Goal: Browse casually: Explore the website without a specific task or goal

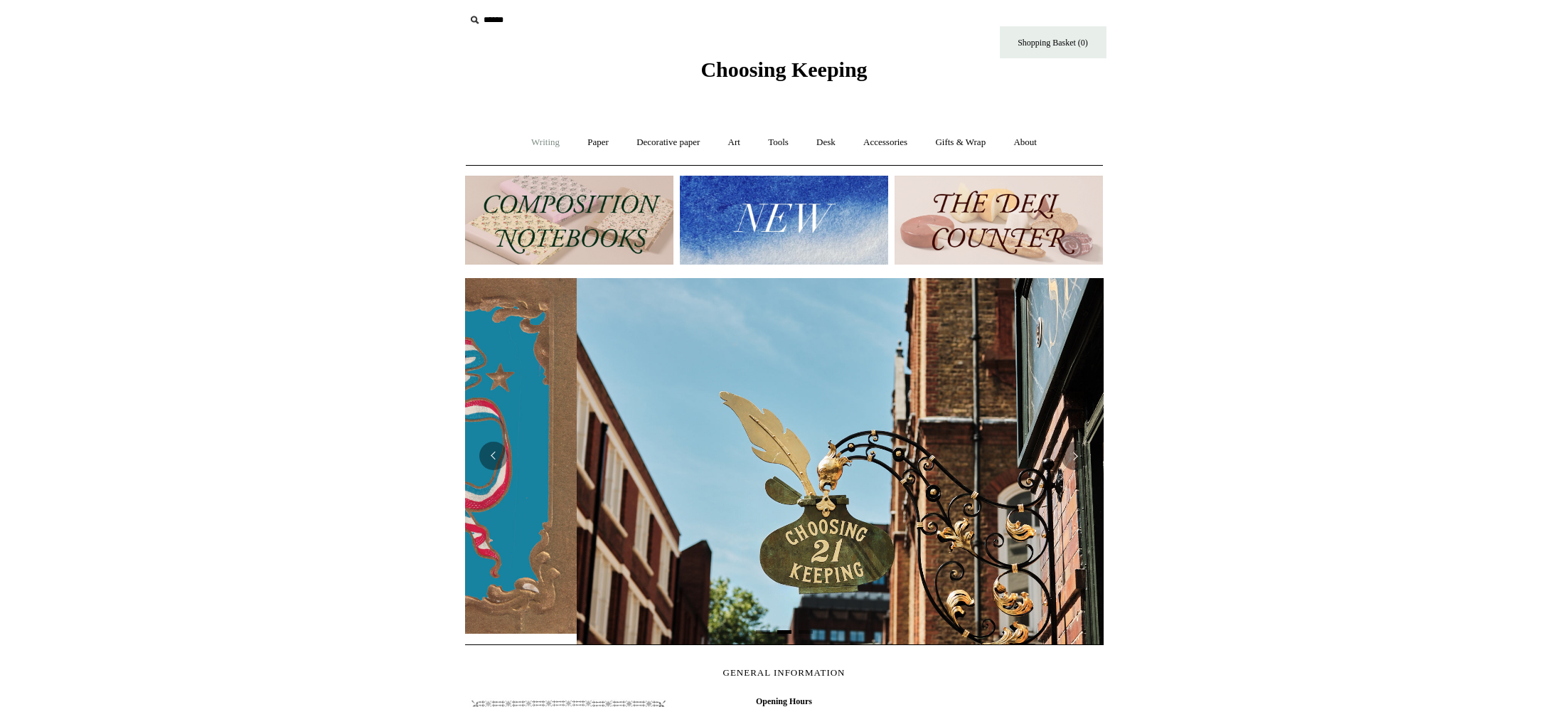
scroll to position [0, 638]
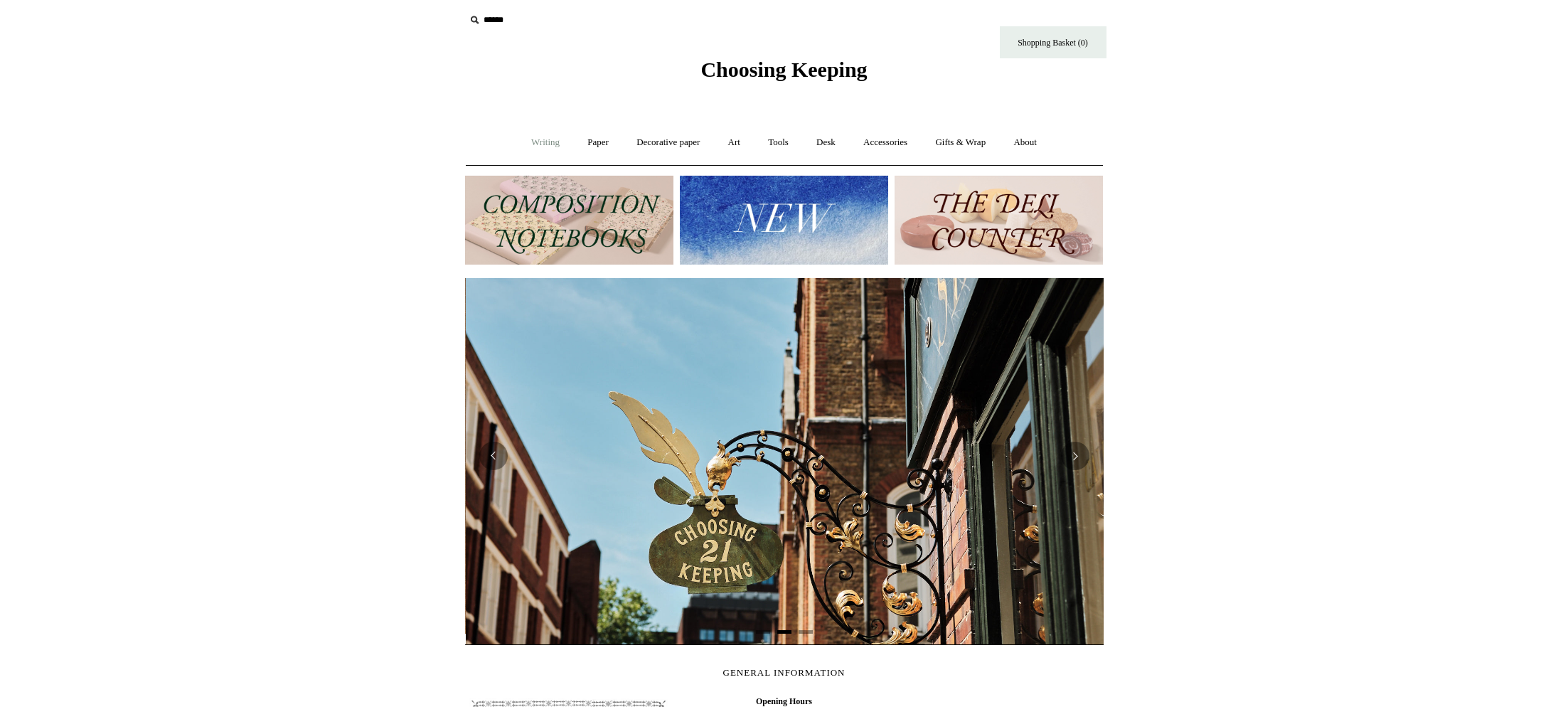
click at [527, 143] on link "Writing +" at bounding box center [545, 143] width 54 height 38
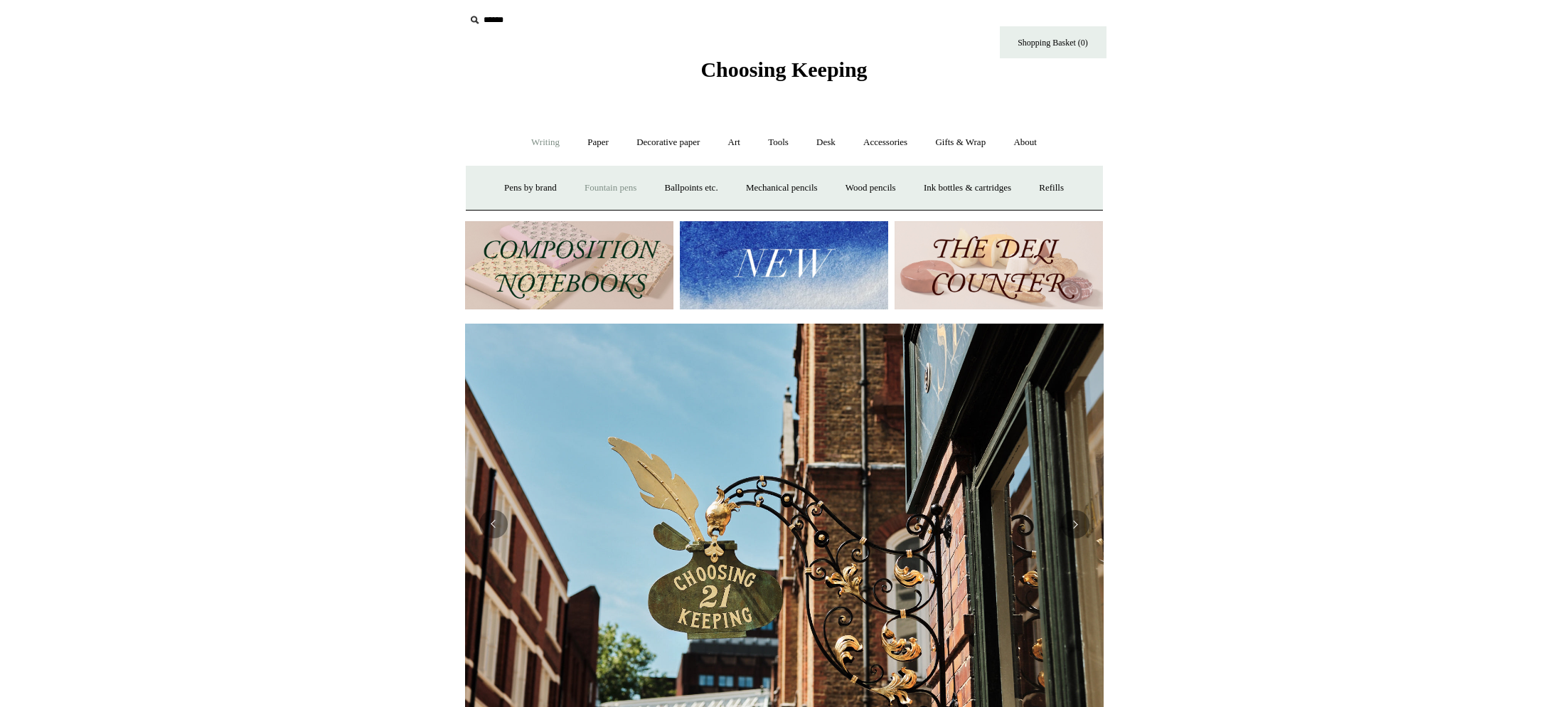
click at [602, 188] on link "Fountain pens +" at bounding box center [610, 188] width 77 height 38
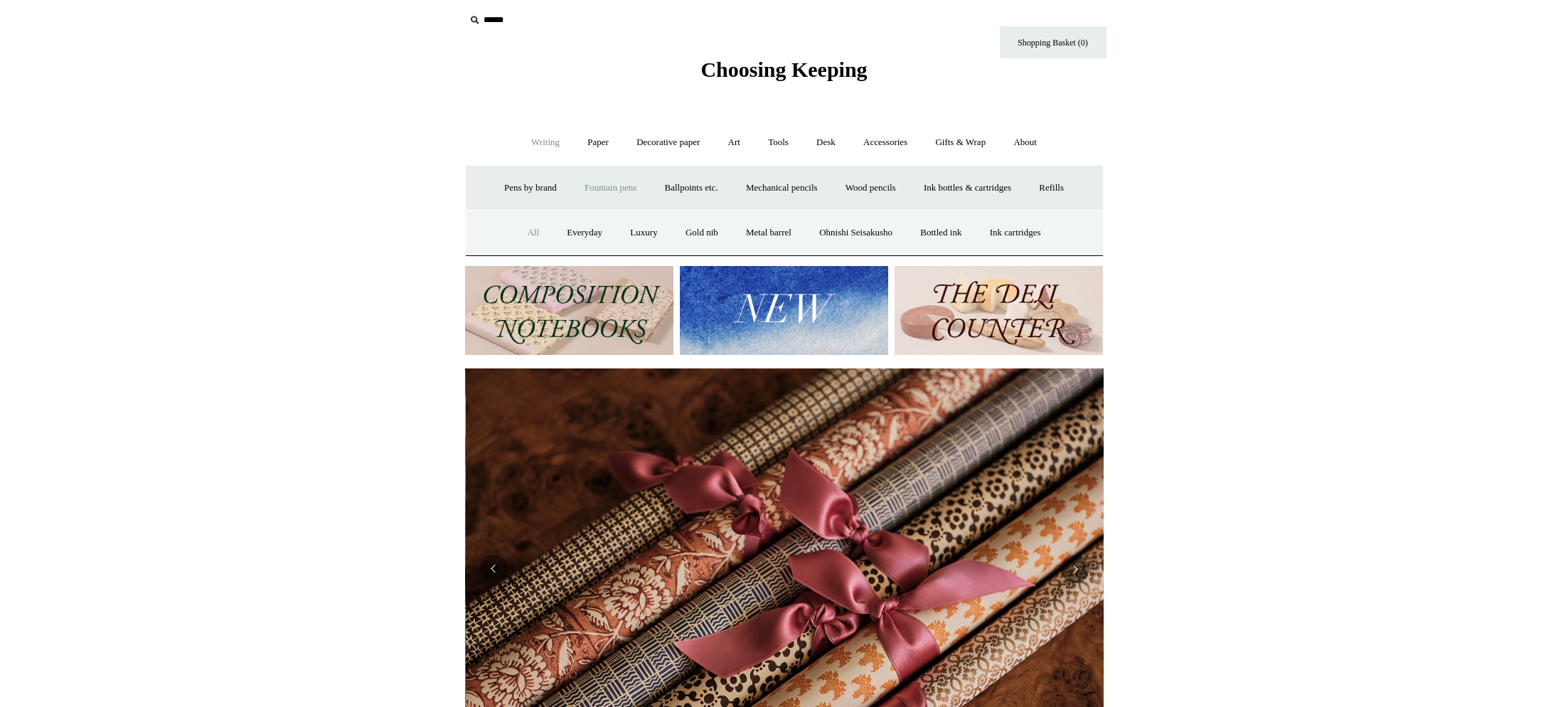
scroll to position [0, 1277]
click at [519, 231] on link "All" at bounding box center [533, 233] width 38 height 38
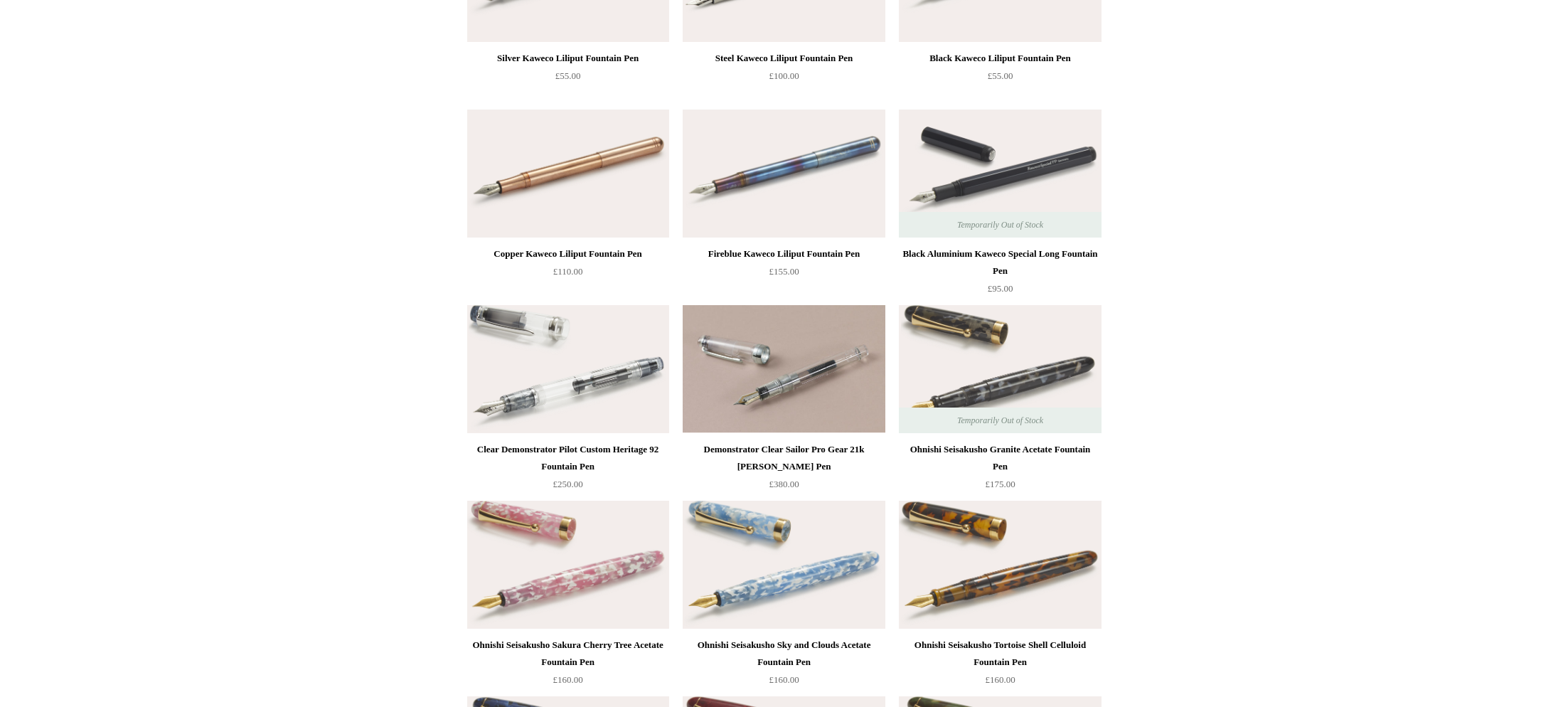
scroll to position [2681, 0]
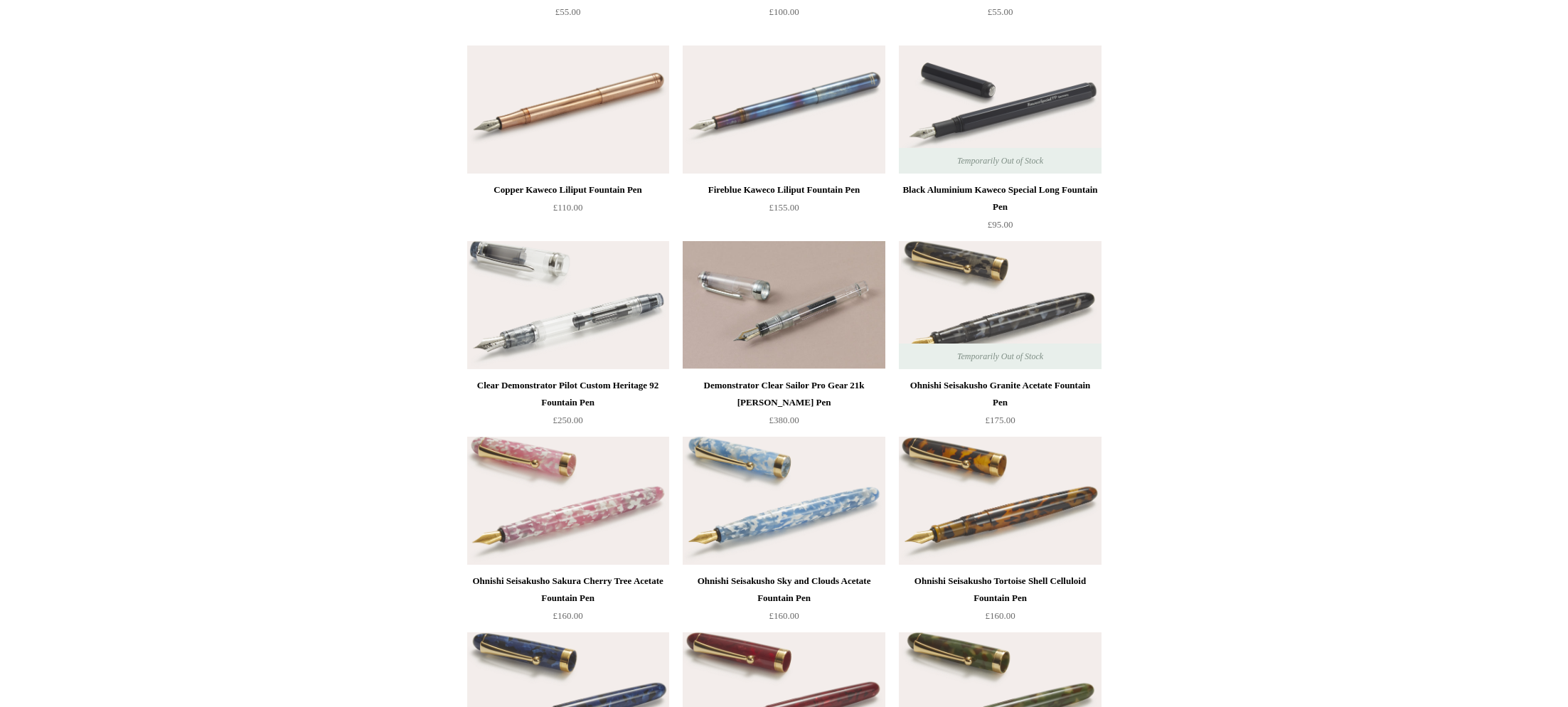
click at [565, 580] on div "Ohnishi Seisakusho Sakura Cherry Tree Acetate Fountain Pen" at bounding box center [567, 589] width 195 height 34
click at [969, 580] on div "Ohnishi Seisakusho Tortoise Shell Celluloid Fountain Pen" at bounding box center [999, 589] width 195 height 34
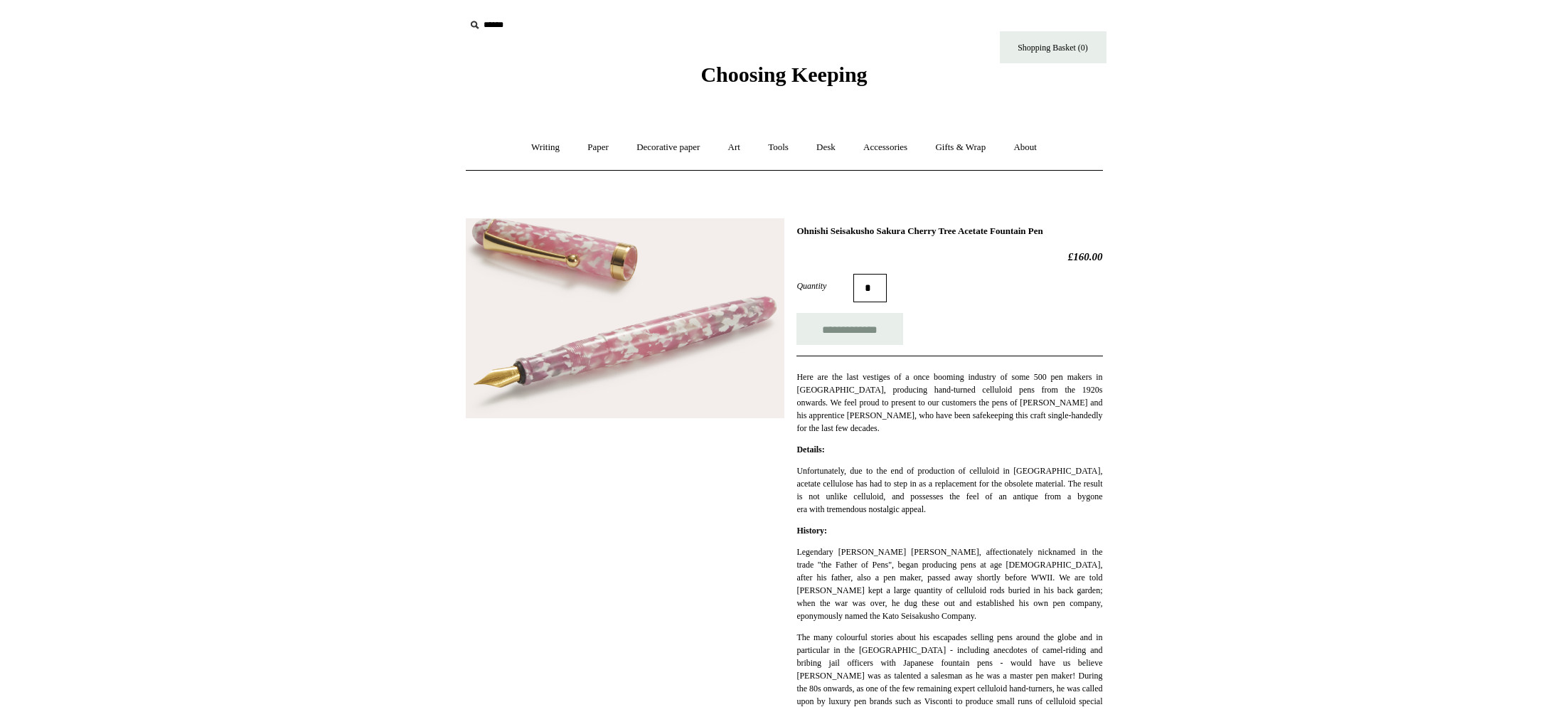
click at [894, 232] on h1 "Ohnishi Seisakusho Sakura Cherry Tree Acetate Fountain Pen" at bounding box center [949, 231] width 306 height 12
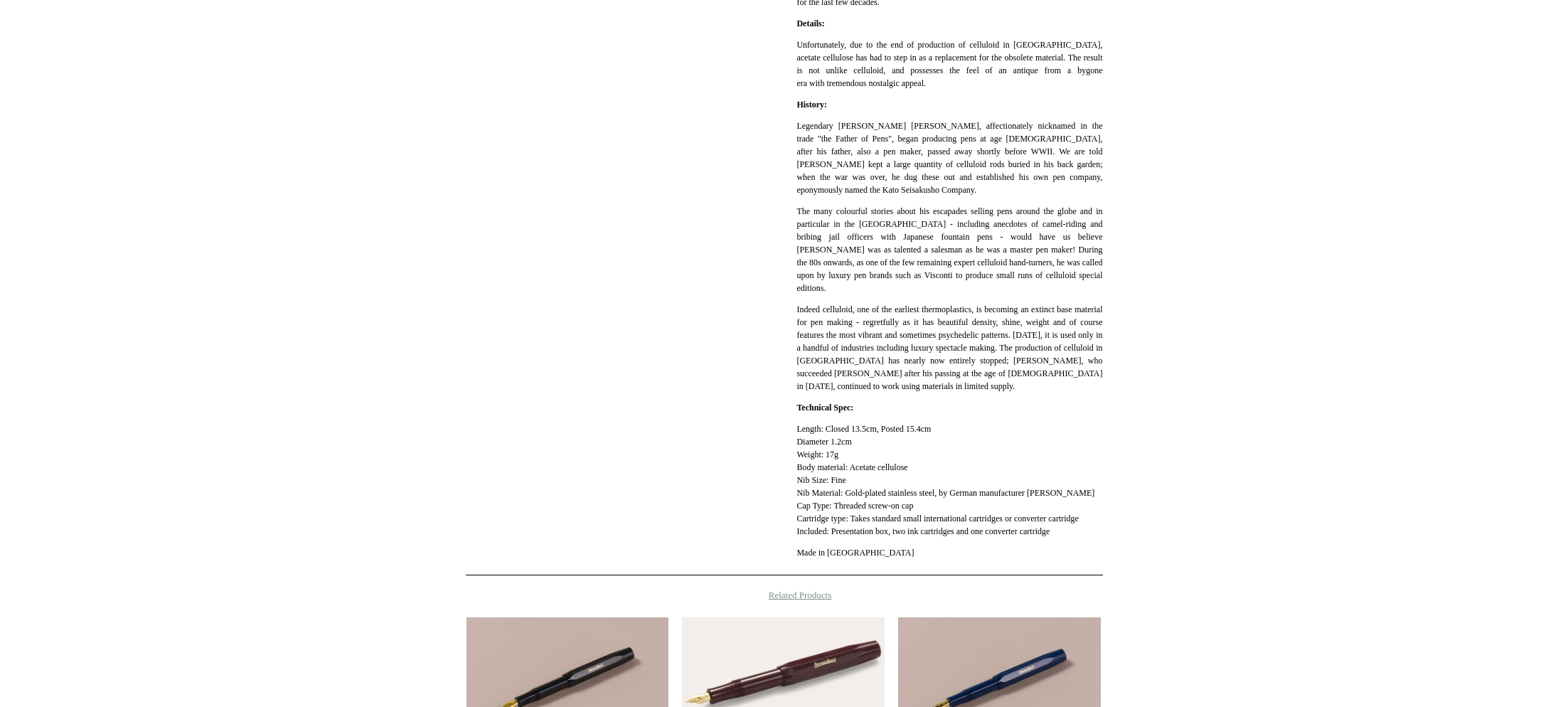
scroll to position [385, 0]
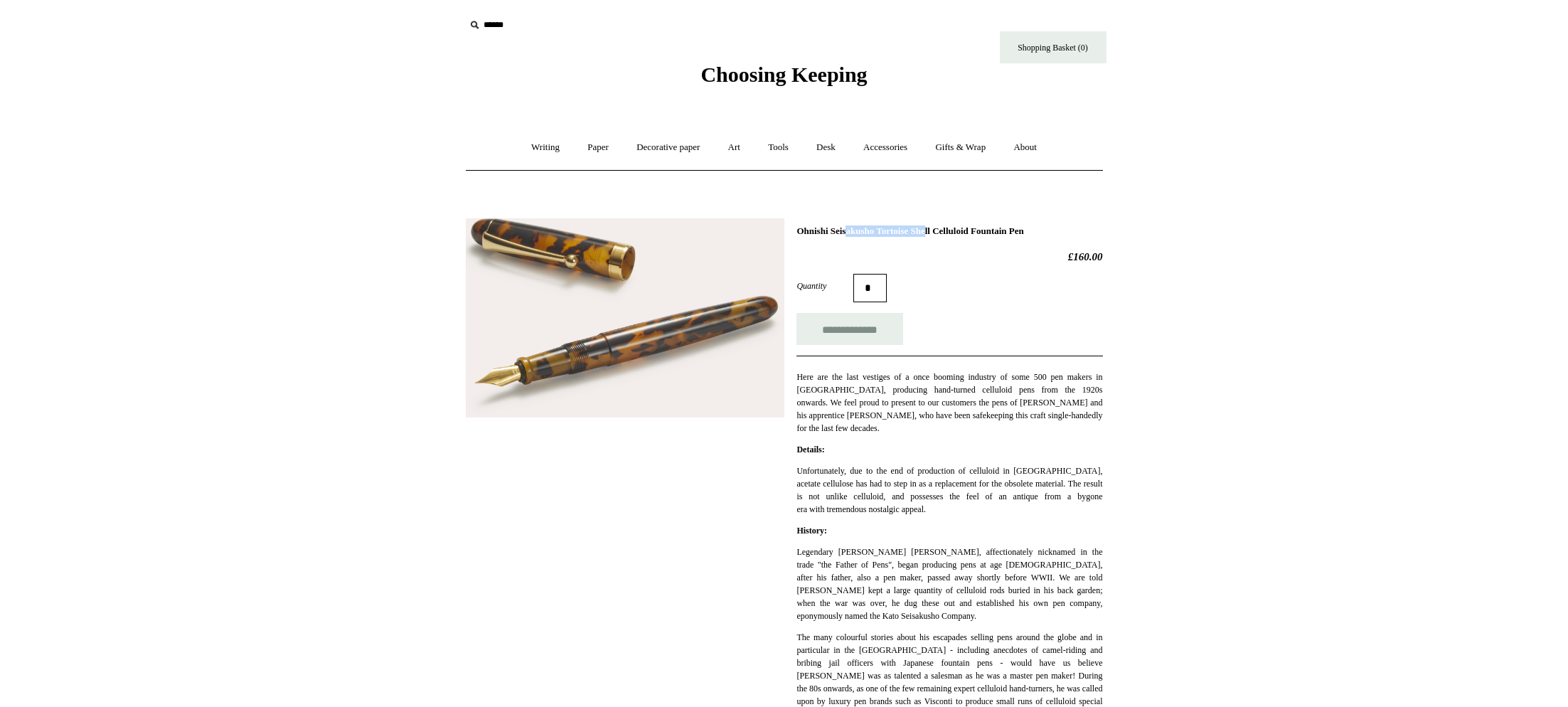
drag, startPoint x: 892, startPoint y: 234, endPoint x: 797, endPoint y: 231, distance: 95.0
click at [797, 231] on h1 "Ohnishi Seisakusho Tortoise Shell Celluloid Fountain Pen" at bounding box center [949, 231] width 306 height 12
copy h1 "Ohnishi Seisakusho"
click at [539, 150] on link "Writing +" at bounding box center [545, 148] width 54 height 38
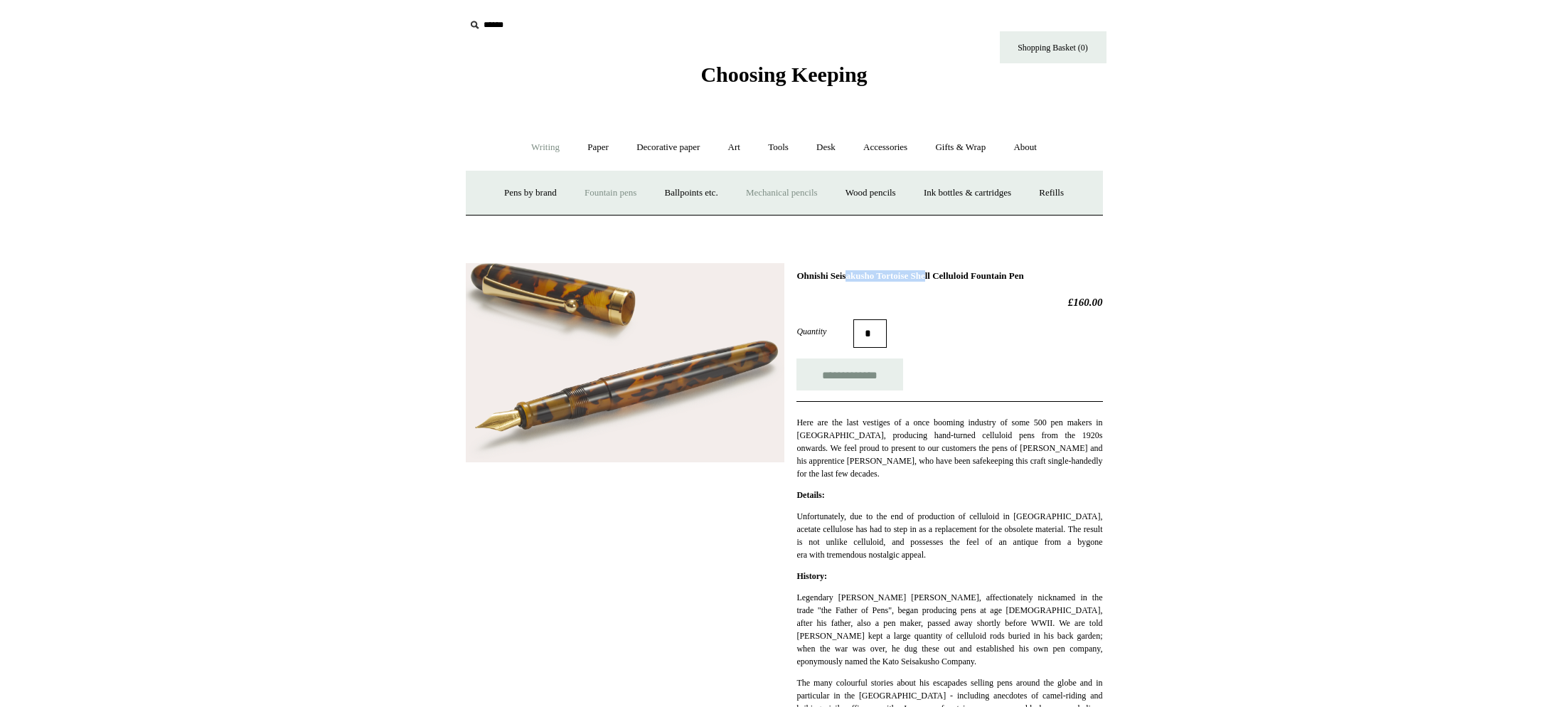
click at [772, 195] on link "Mechanical pencils +" at bounding box center [781, 193] width 98 height 38
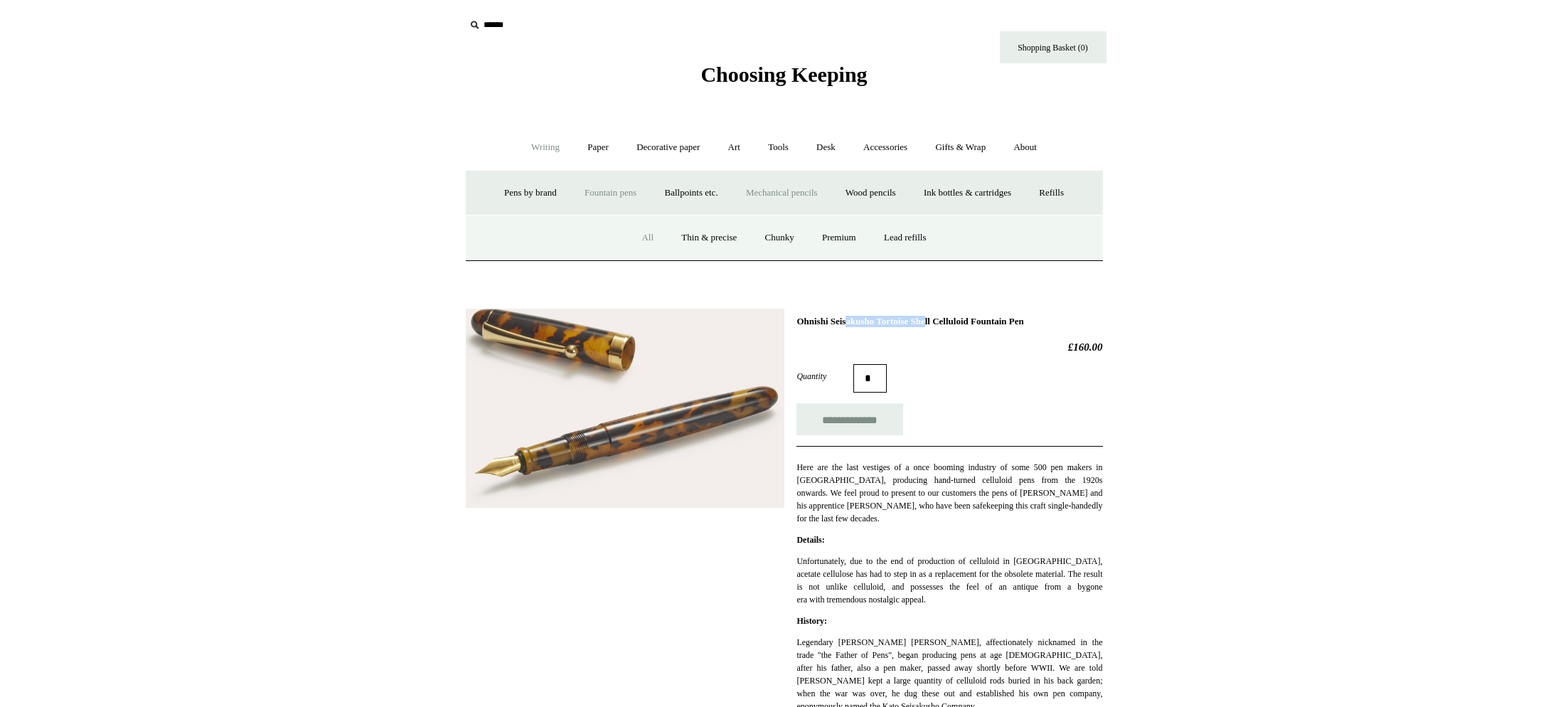
click at [641, 237] on link "All" at bounding box center [648, 238] width 38 height 38
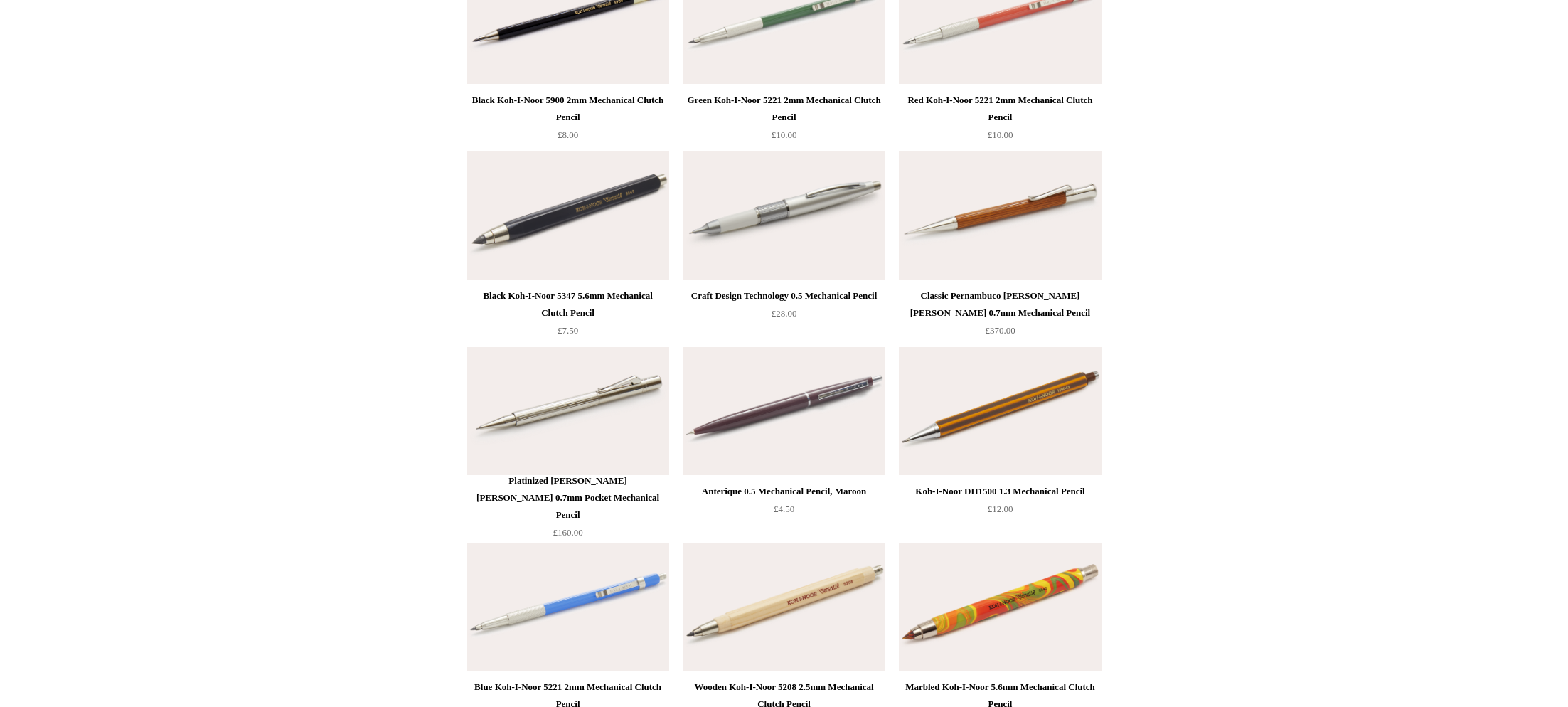
scroll to position [2538, 0]
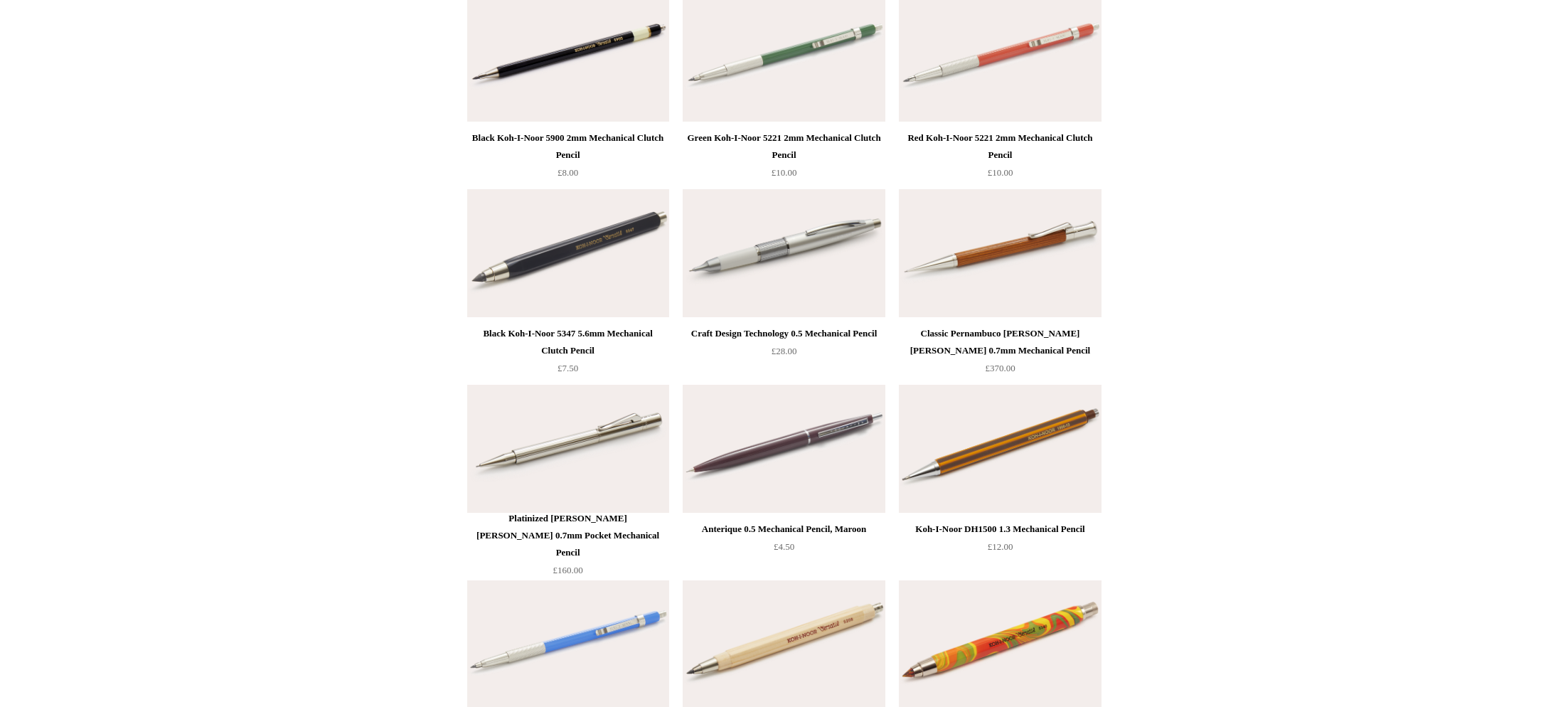
click at [975, 65] on img at bounding box center [999, 57] width 202 height 128
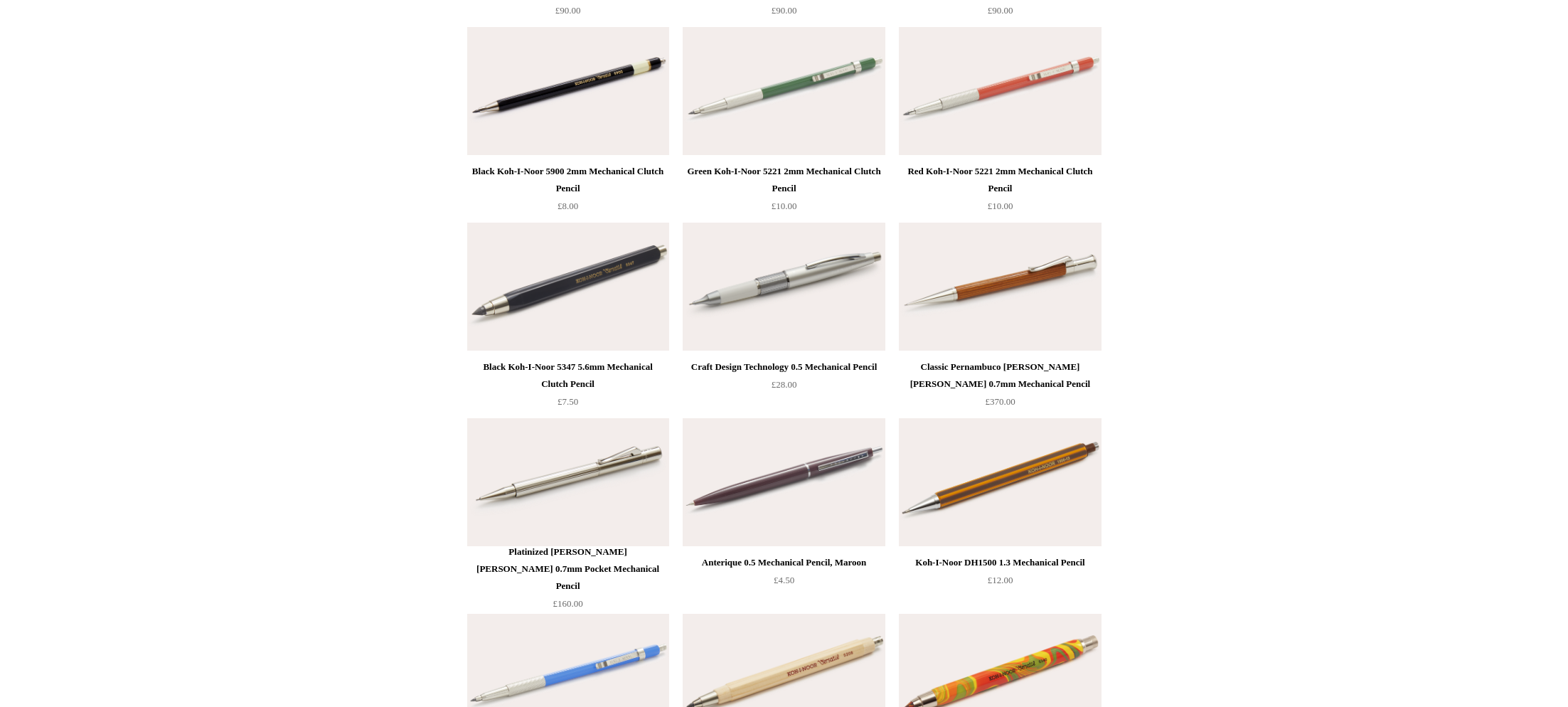
scroll to position [2494, 0]
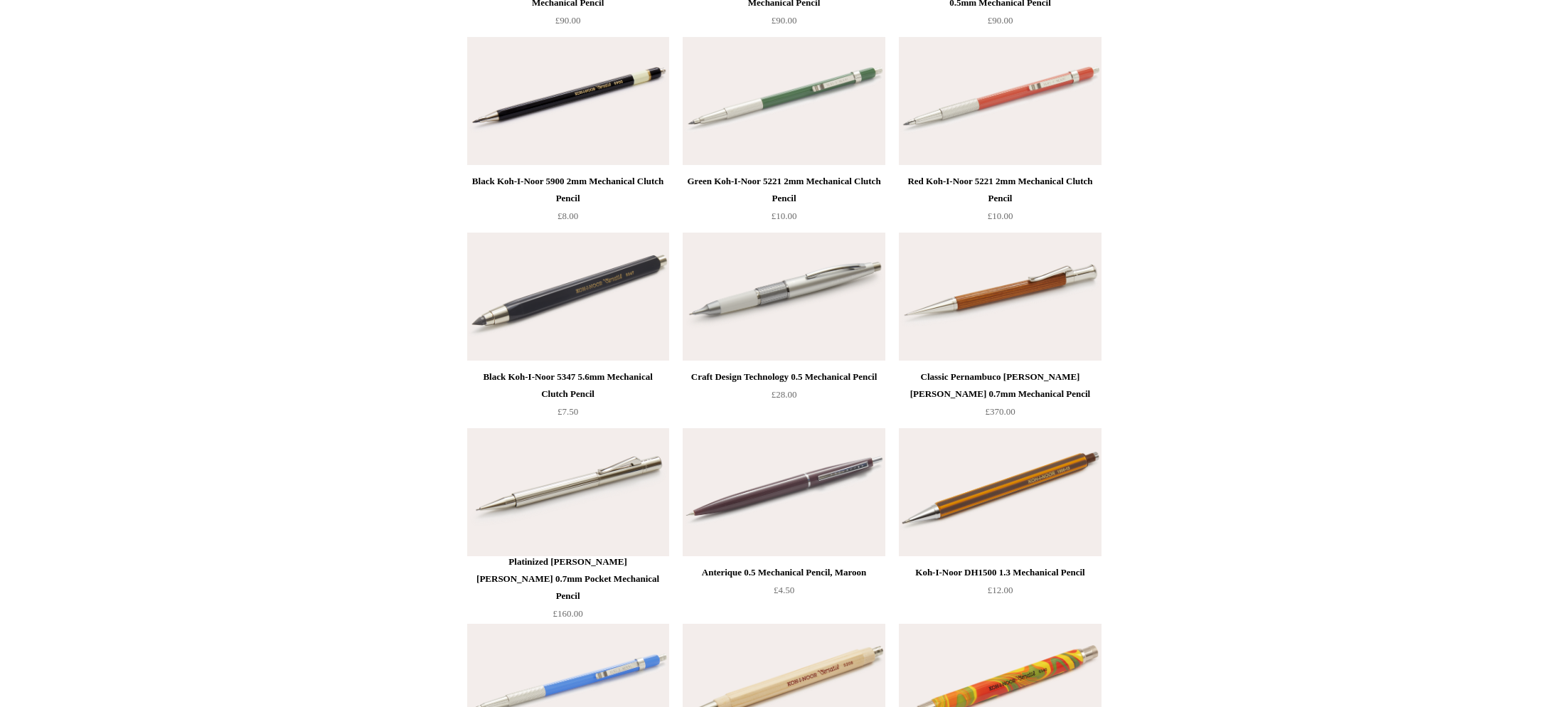
click at [988, 179] on div "Red Koh-I-Noor 5221 2mm Mechanical Clutch Pencil" at bounding box center [999, 190] width 195 height 34
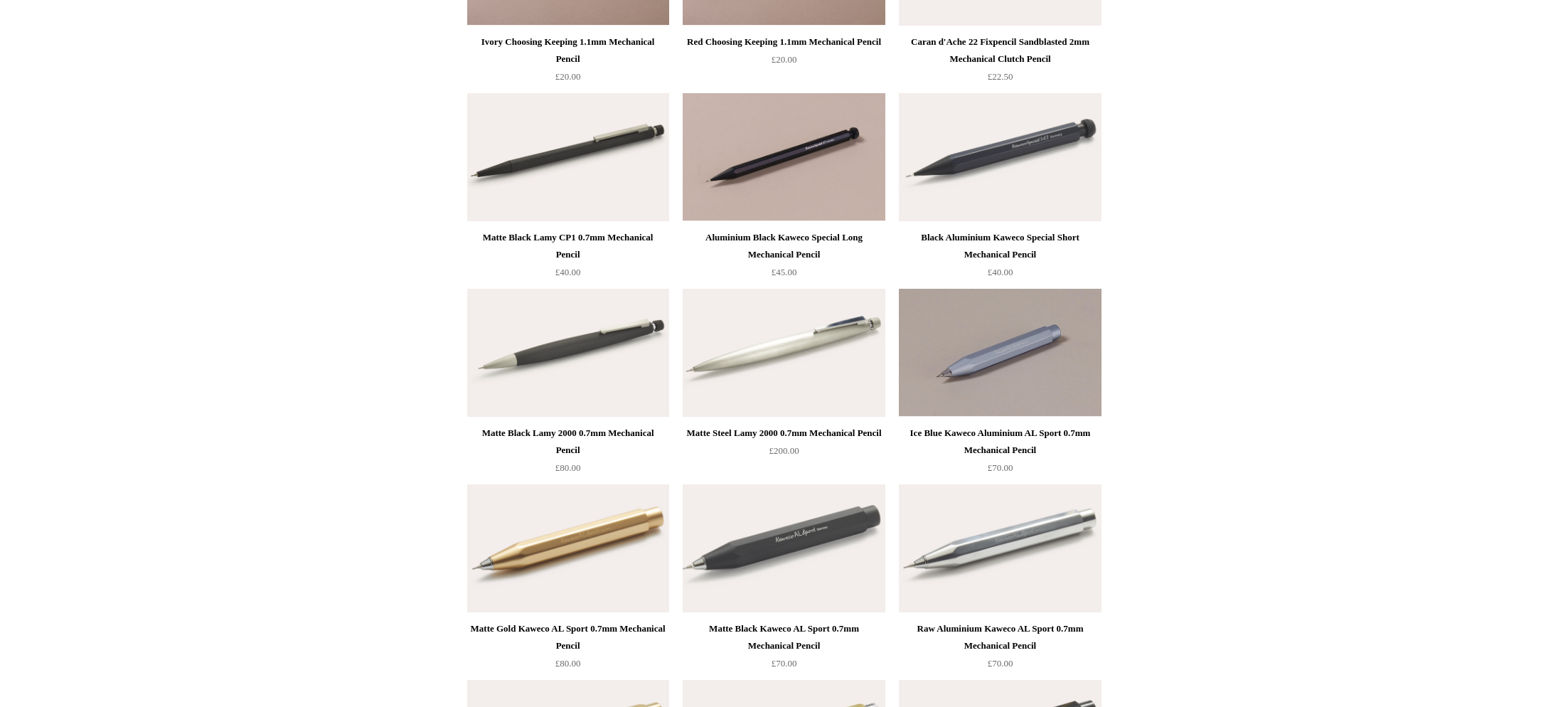
scroll to position [0, 0]
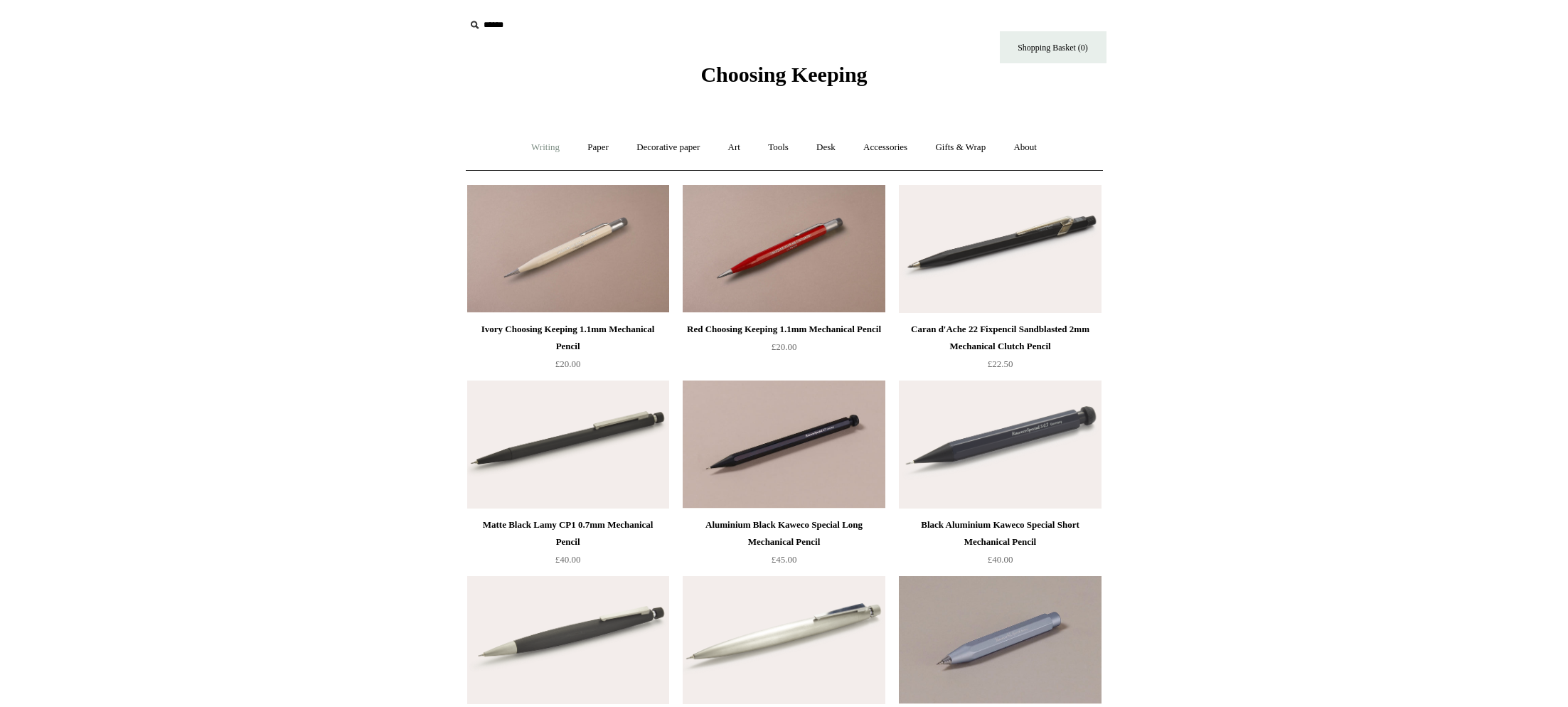
click at [543, 151] on link "Writing +" at bounding box center [545, 148] width 54 height 38
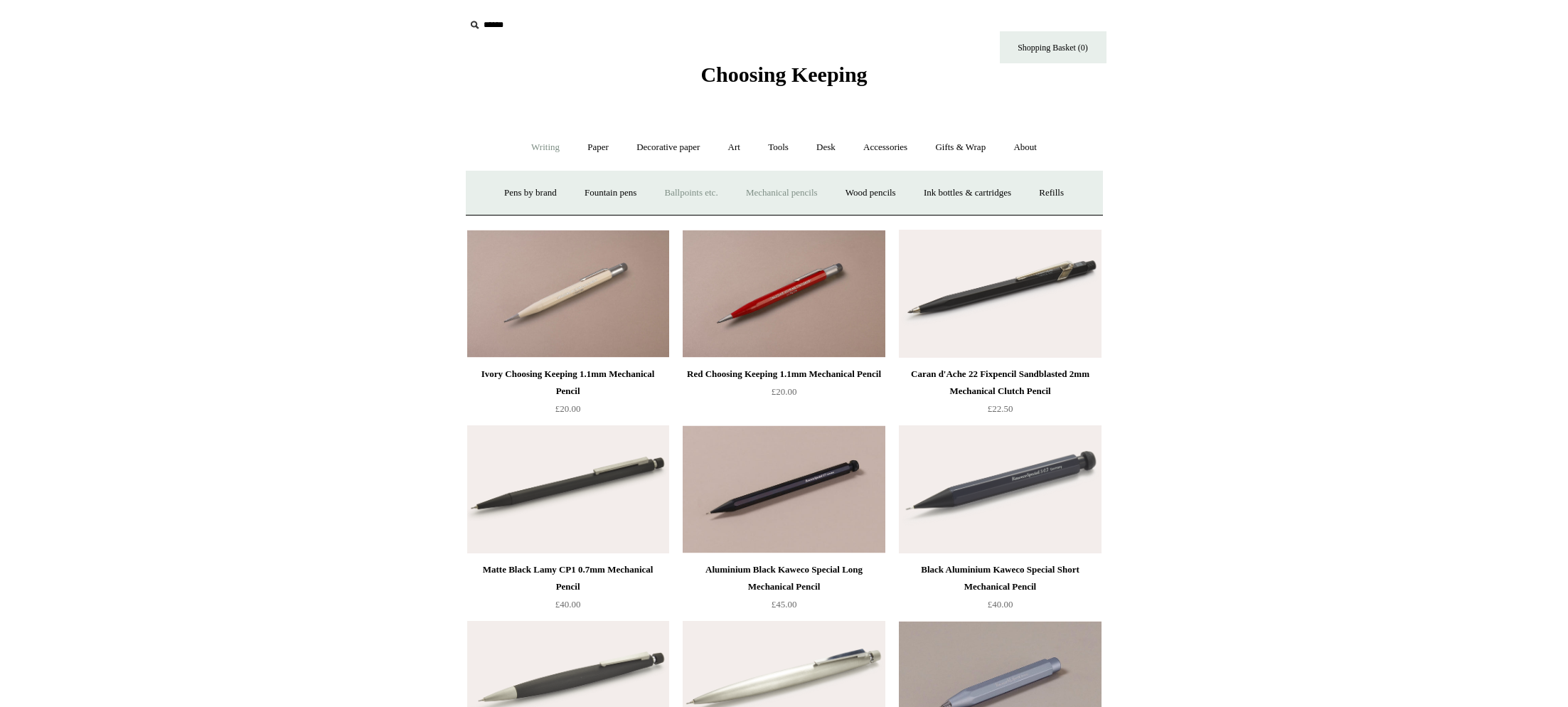
click at [674, 195] on link "Ballpoints etc. +" at bounding box center [691, 193] width 79 height 38
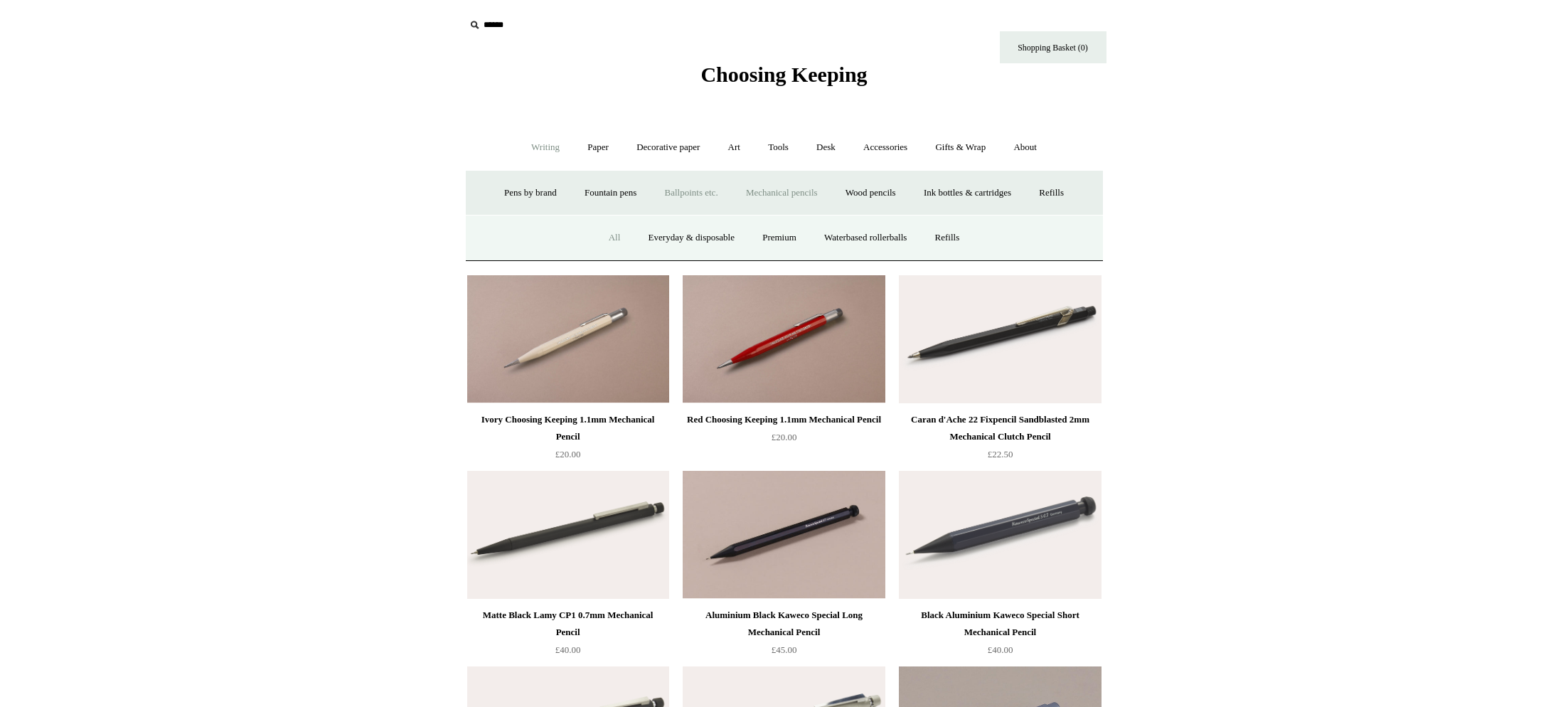
click at [606, 241] on link "All" at bounding box center [614, 238] width 38 height 38
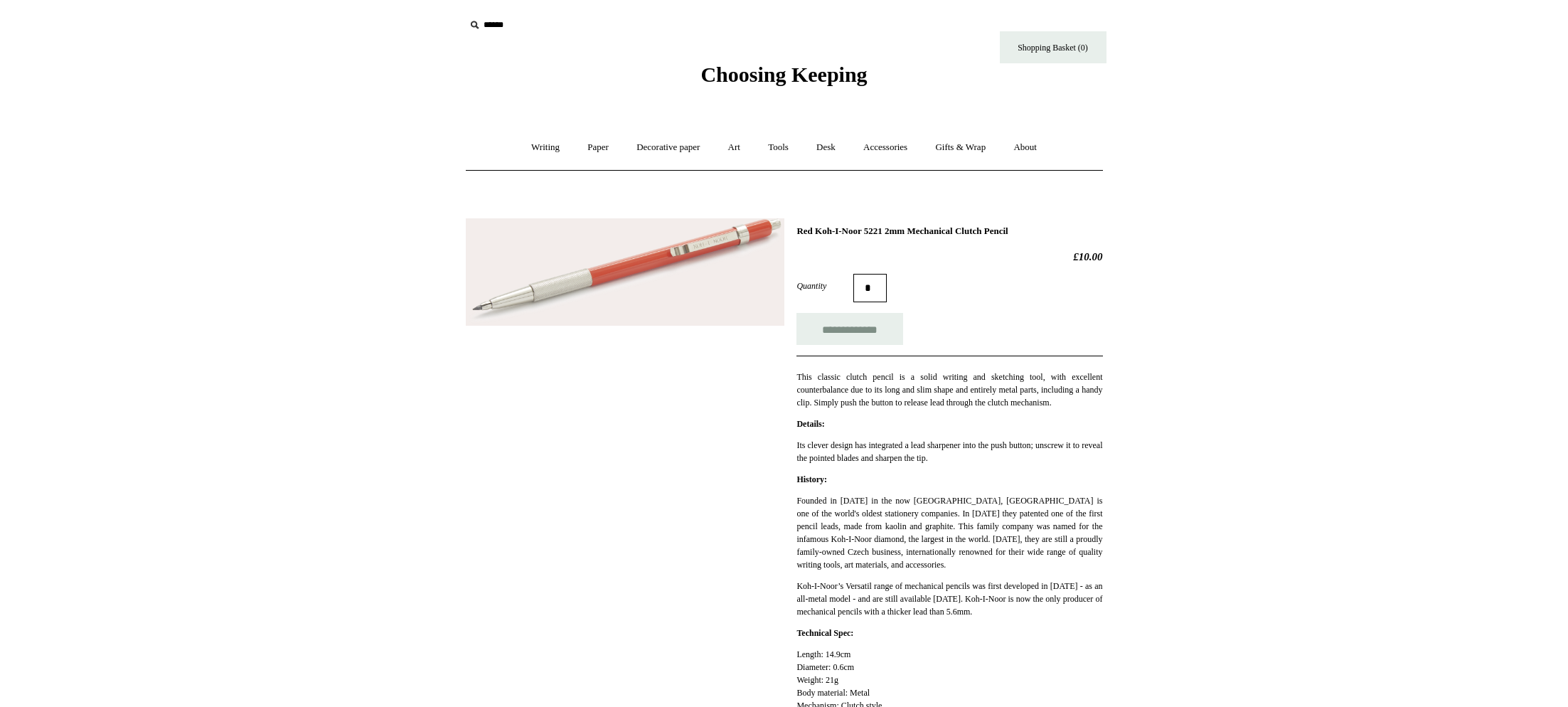
drag, startPoint x: 1041, startPoint y: 231, endPoint x: 824, endPoint y: 223, distance: 217.1
click at [824, 223] on div "**********" at bounding box center [784, 487] width 637 height 559
click at [826, 227] on h1 "Red Koh-I-Noor 5221 2mm Mechanical Clutch Pencil" at bounding box center [949, 231] width 306 height 12
drag, startPoint x: 796, startPoint y: 231, endPoint x: 1029, endPoint y: 237, distance: 233.1
click at [1030, 237] on div "**********" at bounding box center [949, 492] width 306 height 534
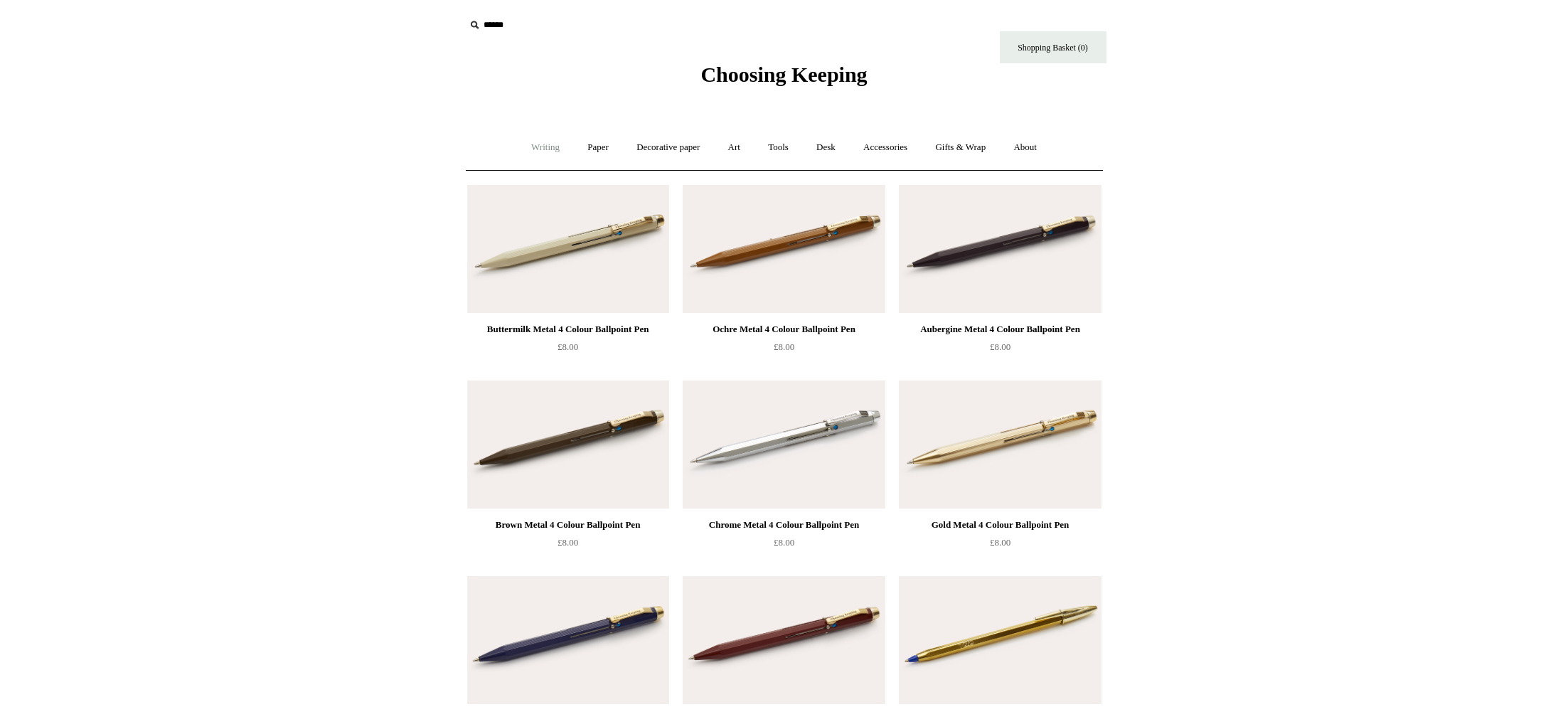
click at [541, 151] on link "Writing +" at bounding box center [545, 148] width 54 height 38
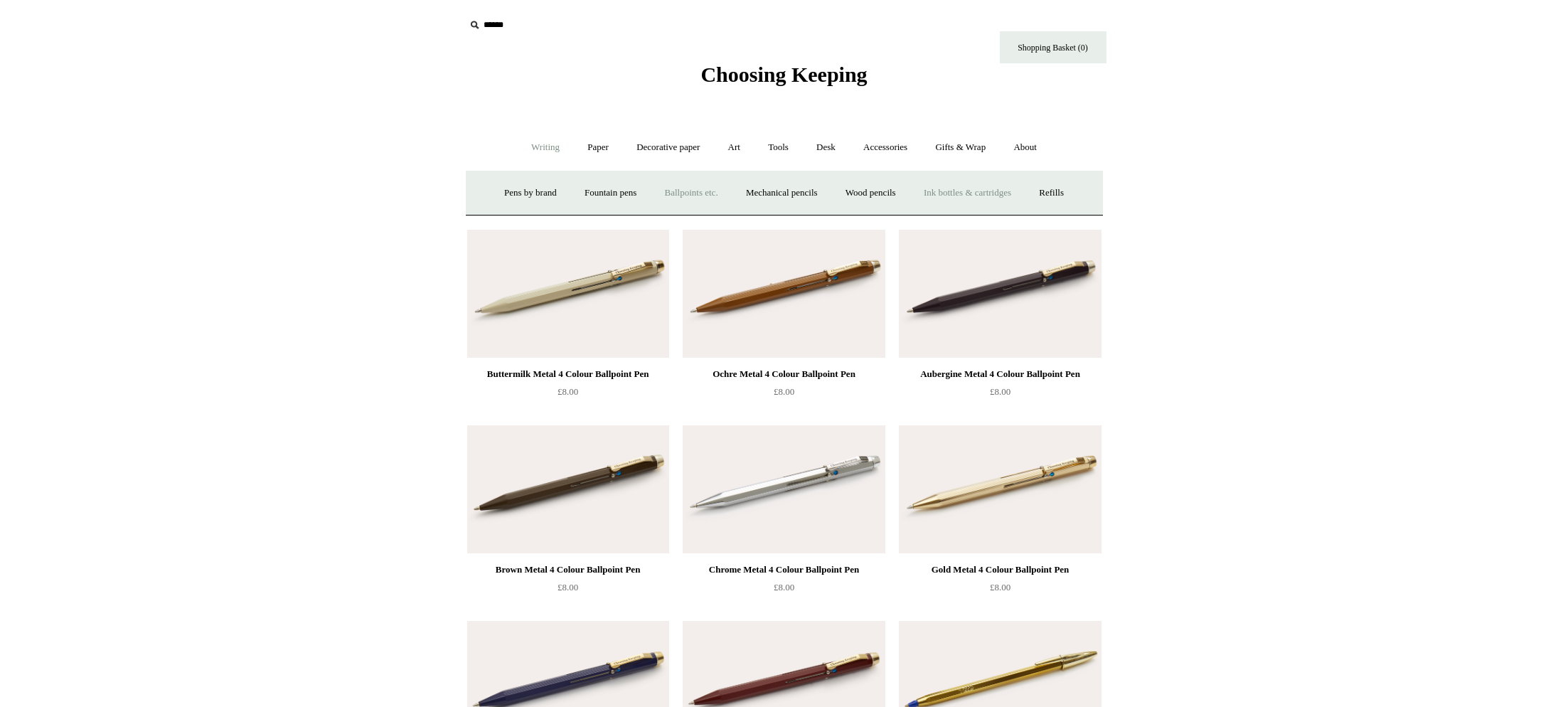
click at [994, 192] on link "Ink bottles & cartridges +" at bounding box center [967, 193] width 113 height 38
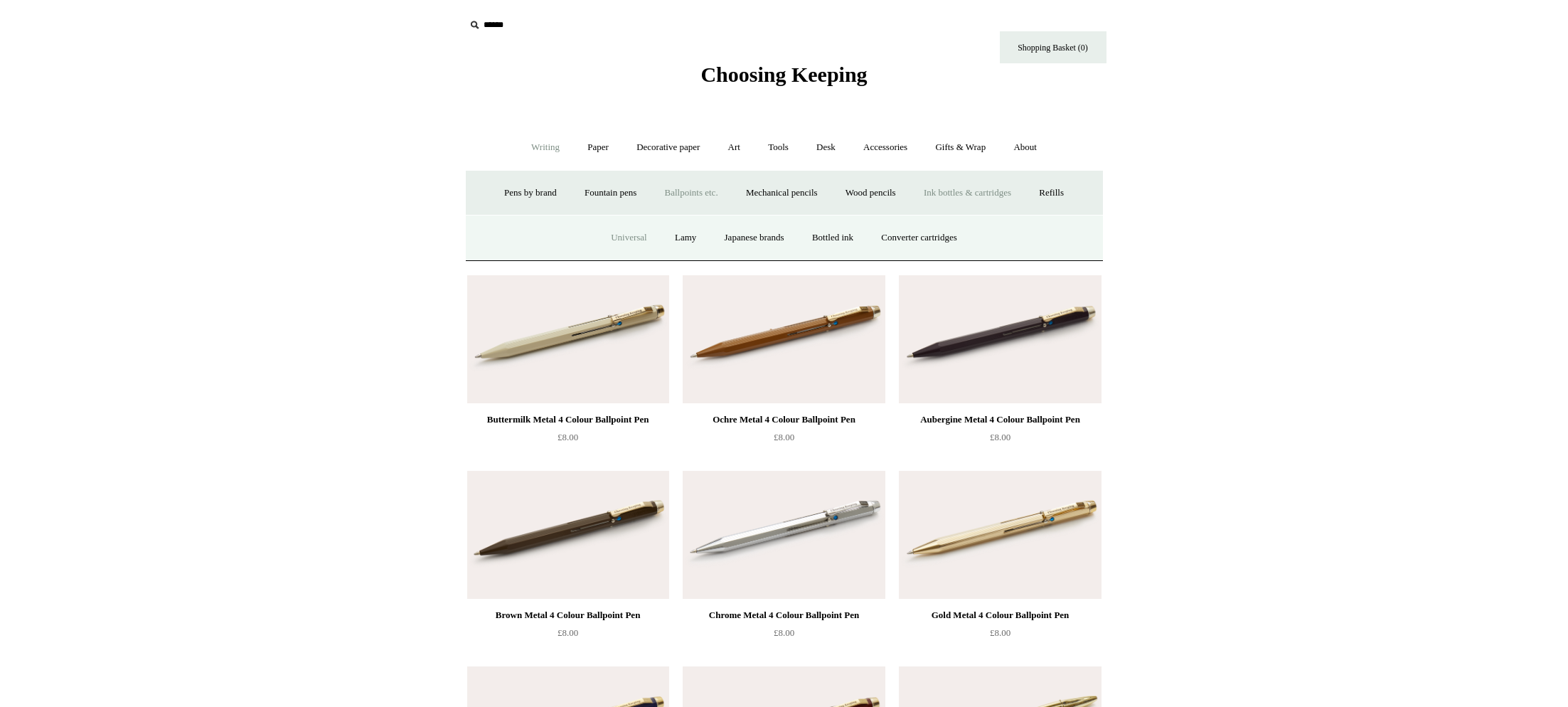
click at [604, 236] on link "Universal" at bounding box center [628, 238] width 62 height 38
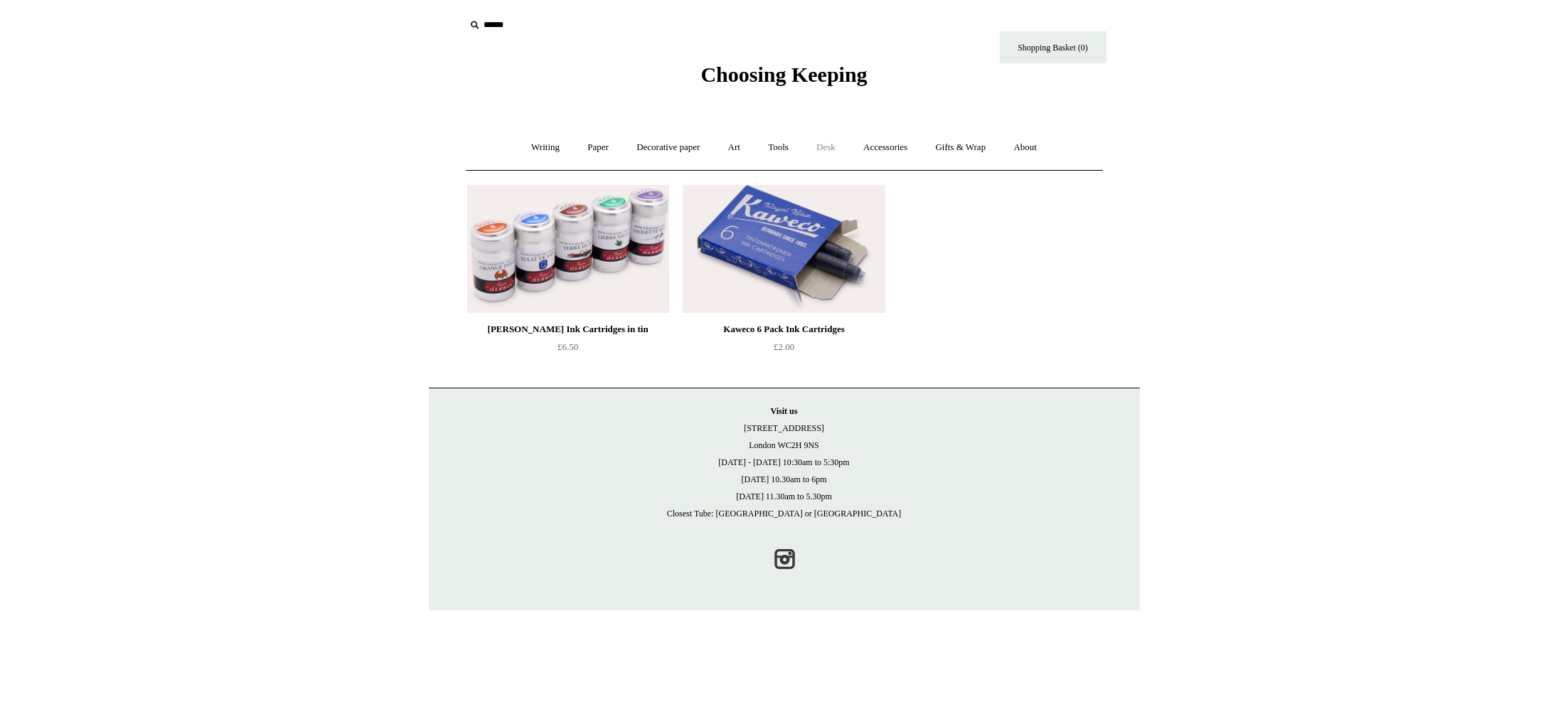
click at [823, 149] on link "Desk +" at bounding box center [826, 148] width 45 height 38
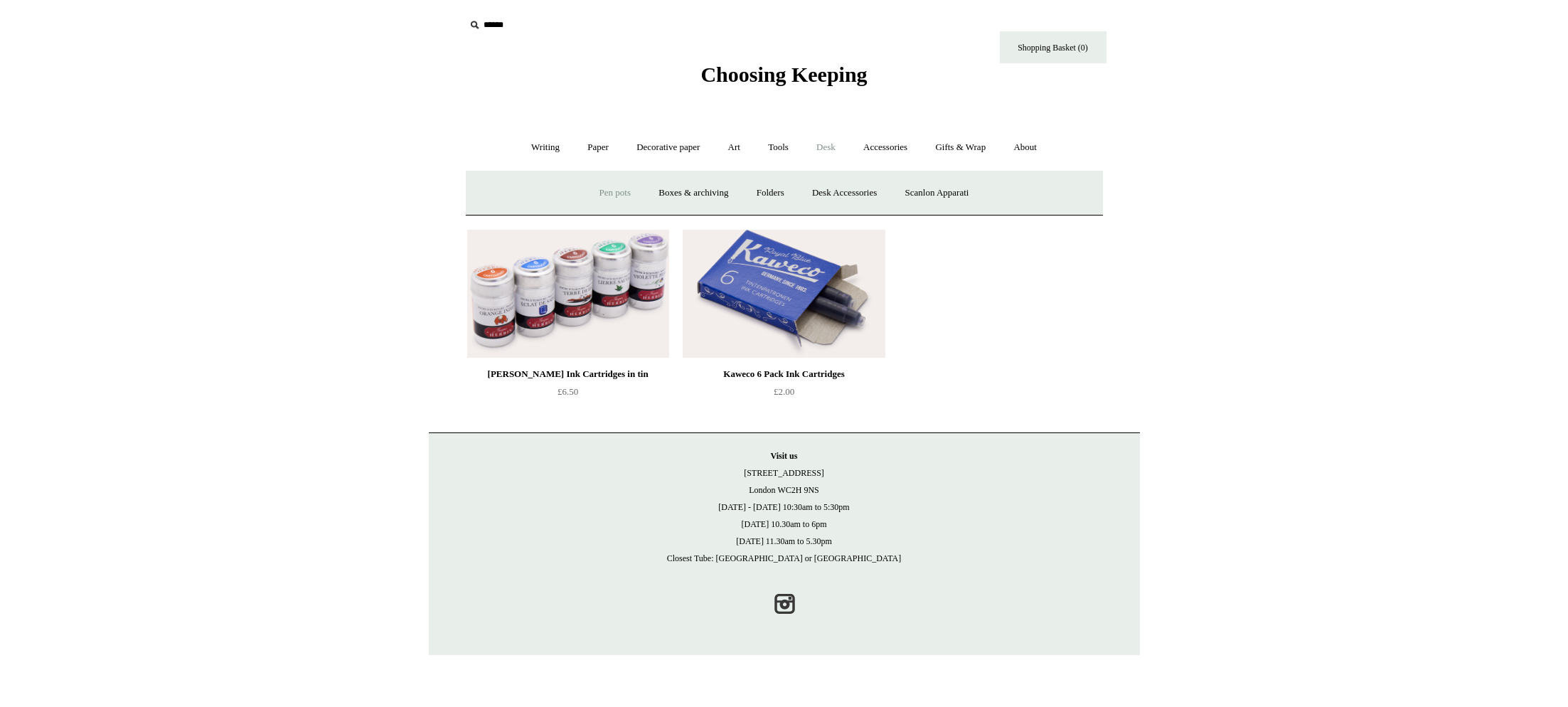
click at [600, 197] on link "Pen pots" at bounding box center [615, 193] width 57 height 38
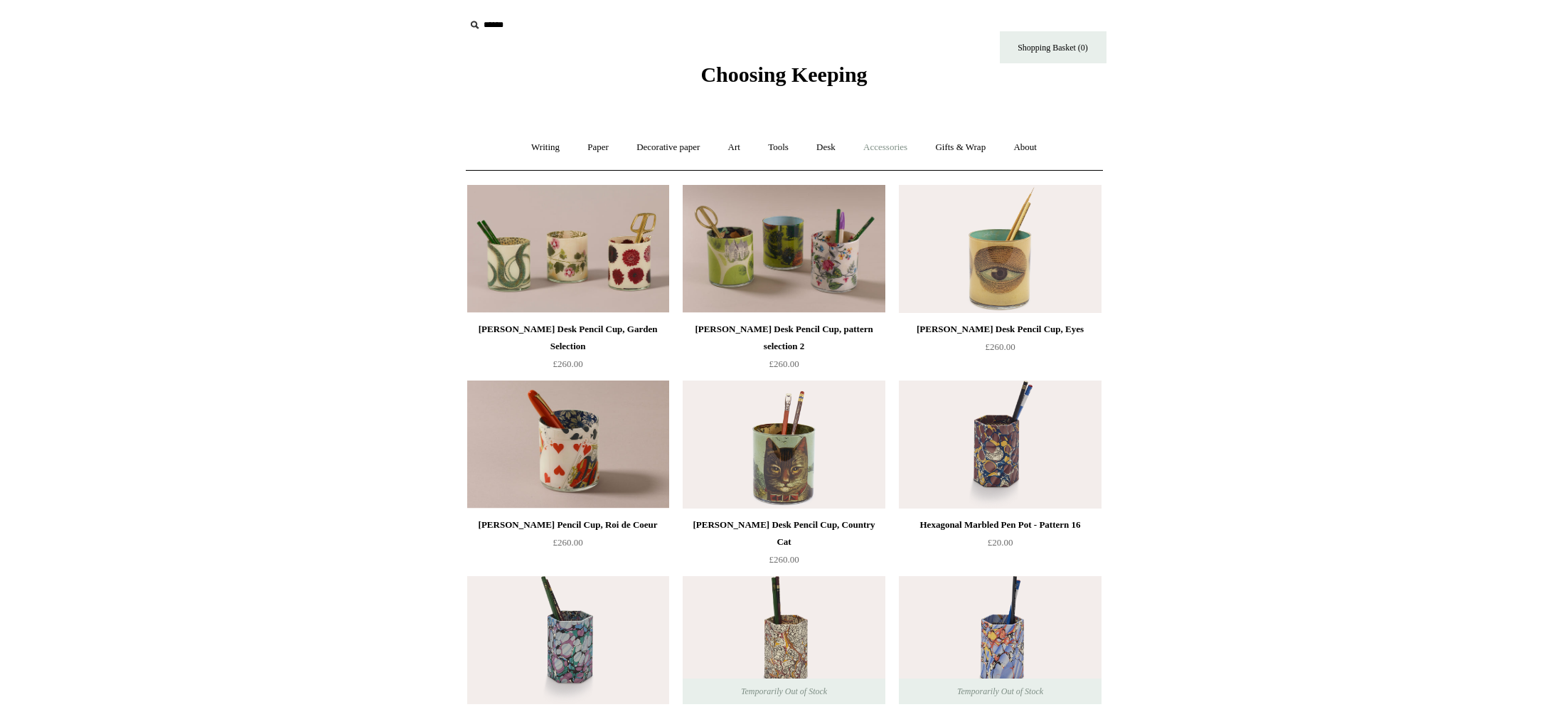
click at [897, 150] on link "Accessories +" at bounding box center [885, 148] width 69 height 38
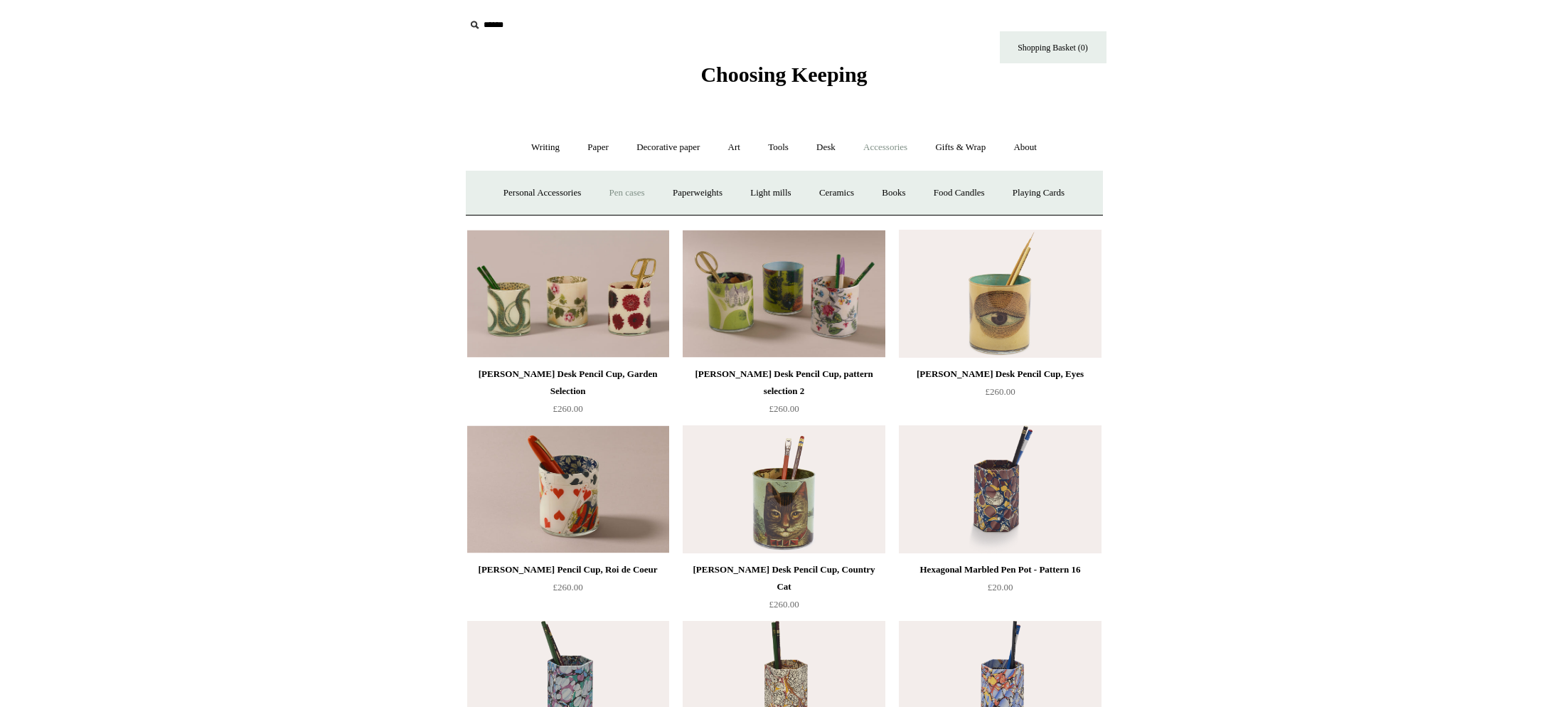
click at [621, 197] on link "Pen cases" at bounding box center [626, 193] width 62 height 38
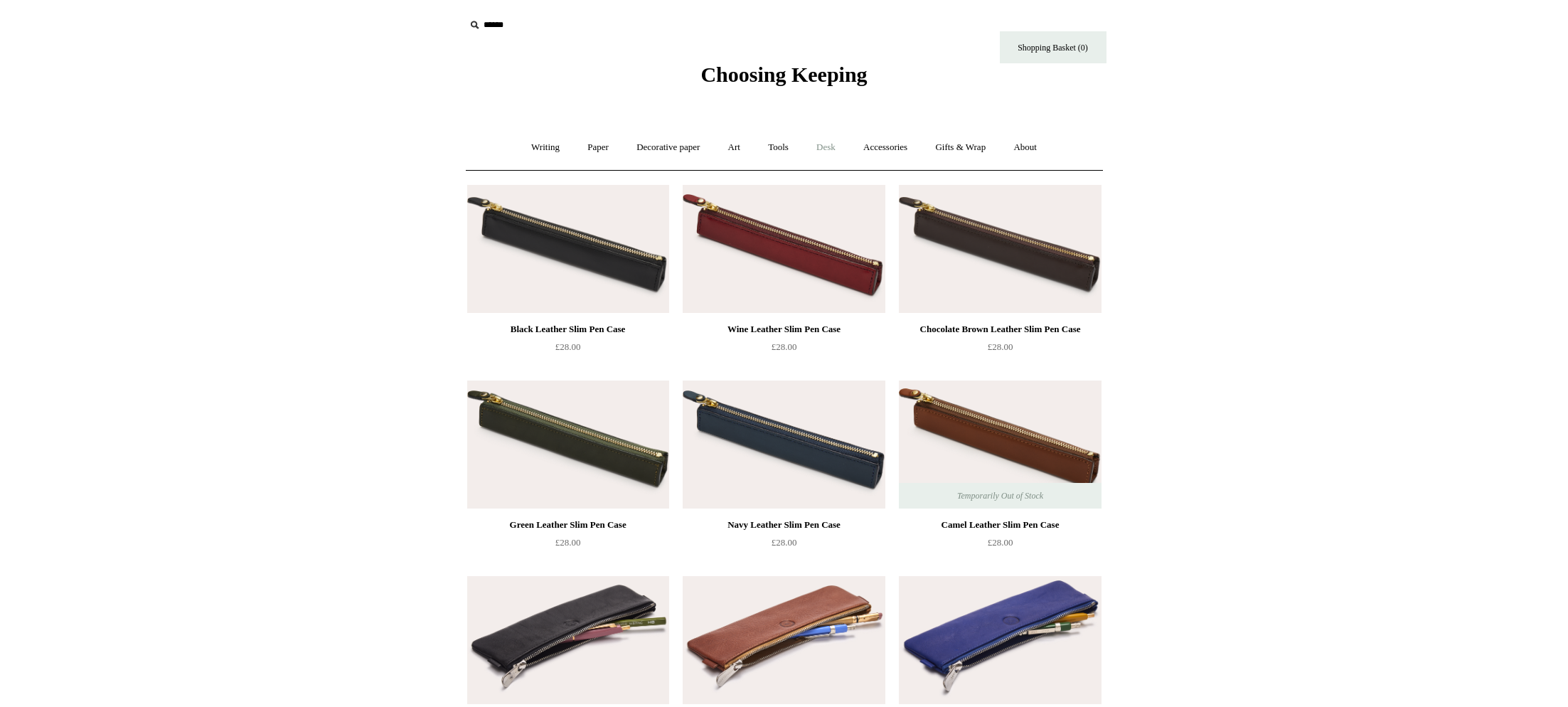
click at [840, 150] on link "Desk +" at bounding box center [826, 148] width 45 height 38
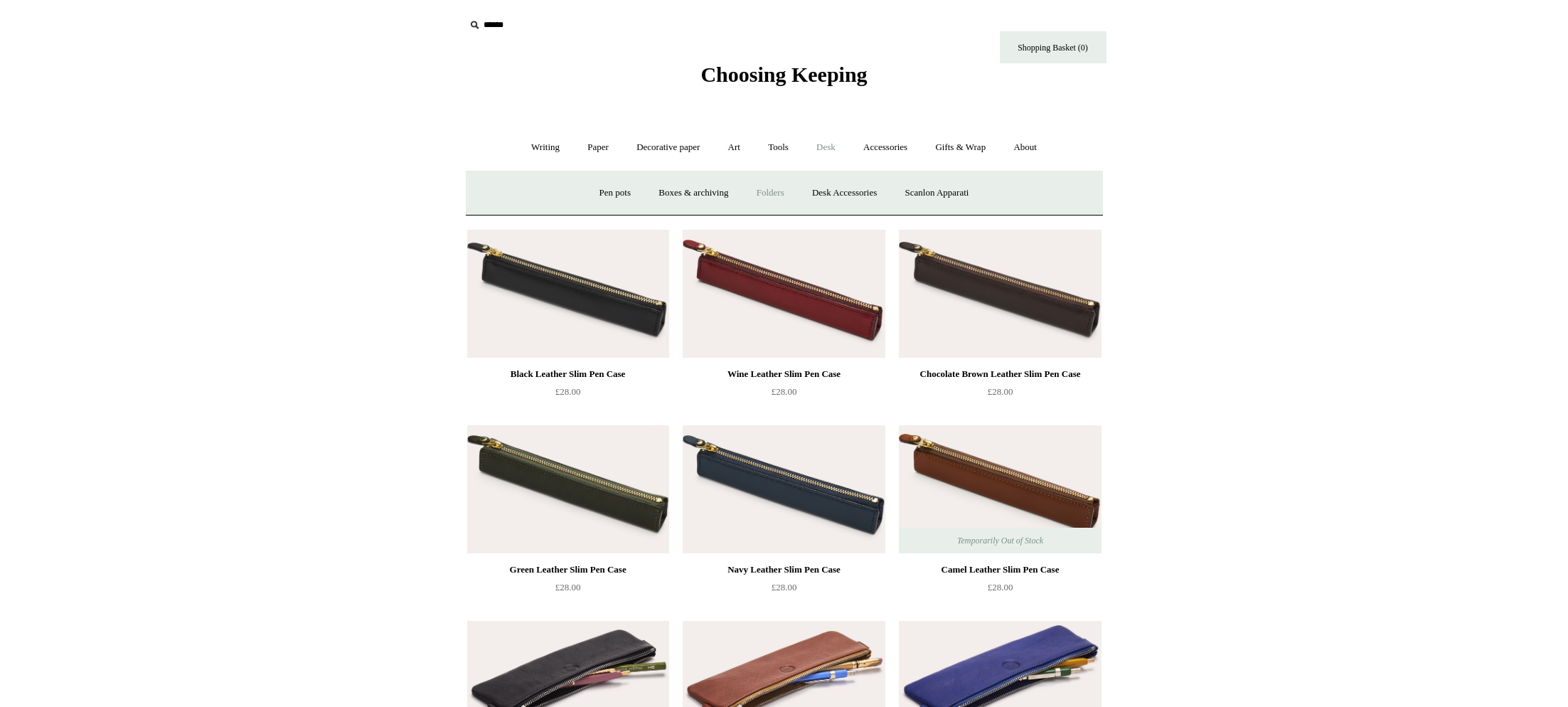
click at [771, 192] on link "Folders" at bounding box center [771, 193] width 54 height 38
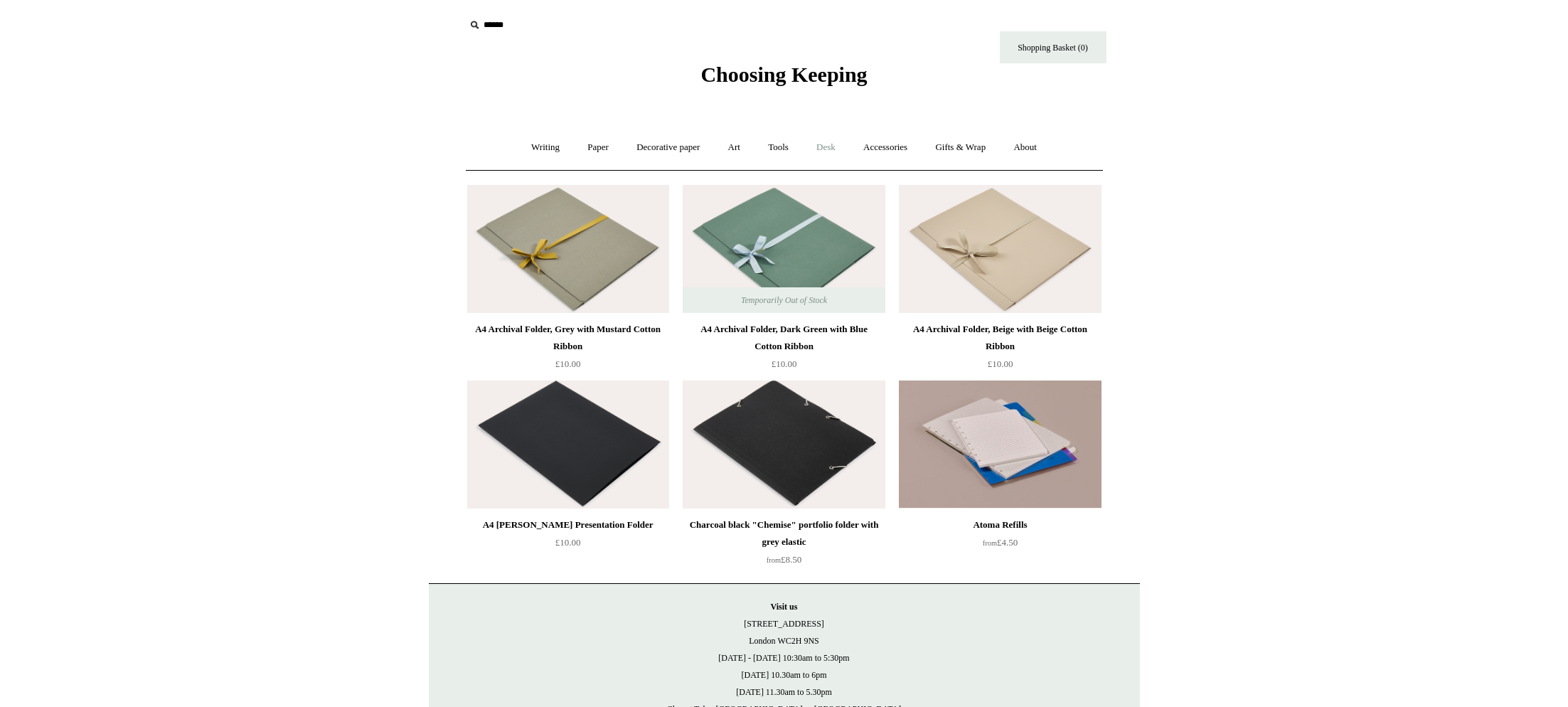
click at [827, 150] on link "Desk +" at bounding box center [826, 148] width 45 height 38
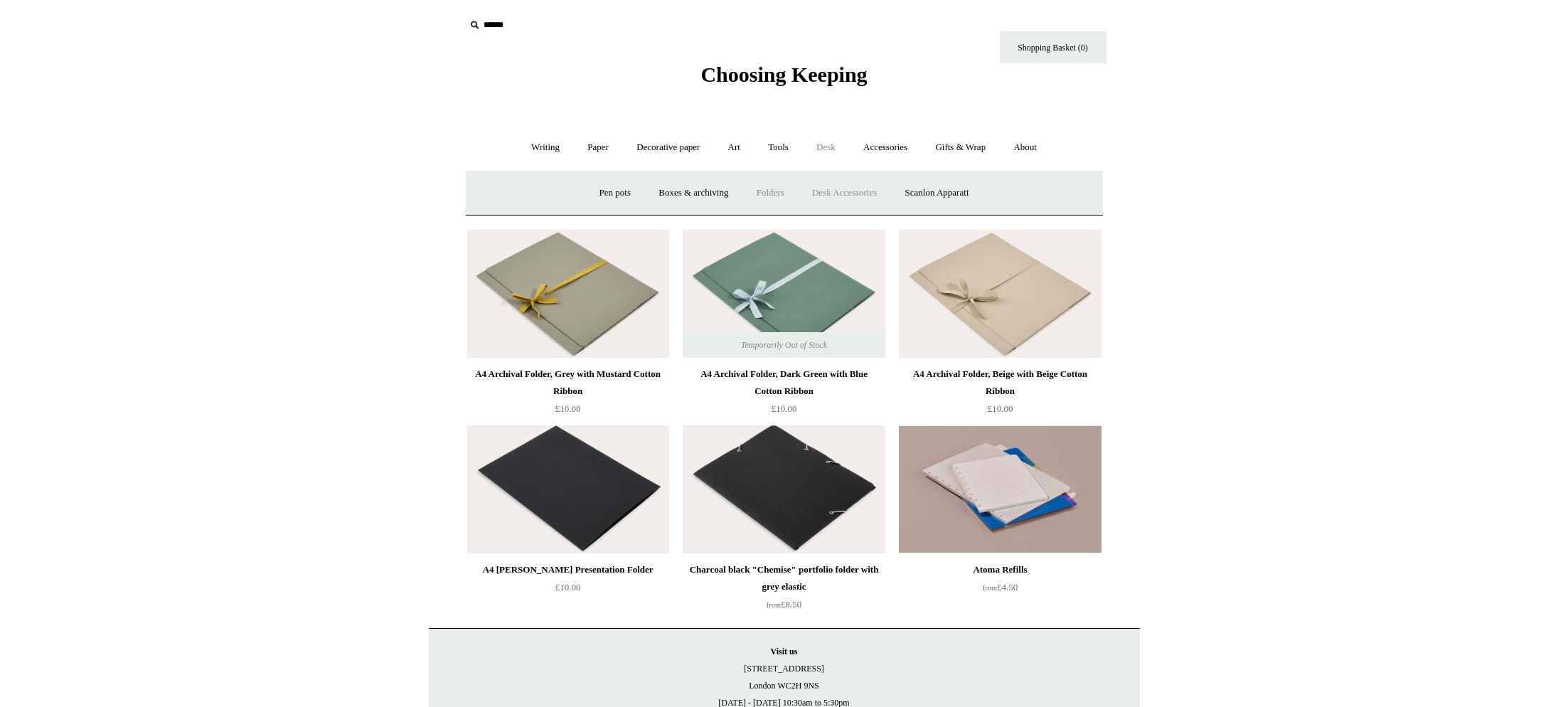
click at [848, 190] on link "Desk Accessories" at bounding box center [844, 193] width 90 height 38
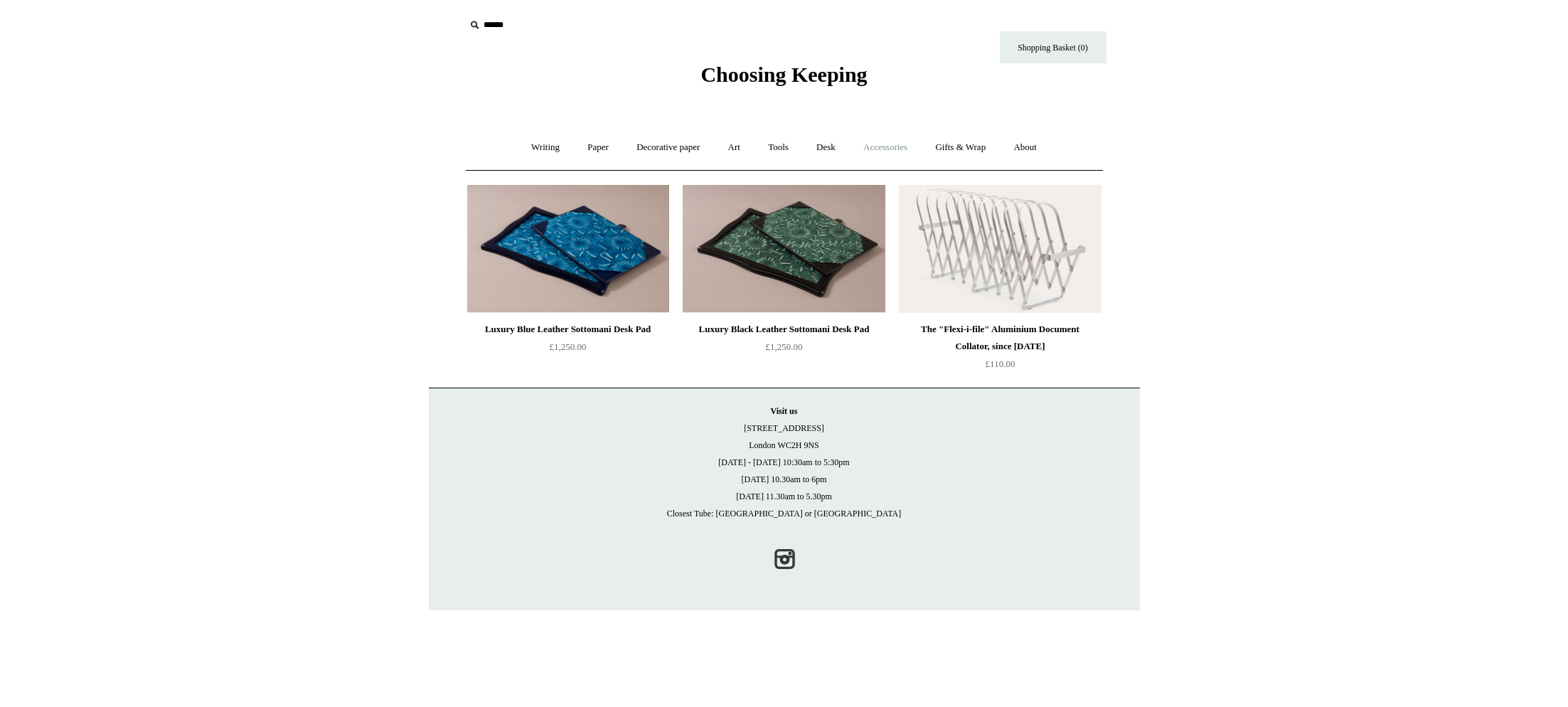
click at [902, 151] on link "Accessories +" at bounding box center [885, 148] width 69 height 38
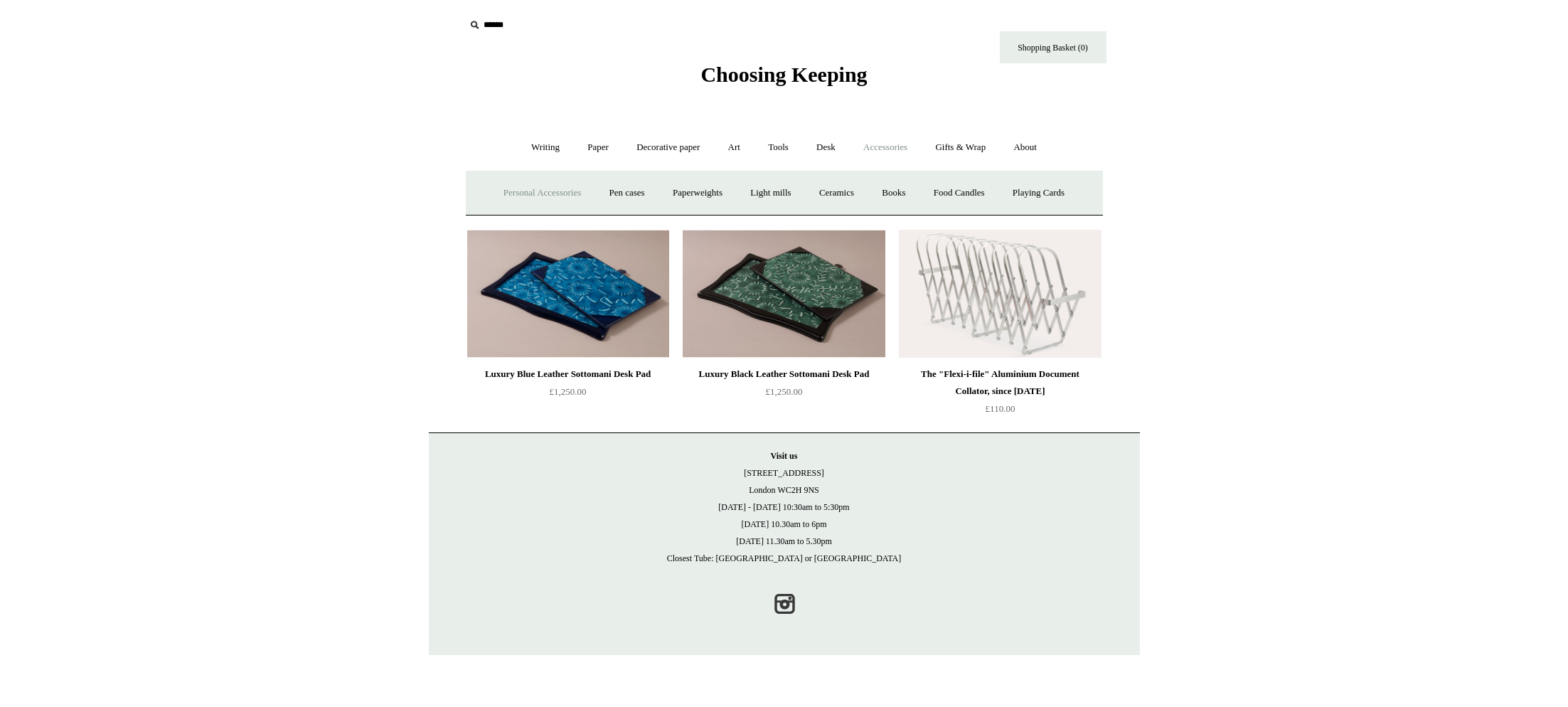
click at [550, 195] on link "Personal Accessories +" at bounding box center [542, 193] width 103 height 38
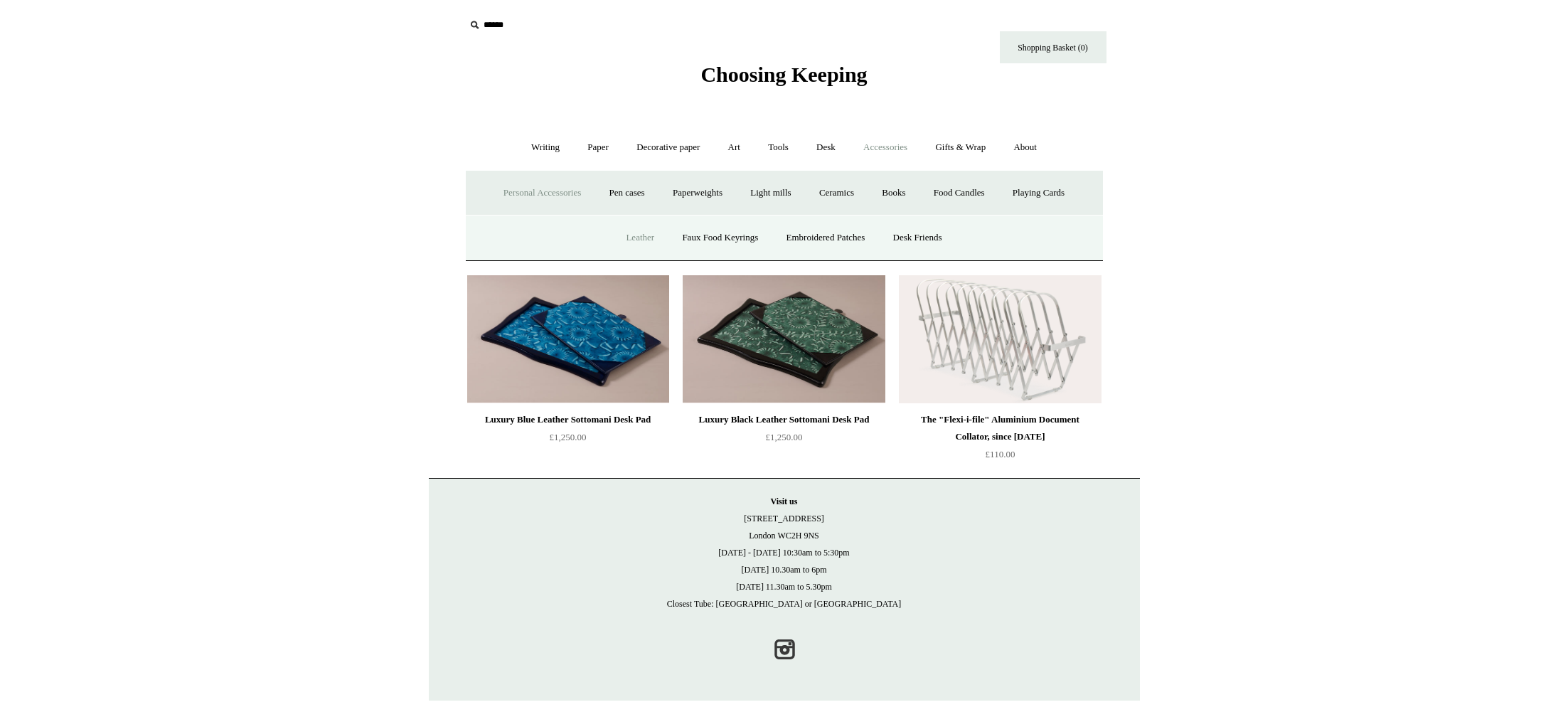
click at [624, 240] on link "Leather" at bounding box center [640, 238] width 54 height 38
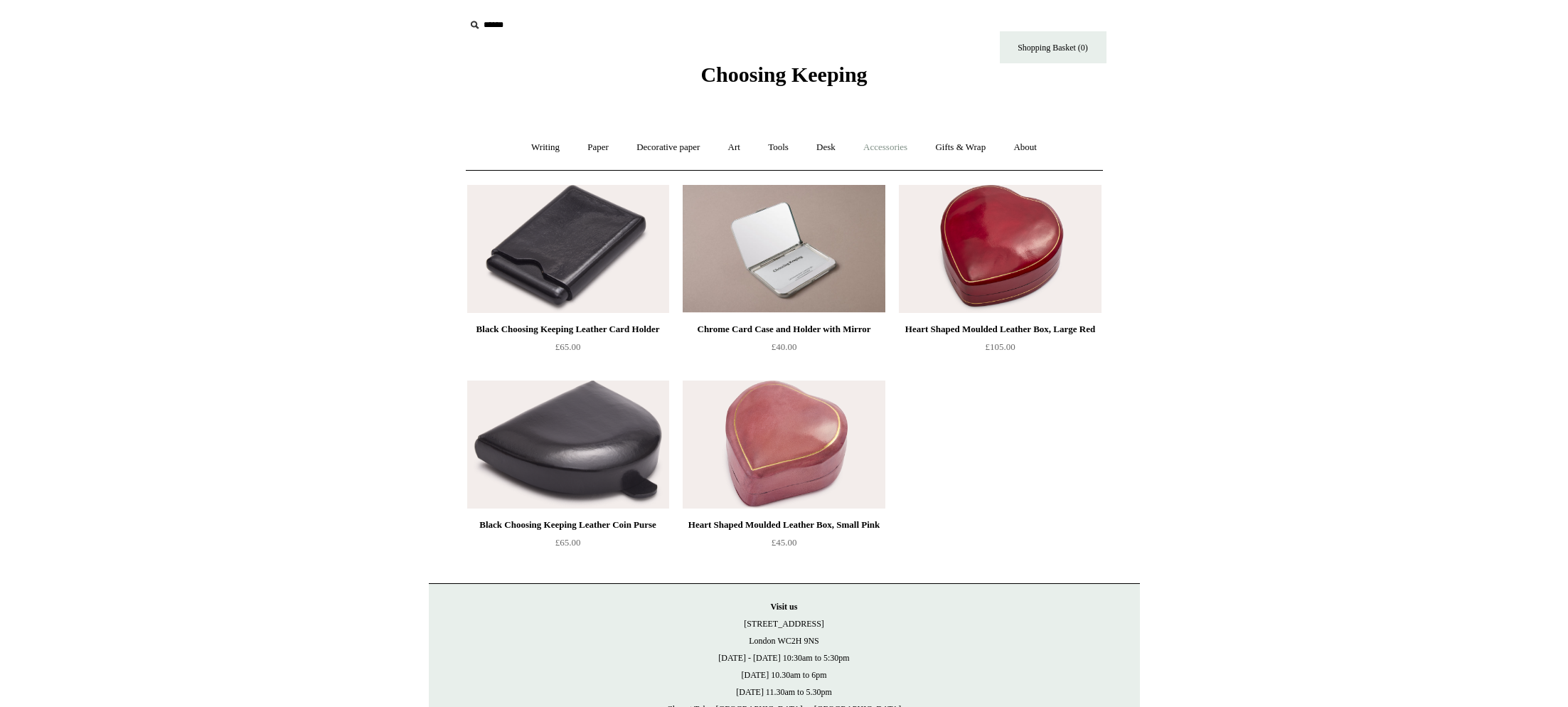
click at [890, 152] on link "Accessories +" at bounding box center [885, 148] width 69 height 38
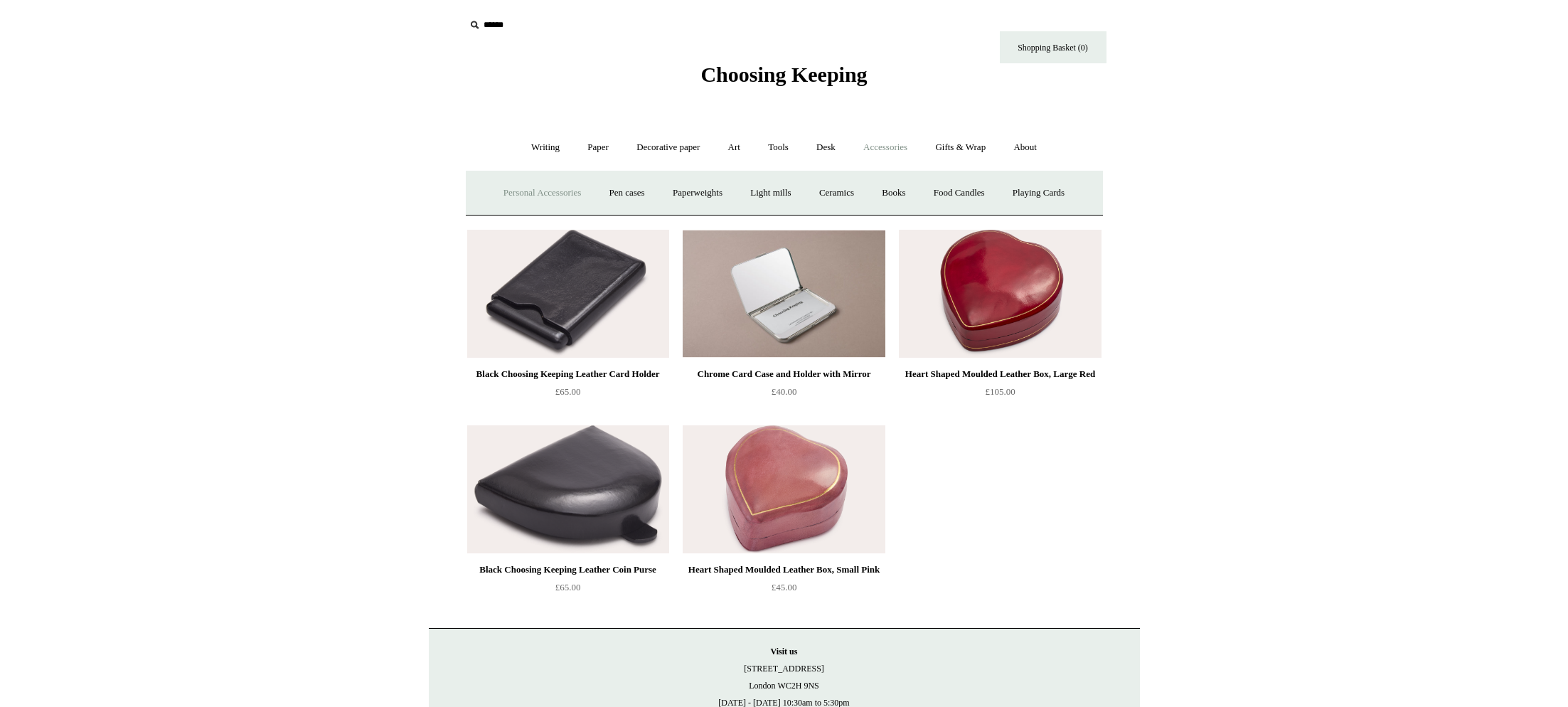
click at [541, 193] on link "Personal Accessories +" at bounding box center [542, 193] width 103 height 38
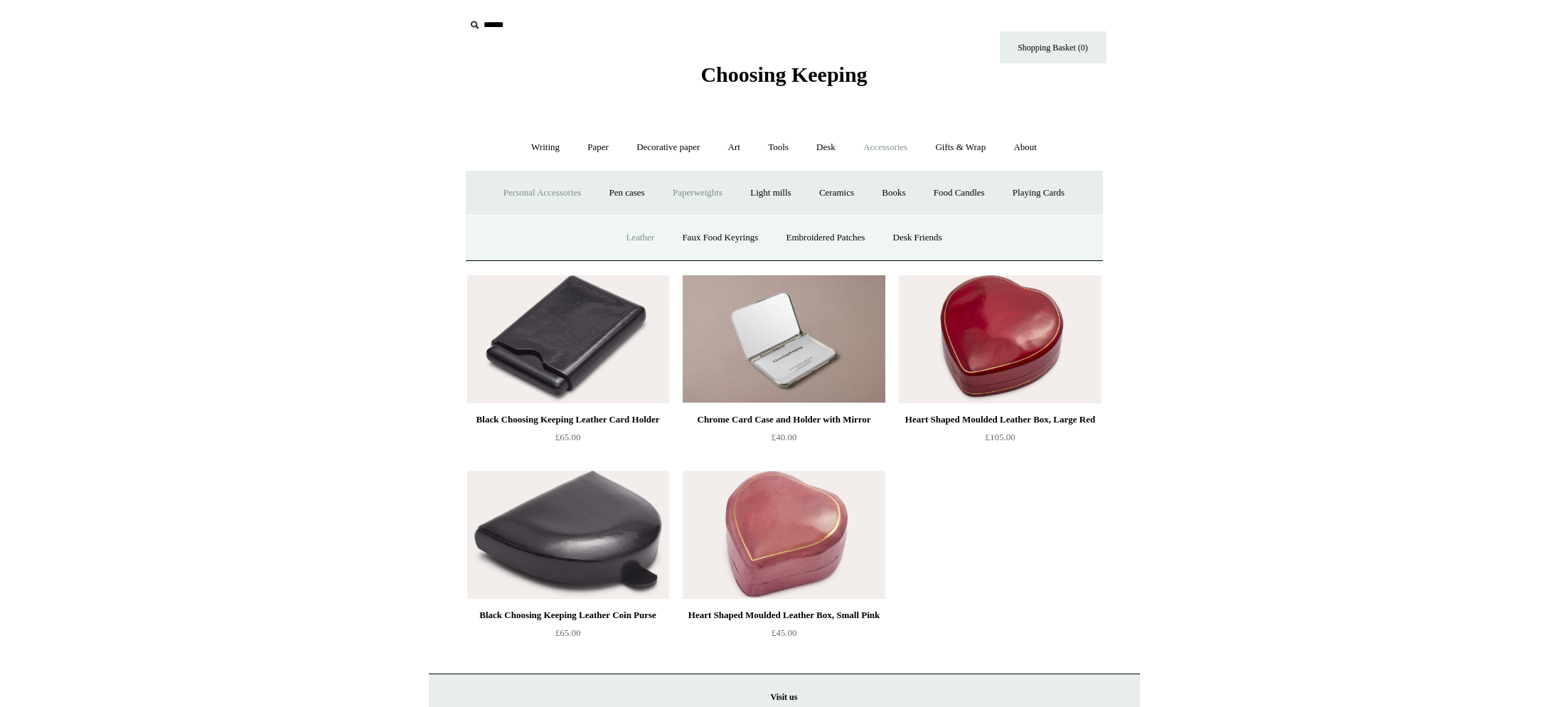
click at [711, 198] on link "Paperweights +" at bounding box center [698, 193] width 75 height 38
click at [695, 195] on link "Paperweights -" at bounding box center [698, 193] width 75 height 38
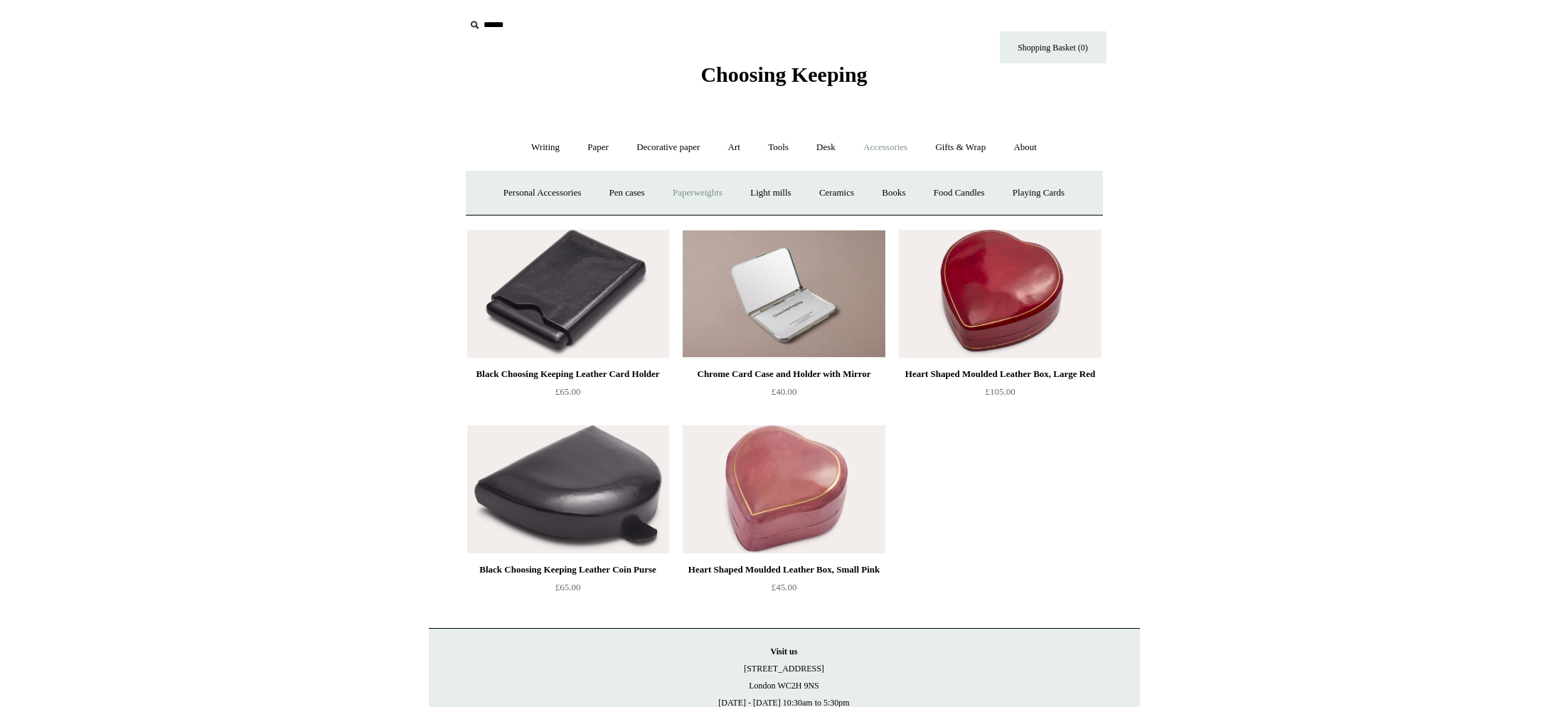
click at [695, 195] on link "Paperweights +" at bounding box center [698, 193] width 75 height 38
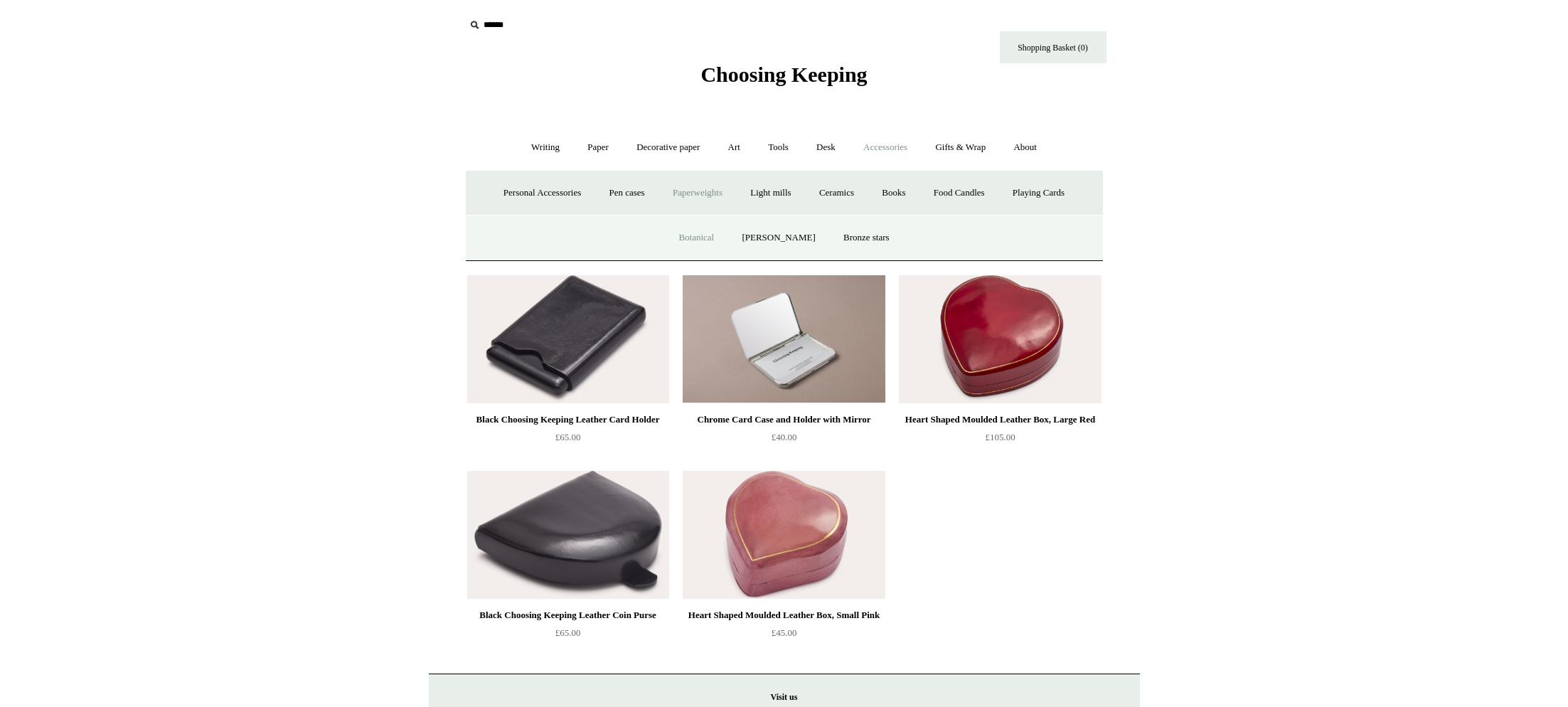
click at [702, 240] on link "Botanical" at bounding box center [696, 238] width 62 height 38
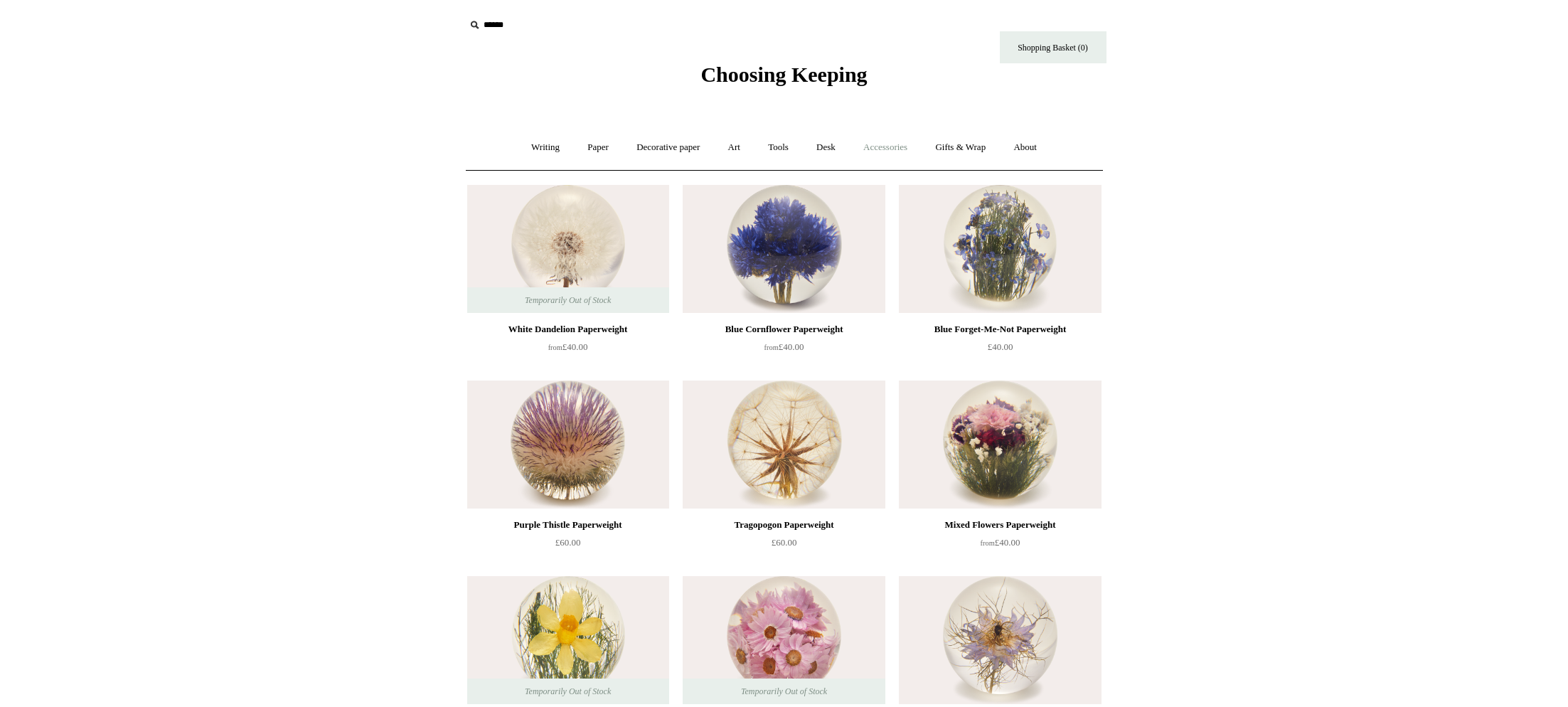
click at [891, 149] on link "Accessories +" at bounding box center [885, 148] width 69 height 38
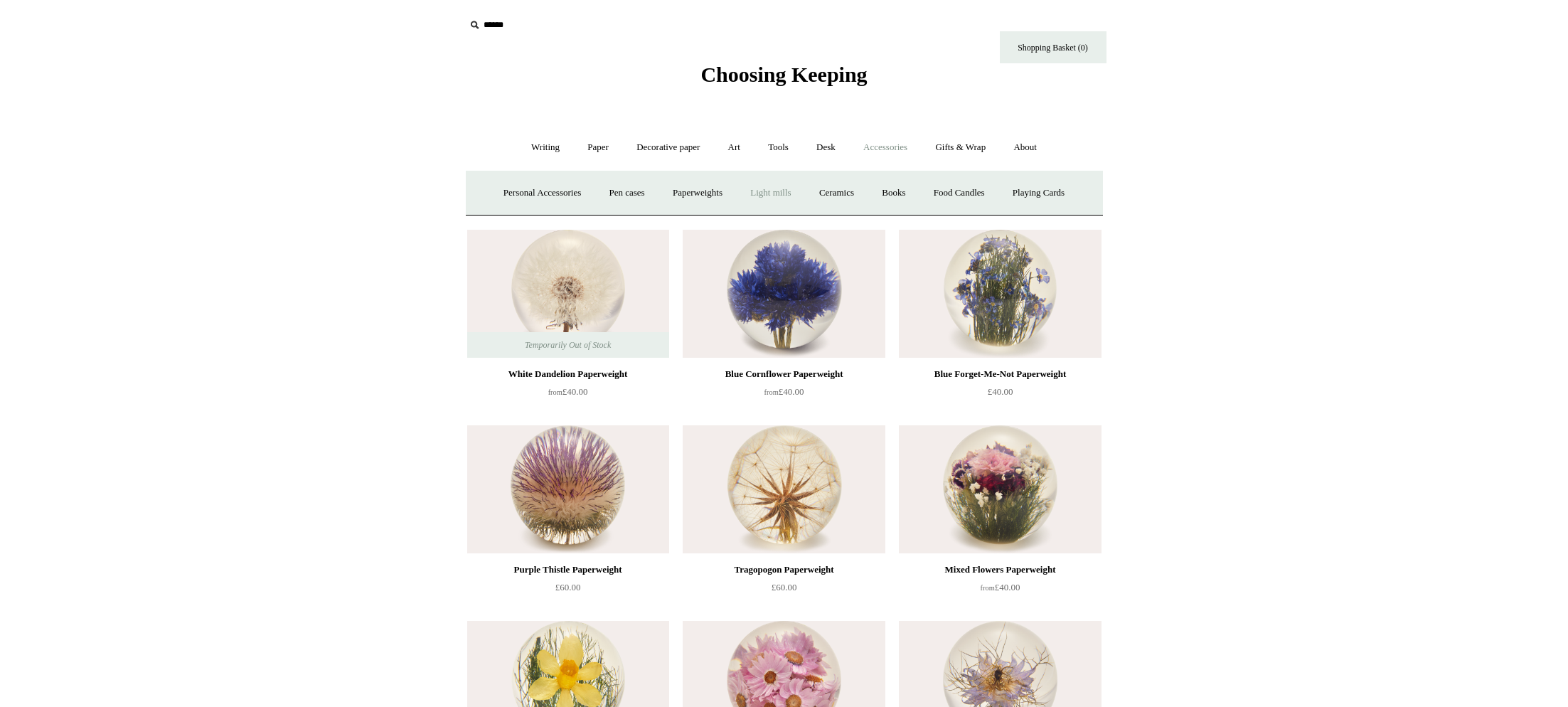
click at [773, 197] on link "Light mills" at bounding box center [770, 193] width 66 height 38
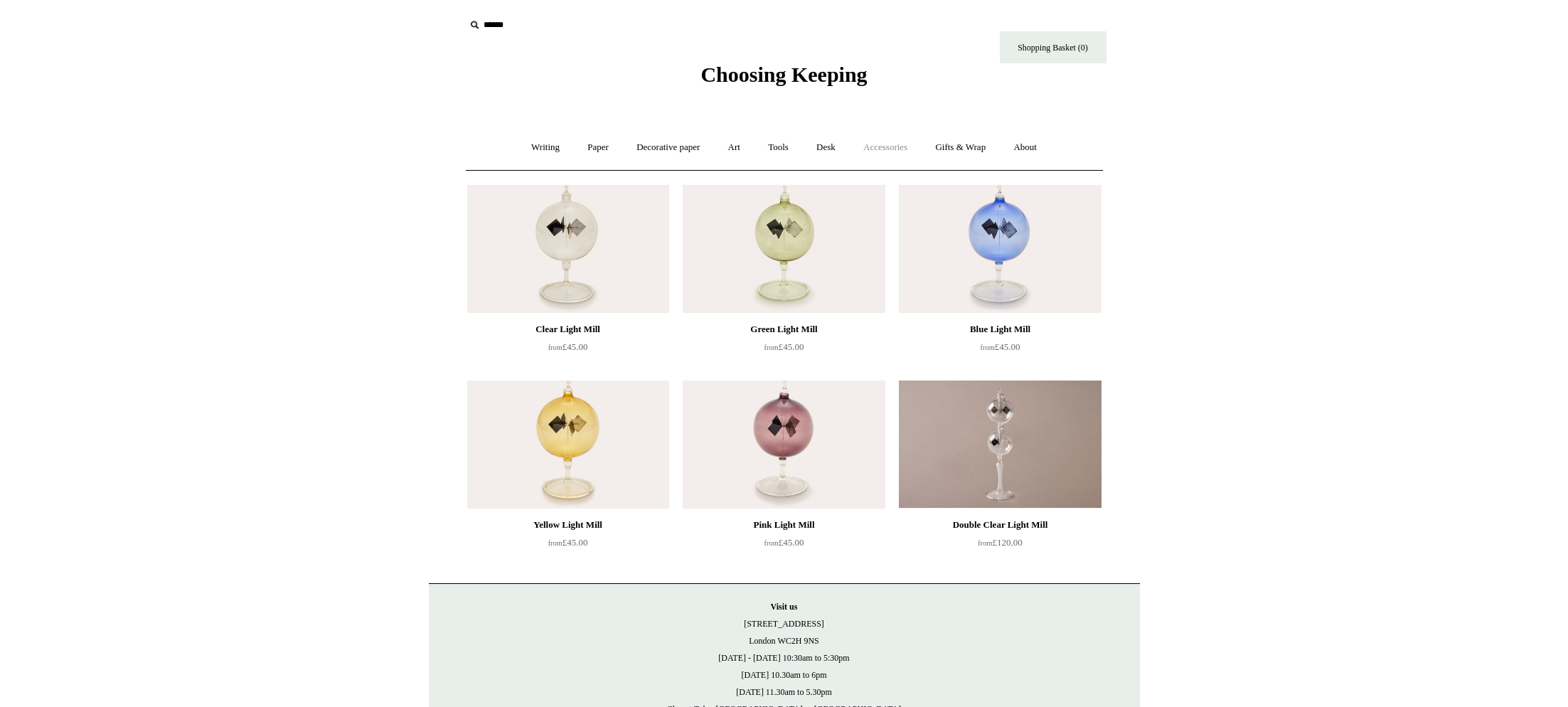
click at [886, 153] on link "Accessories +" at bounding box center [885, 148] width 69 height 38
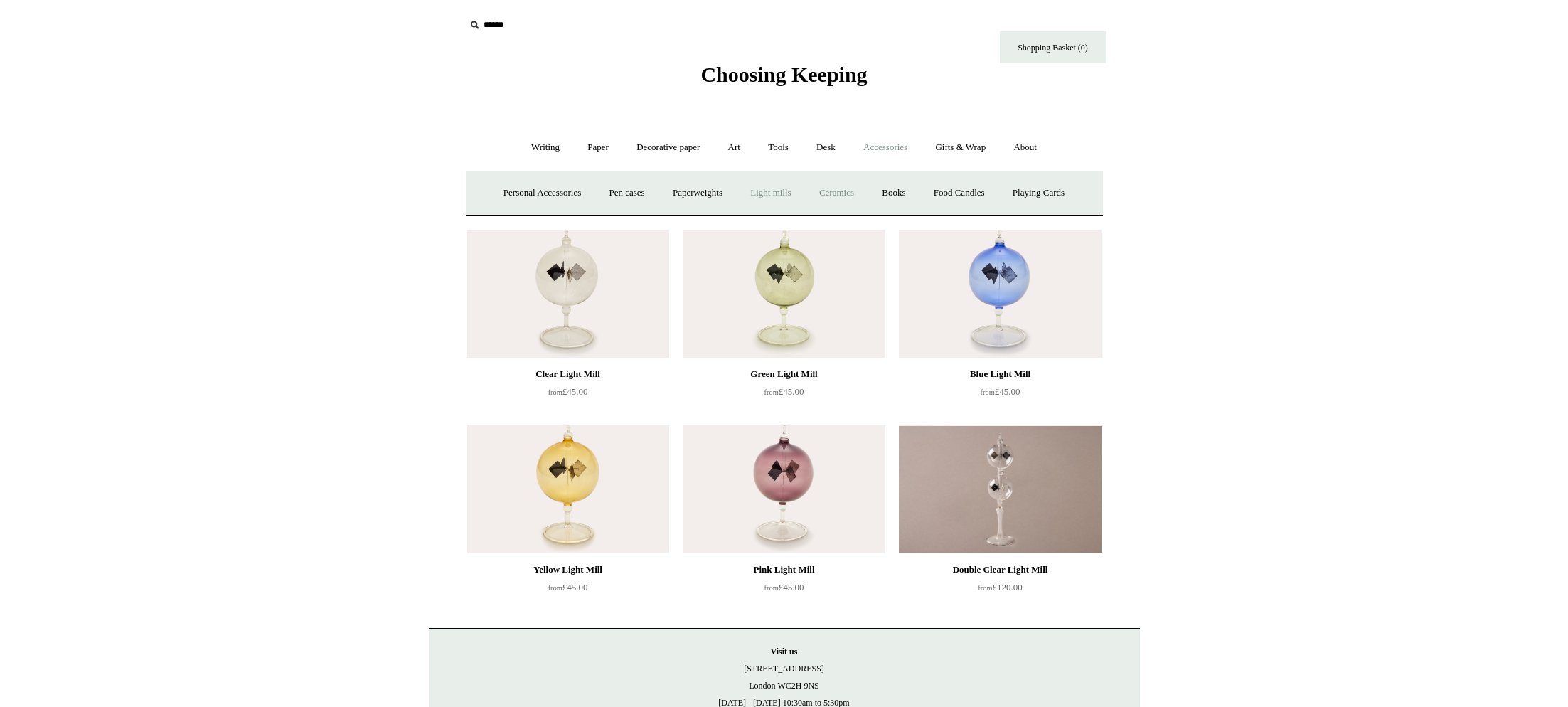
click at [846, 195] on link "Ceramics +" at bounding box center [836, 193] width 61 height 38
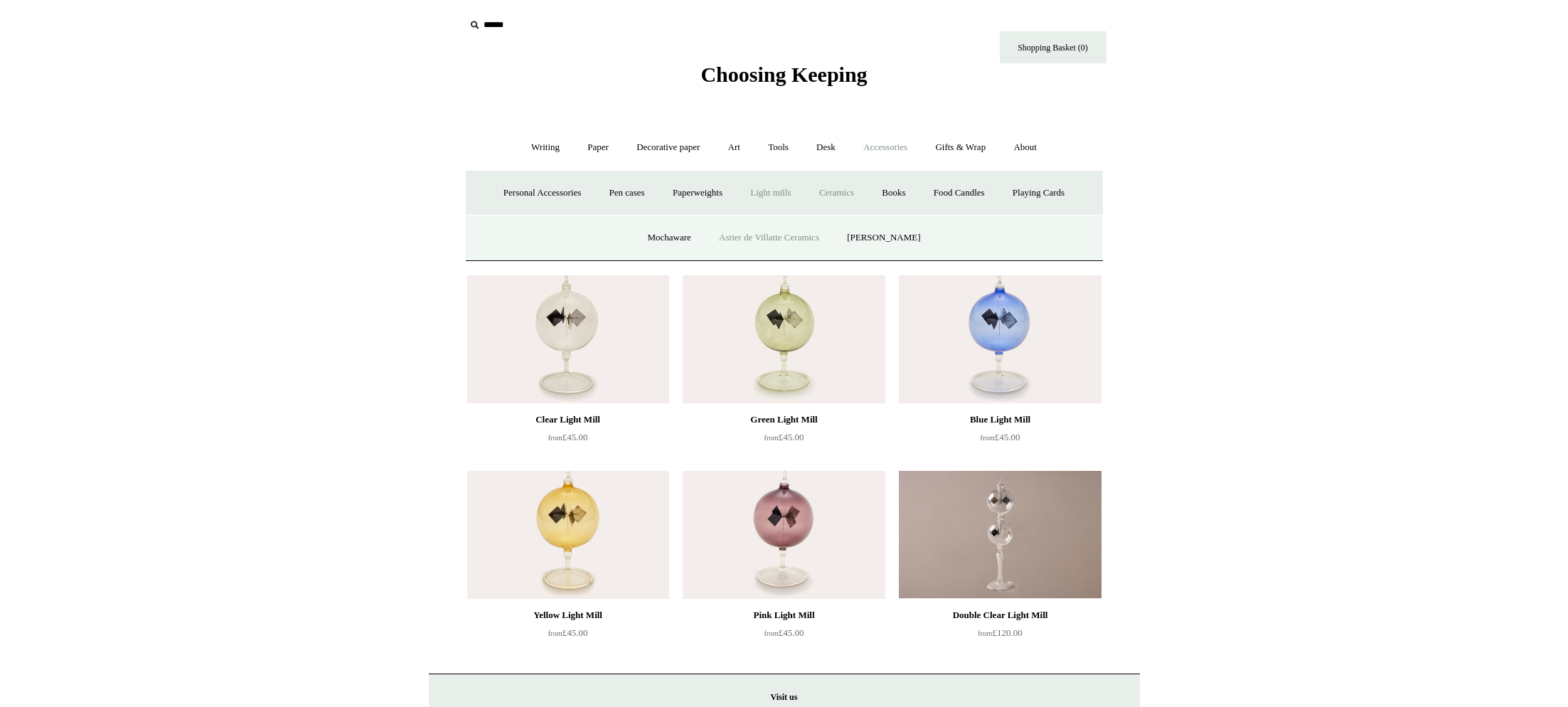
click at [766, 243] on link "Astier de Villatte Ceramics" at bounding box center [769, 238] width 126 height 38
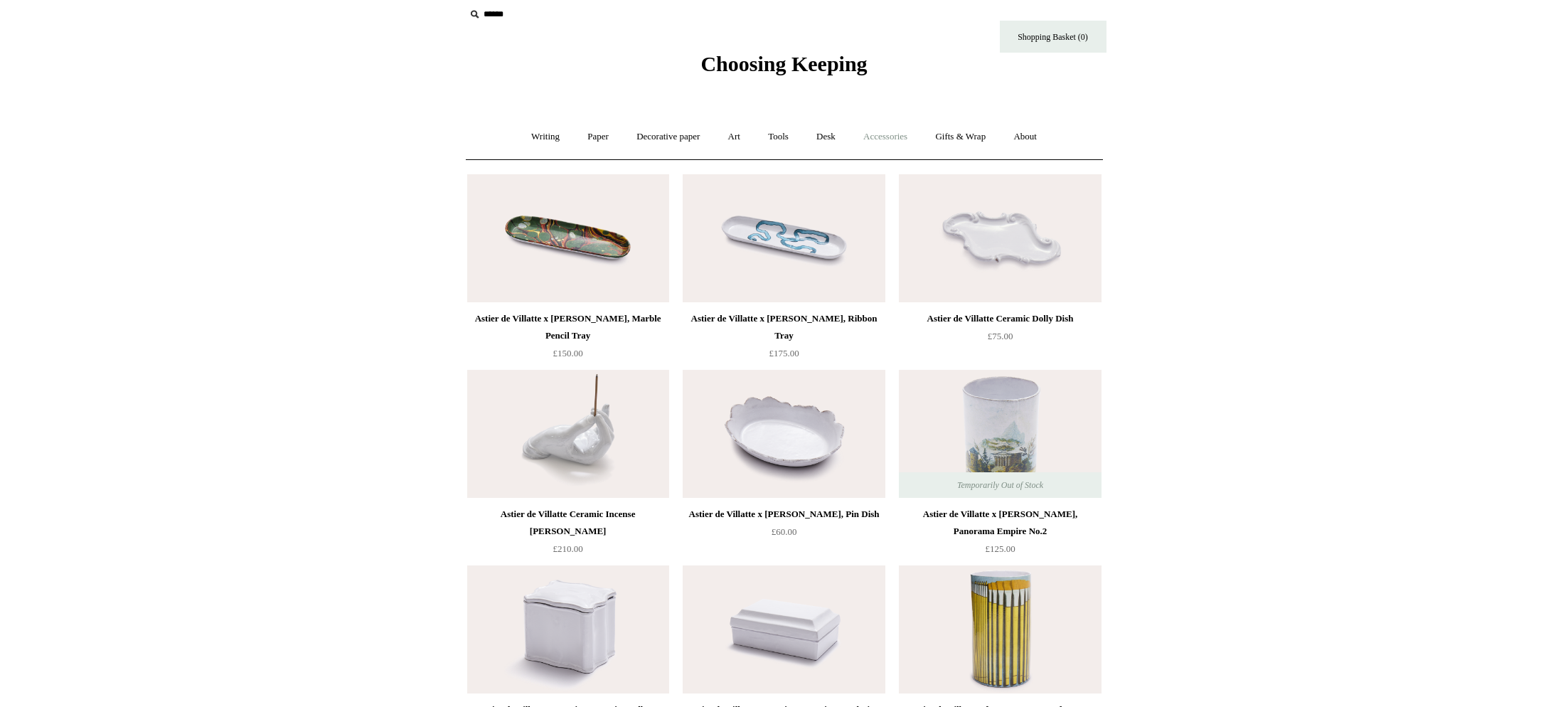
scroll to position [15, 0]
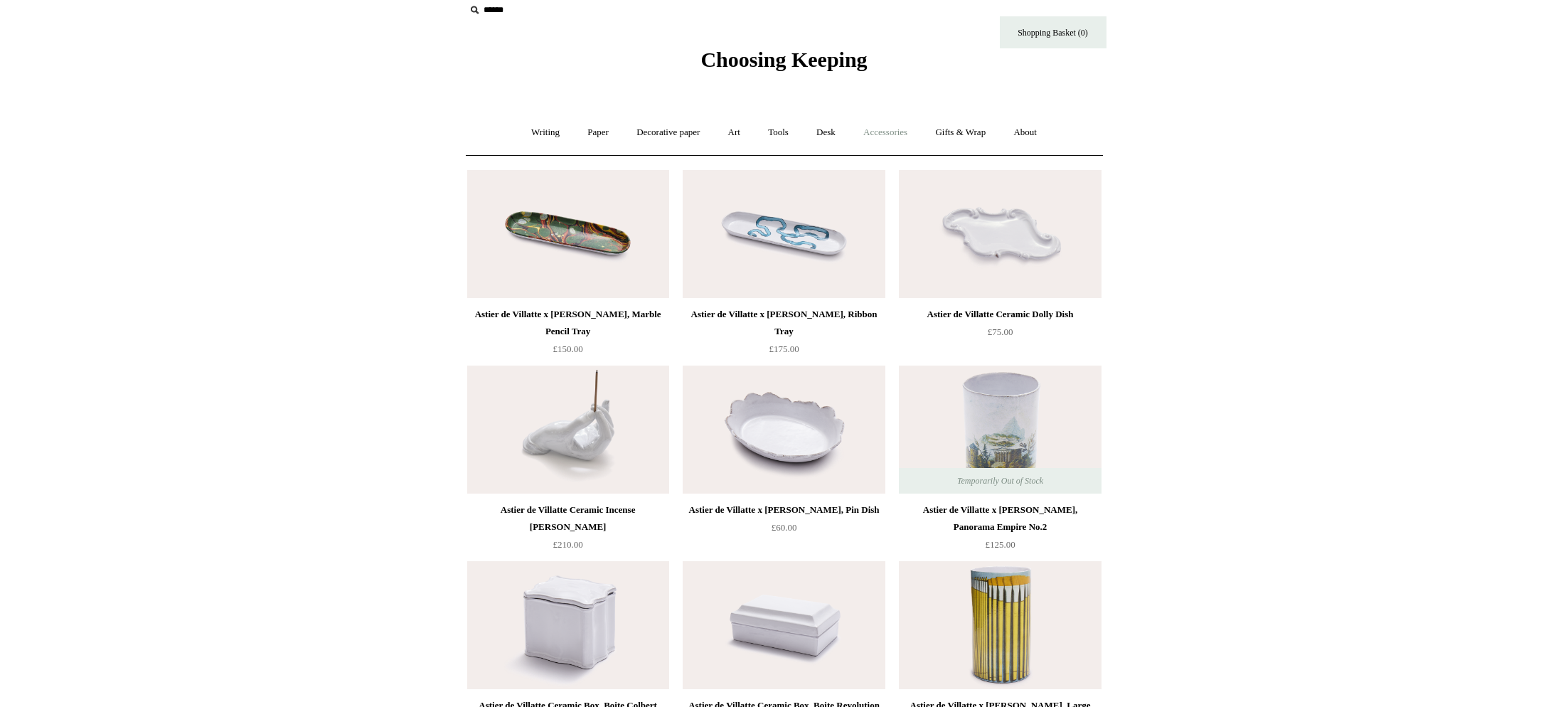
click at [899, 141] on link "Accessories +" at bounding box center [885, 132] width 69 height 38
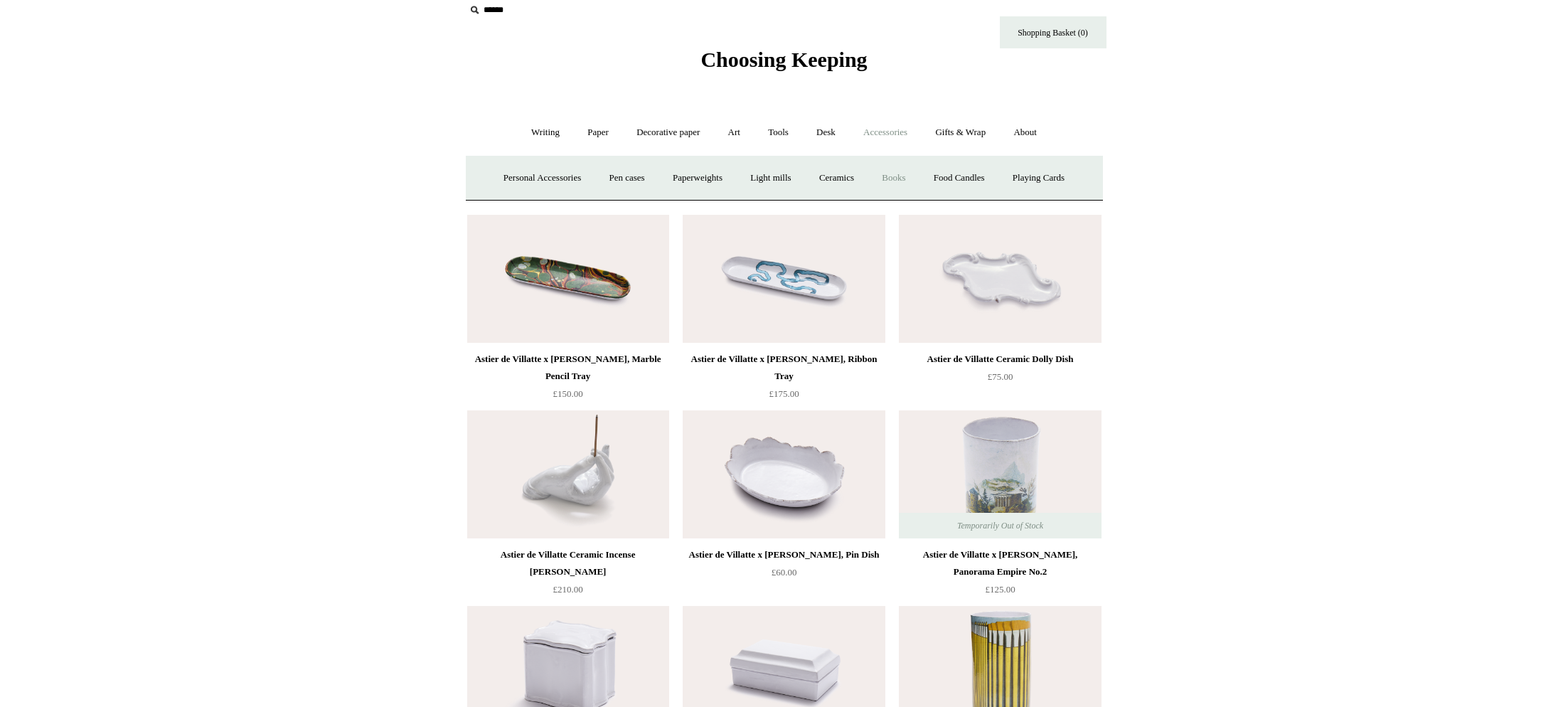
click at [908, 183] on link "Books" at bounding box center [894, 178] width 49 height 38
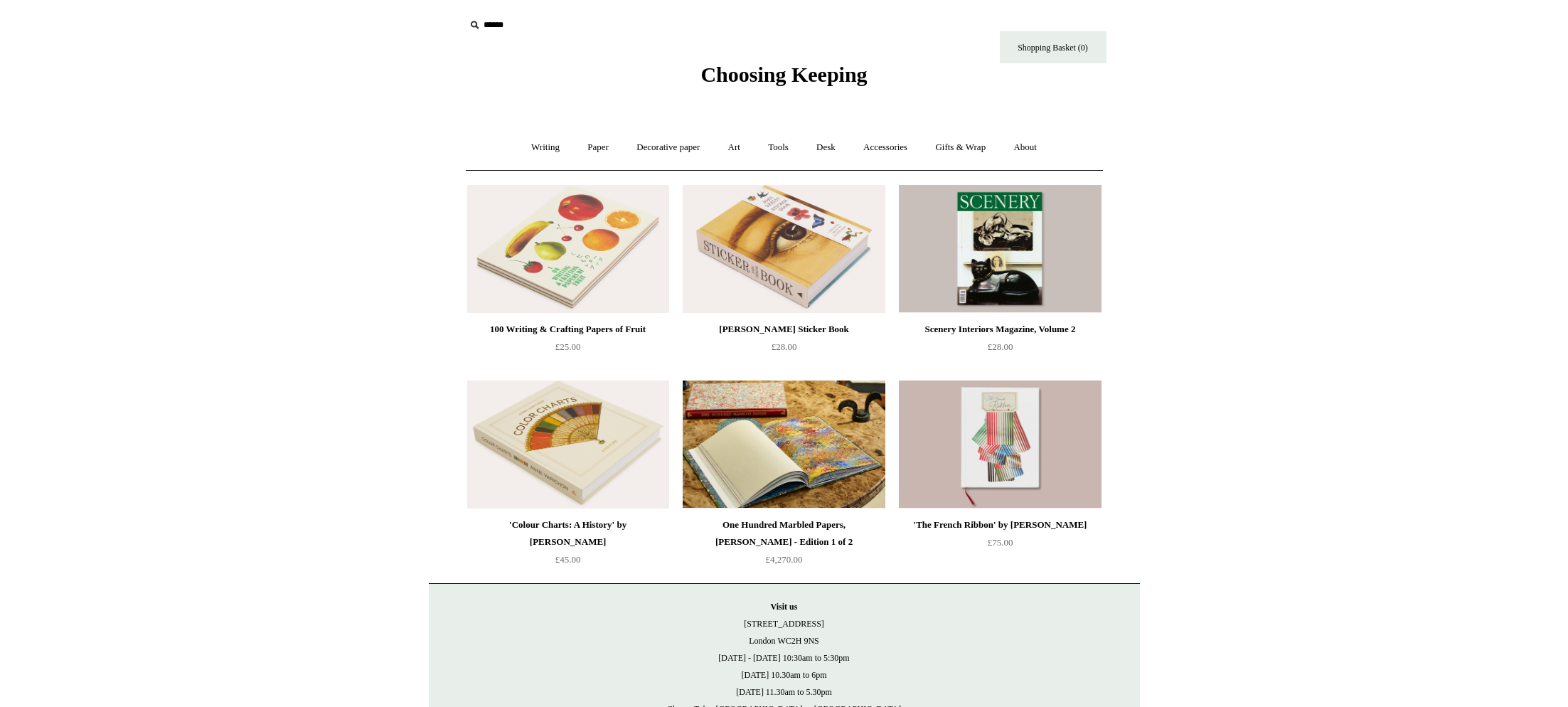
click at [778, 478] on img at bounding box center [783, 444] width 202 height 128
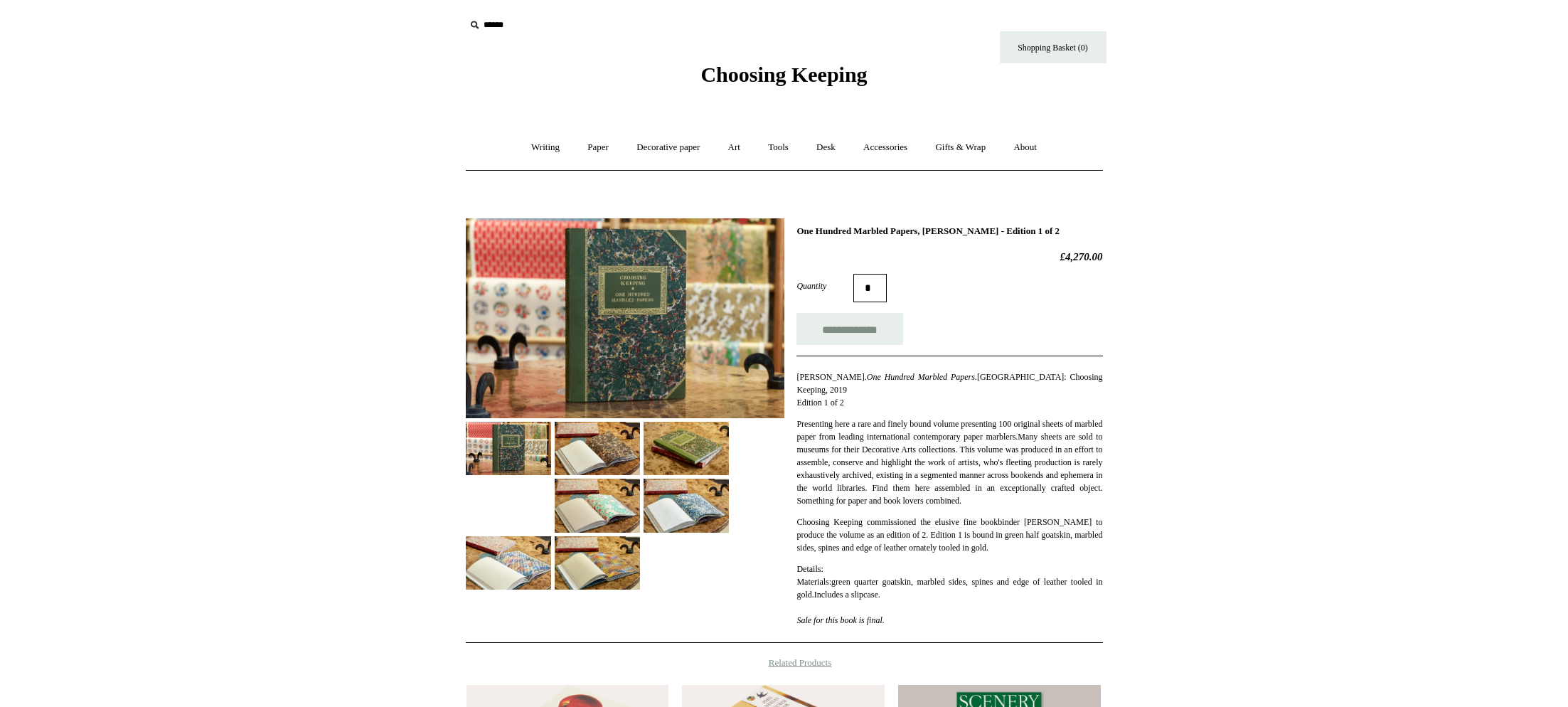
click at [497, 452] on img at bounding box center [509, 449] width 85 height 54
click at [758, 341] on img at bounding box center [625, 318] width 318 height 200
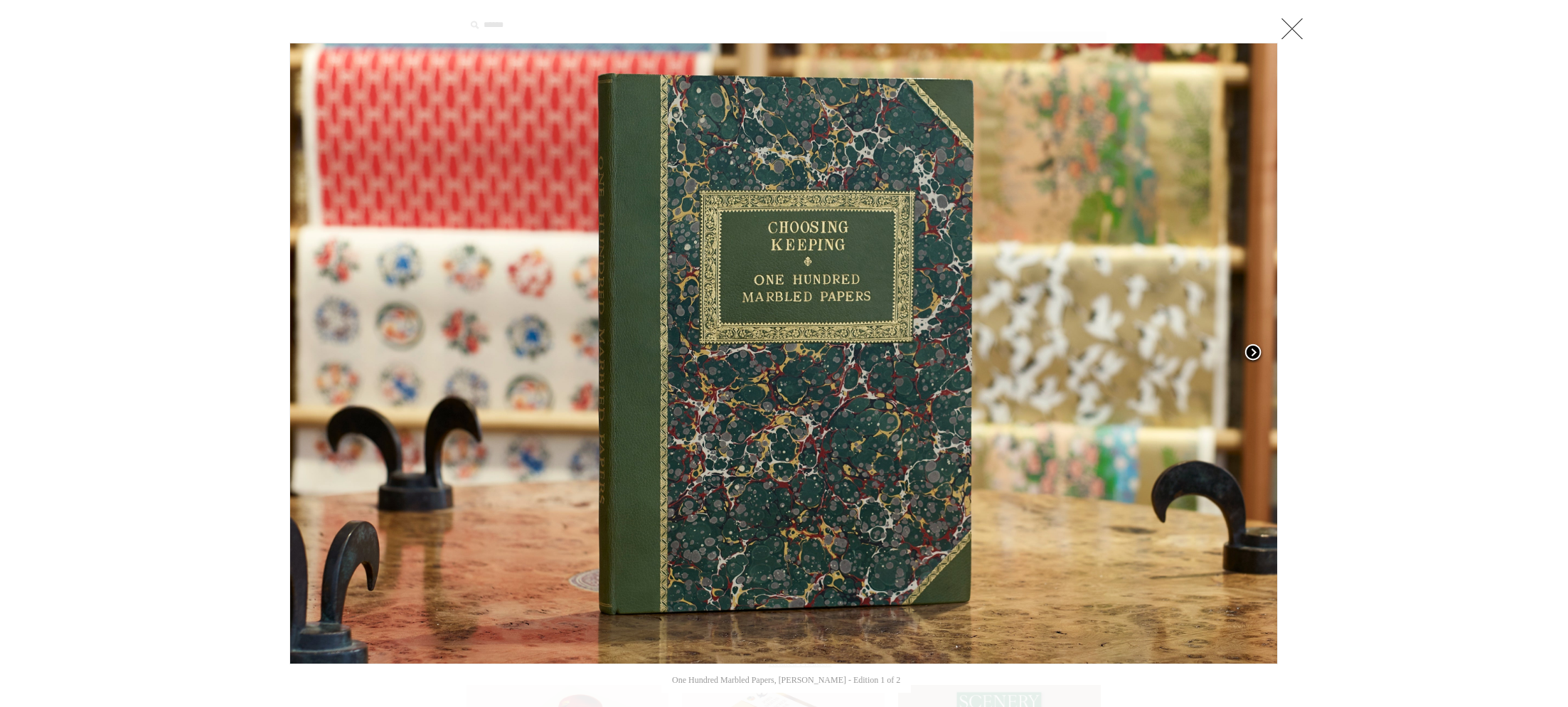
click at [1251, 348] on span at bounding box center [1253, 353] width 21 height 21
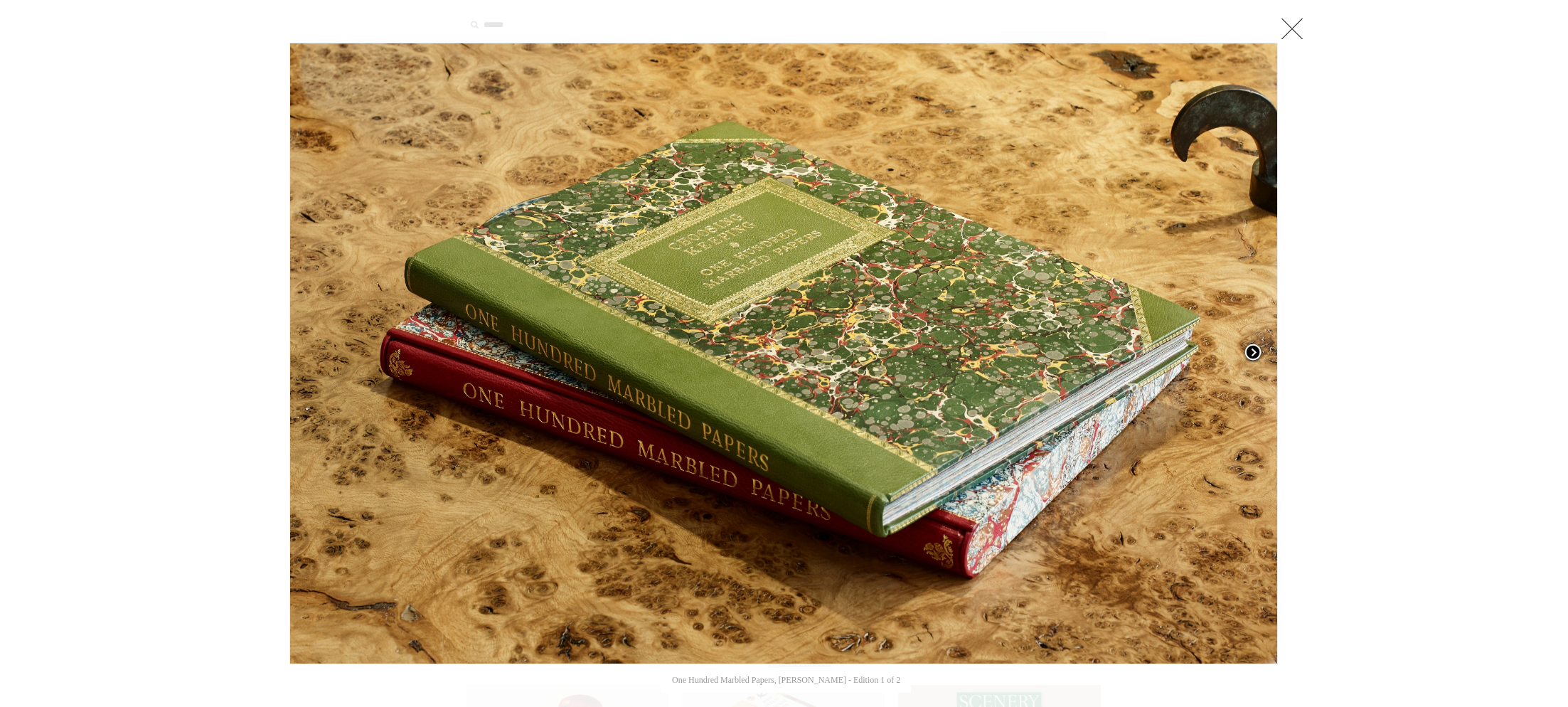
click at [1250, 348] on span at bounding box center [1253, 353] width 21 height 21
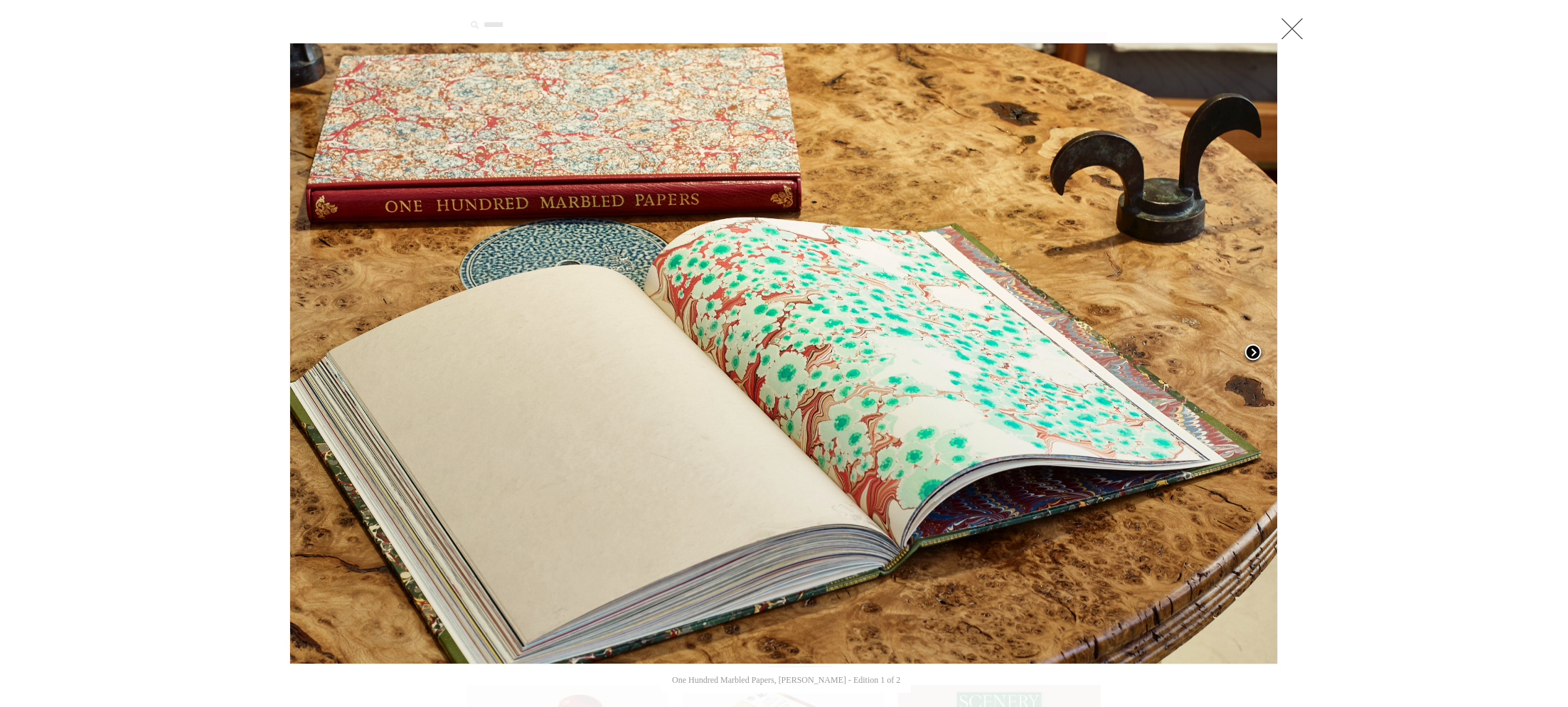
click at [1250, 348] on span at bounding box center [1253, 353] width 21 height 21
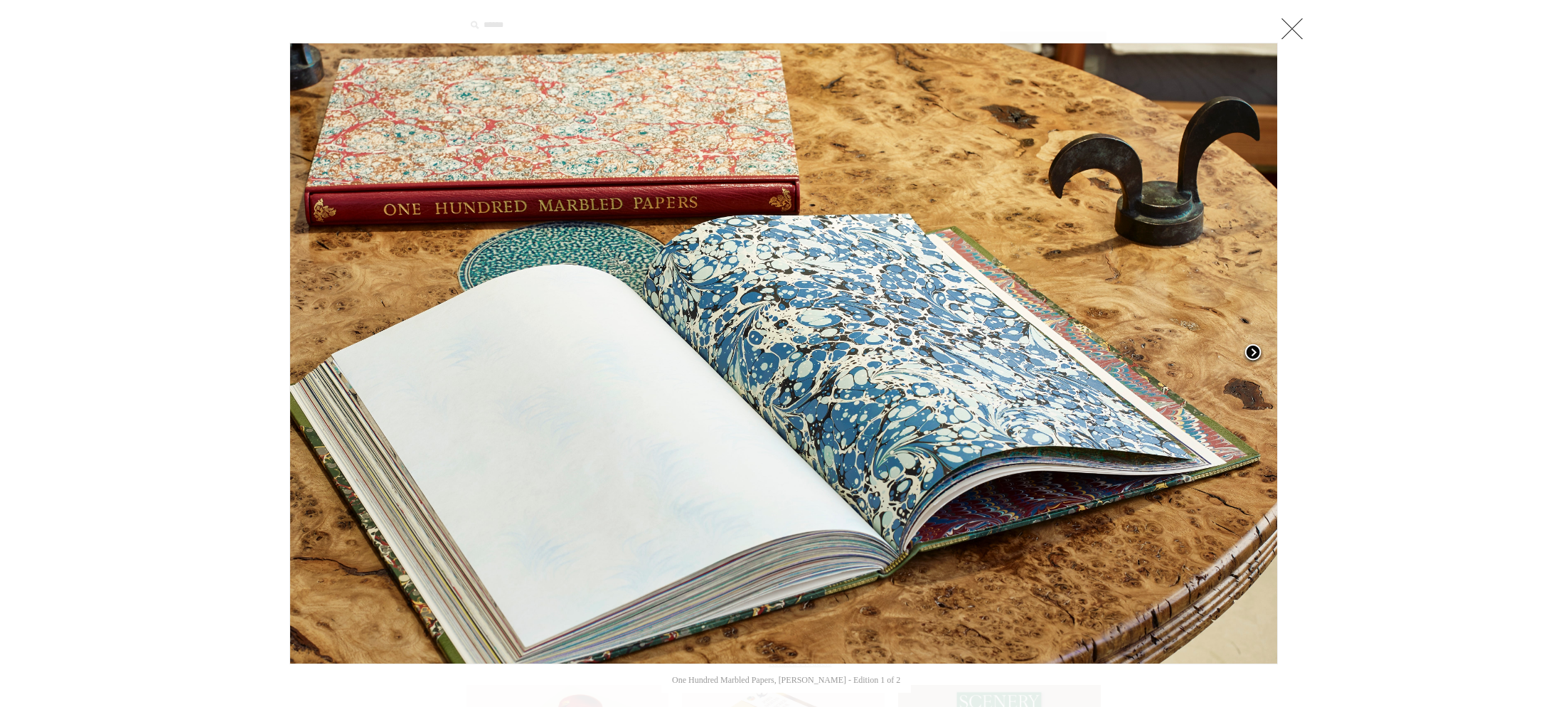
click at [1250, 349] on span at bounding box center [1253, 353] width 21 height 21
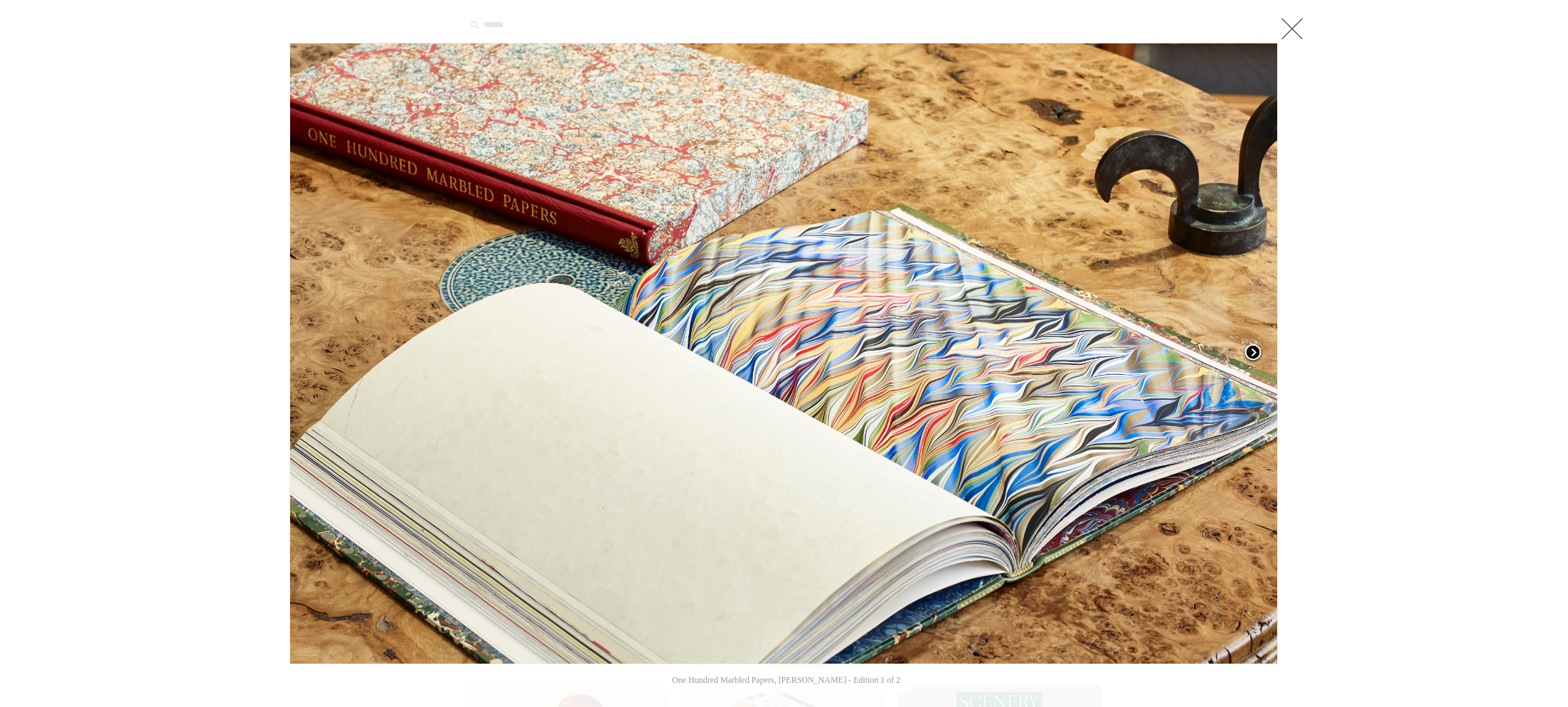
click at [1250, 349] on span at bounding box center [1253, 353] width 21 height 21
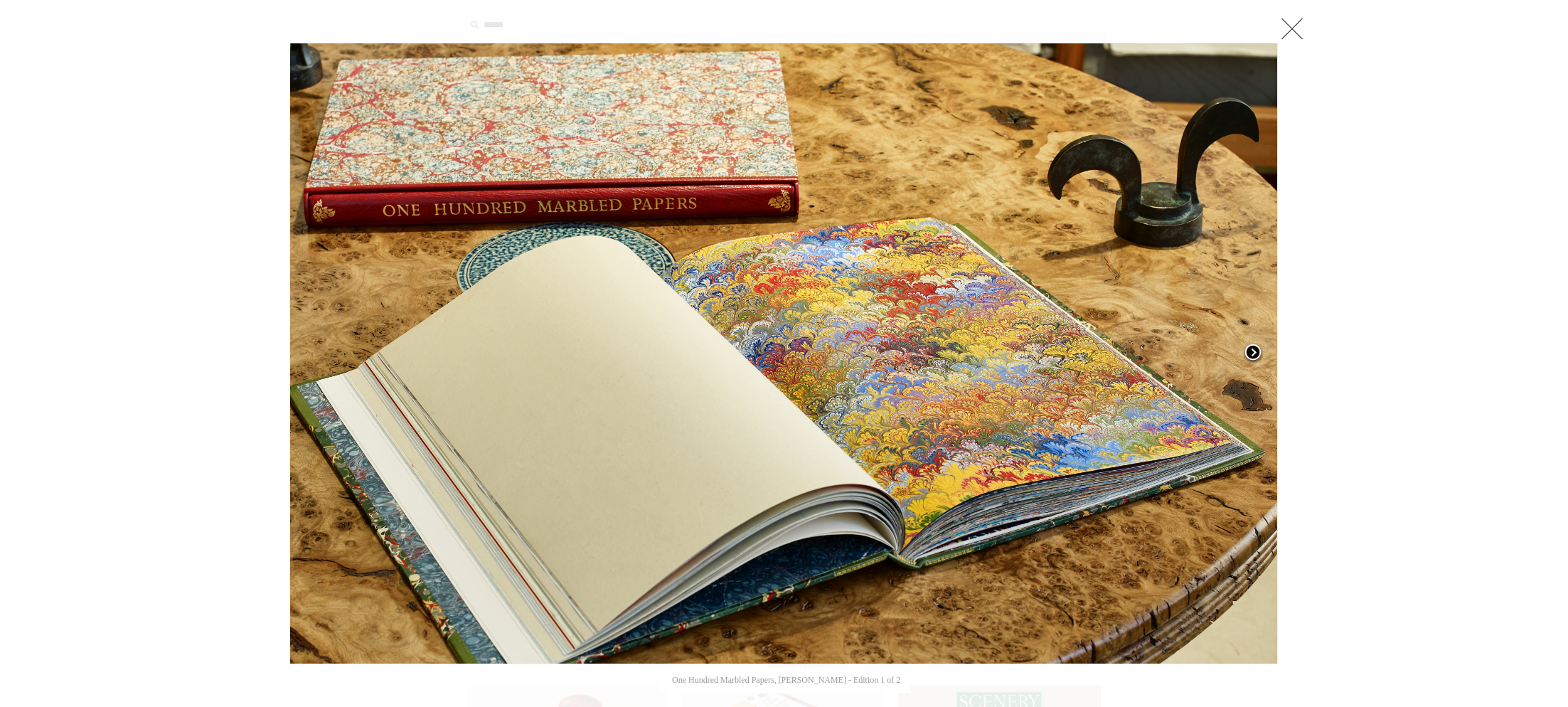
click at [1250, 349] on span at bounding box center [1253, 353] width 21 height 21
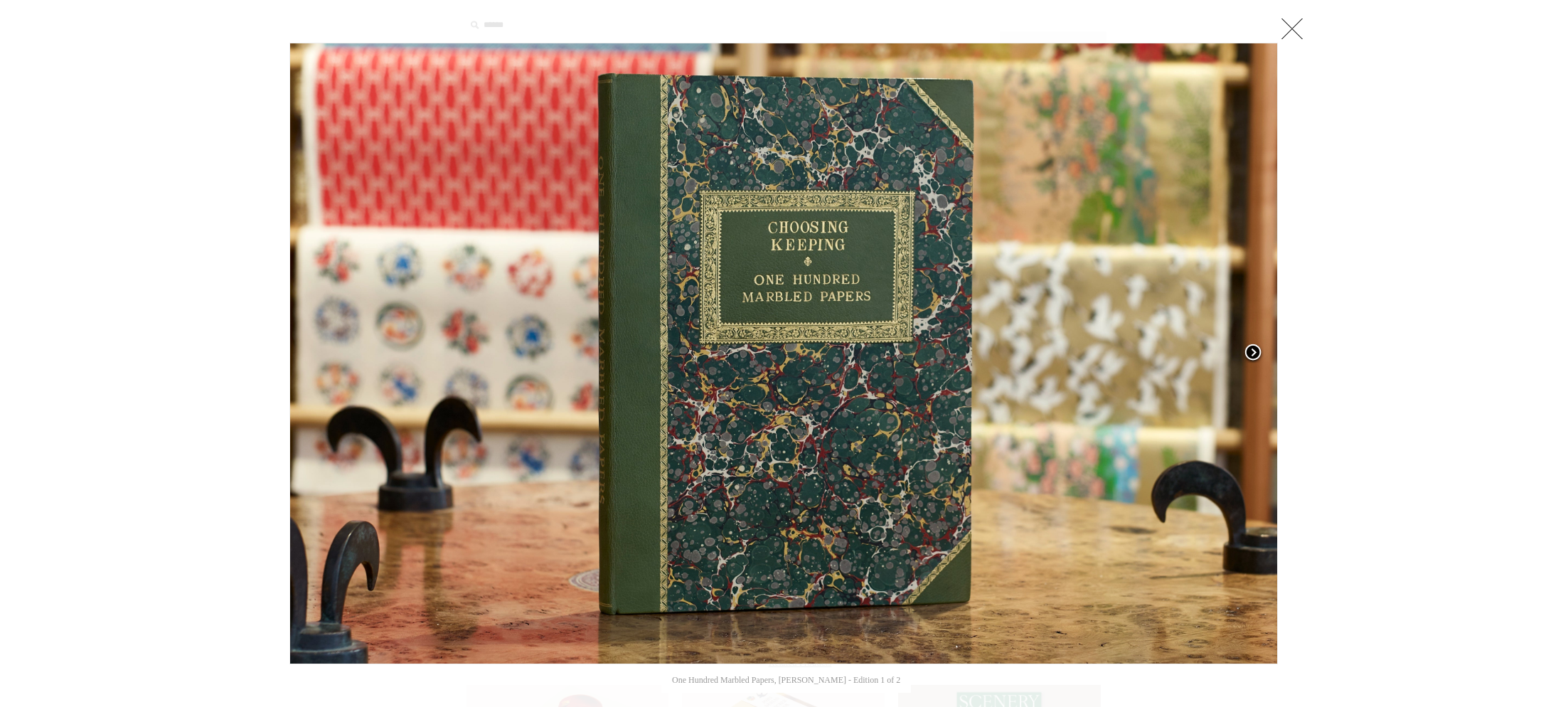
click at [1250, 349] on span at bounding box center [1253, 353] width 21 height 21
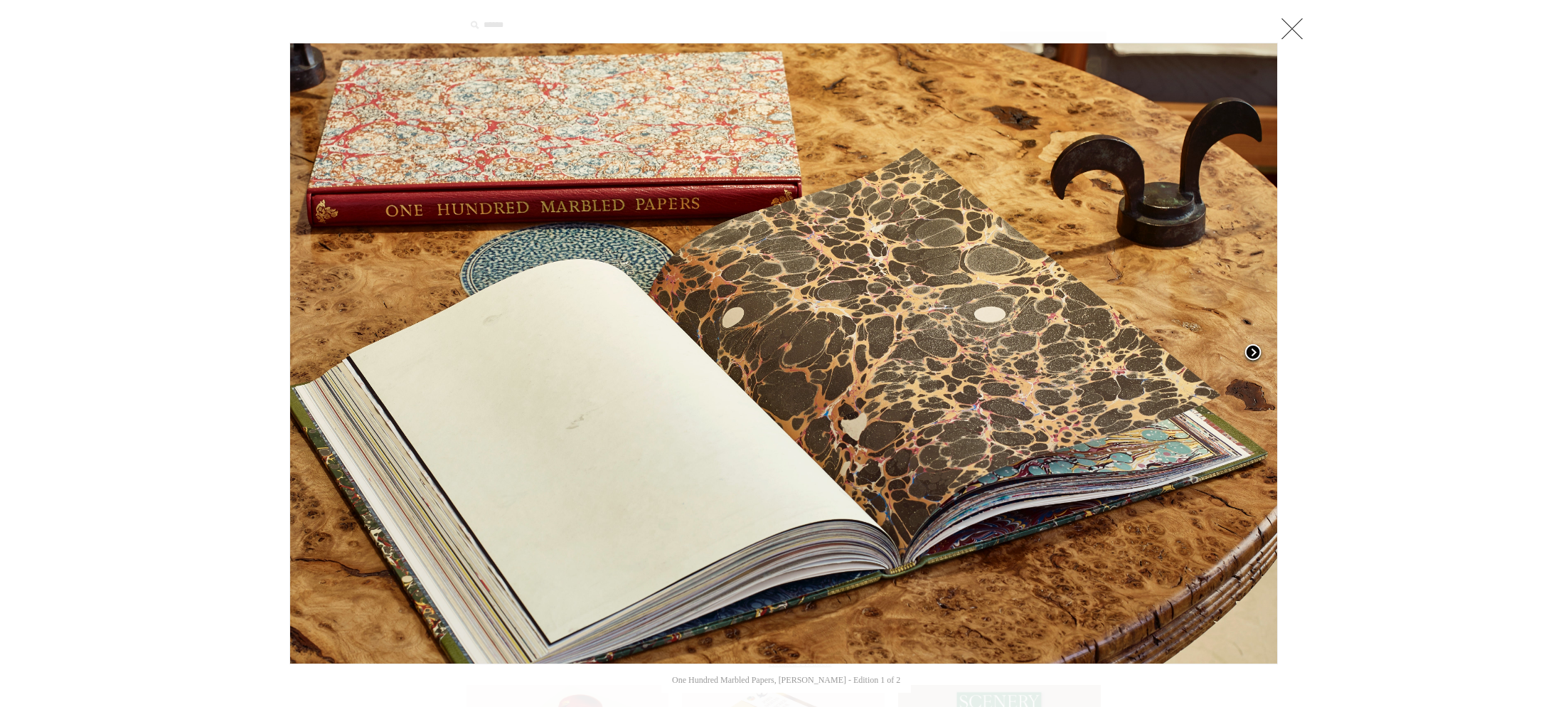
click at [1253, 350] on span at bounding box center [1253, 353] width 21 height 21
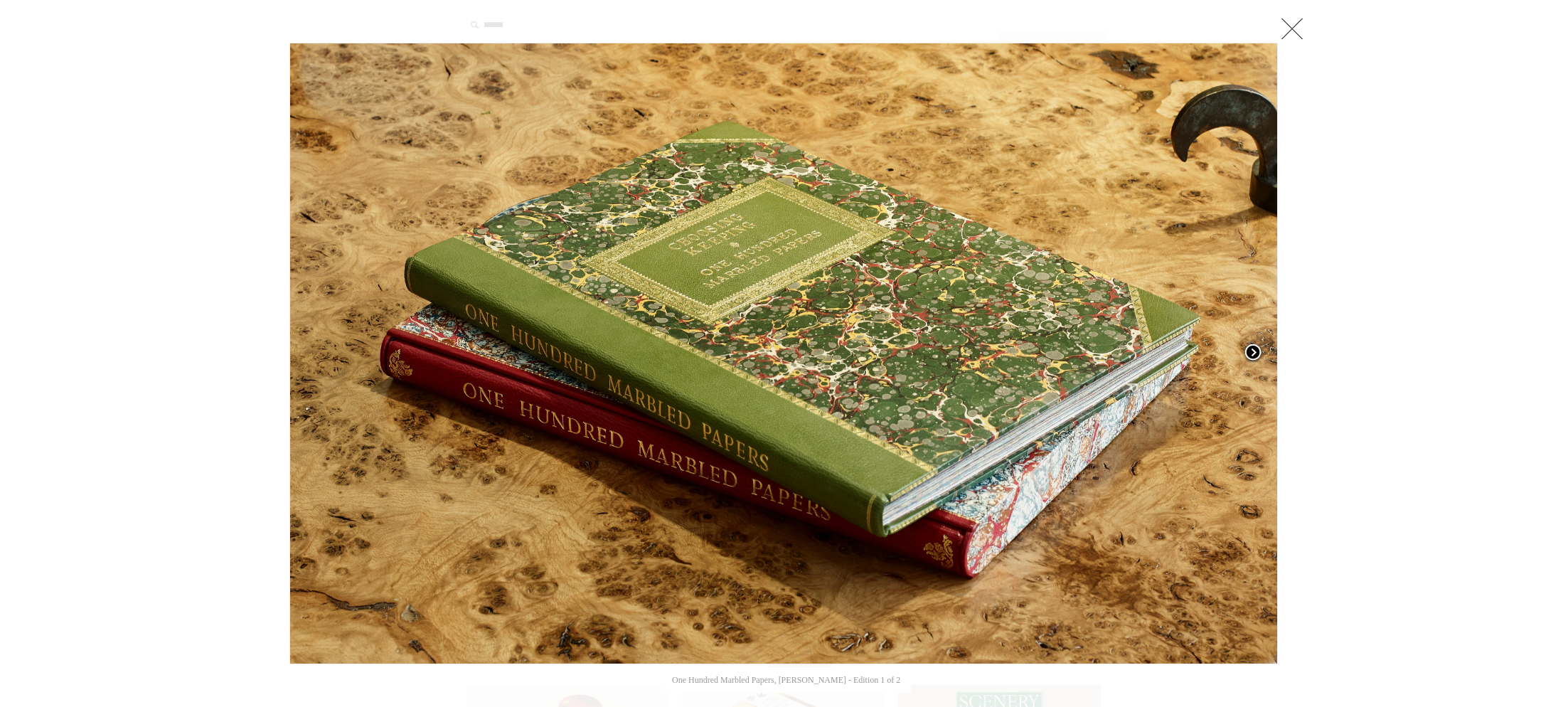
click at [1253, 350] on span at bounding box center [1253, 353] width 21 height 21
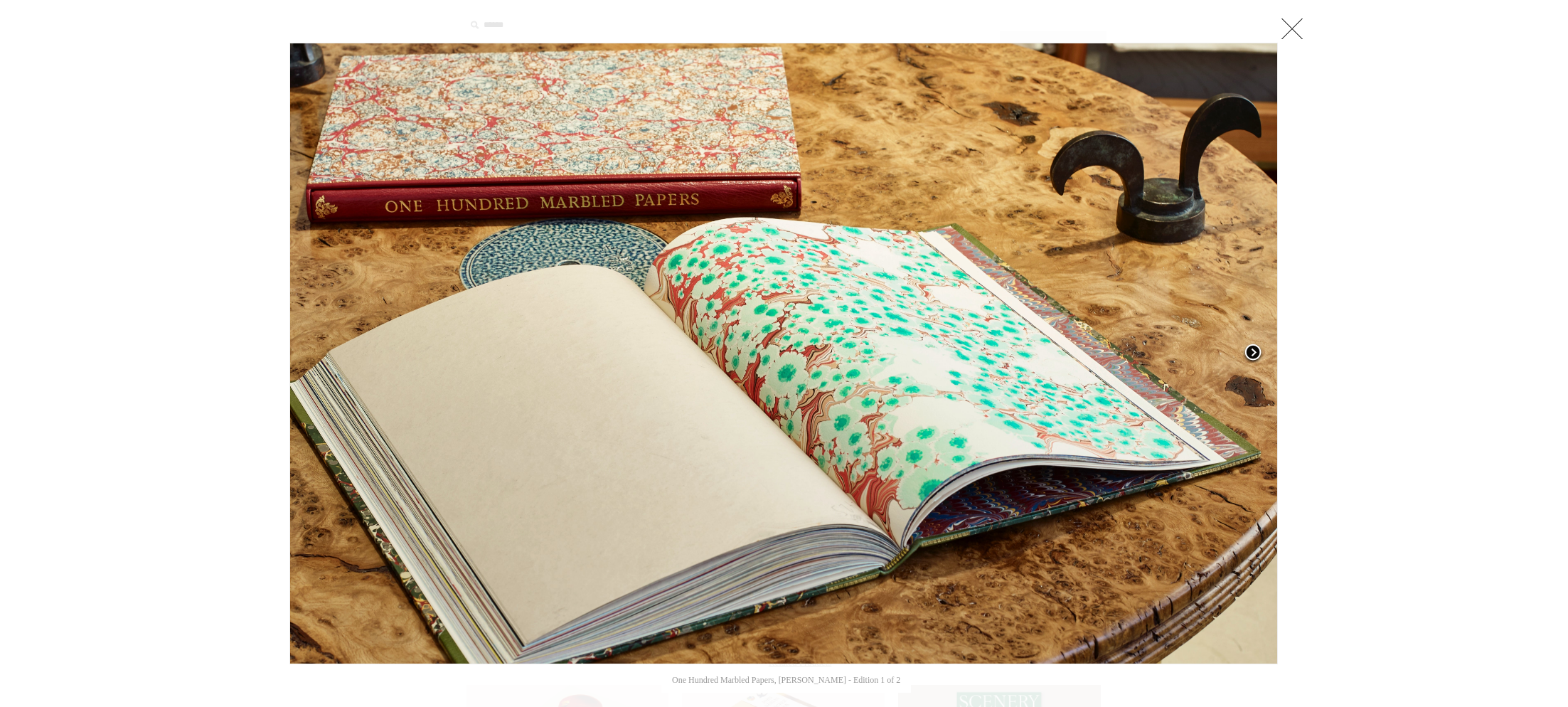
click at [1253, 350] on span at bounding box center [1253, 353] width 21 height 21
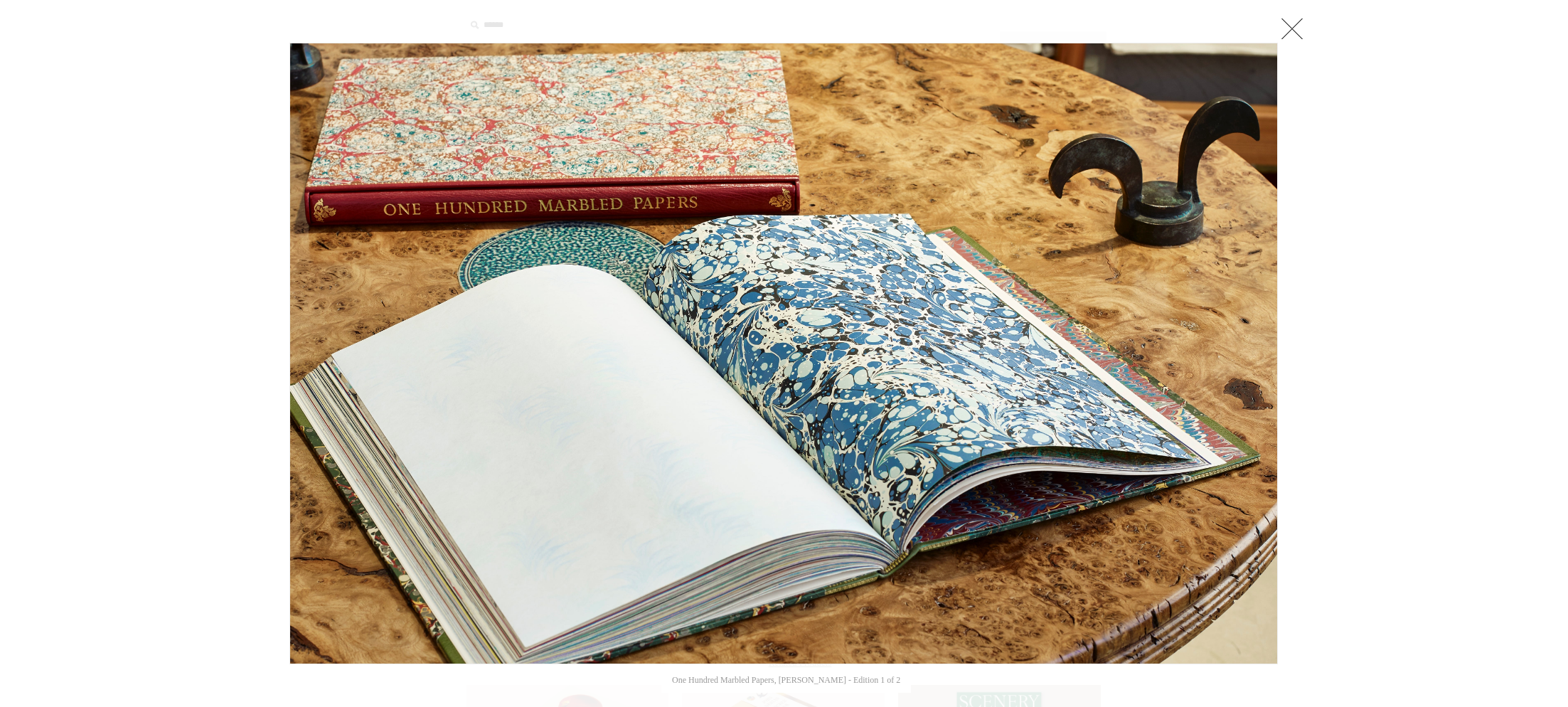
click at [1286, 23] on link at bounding box center [1292, 28] width 28 height 28
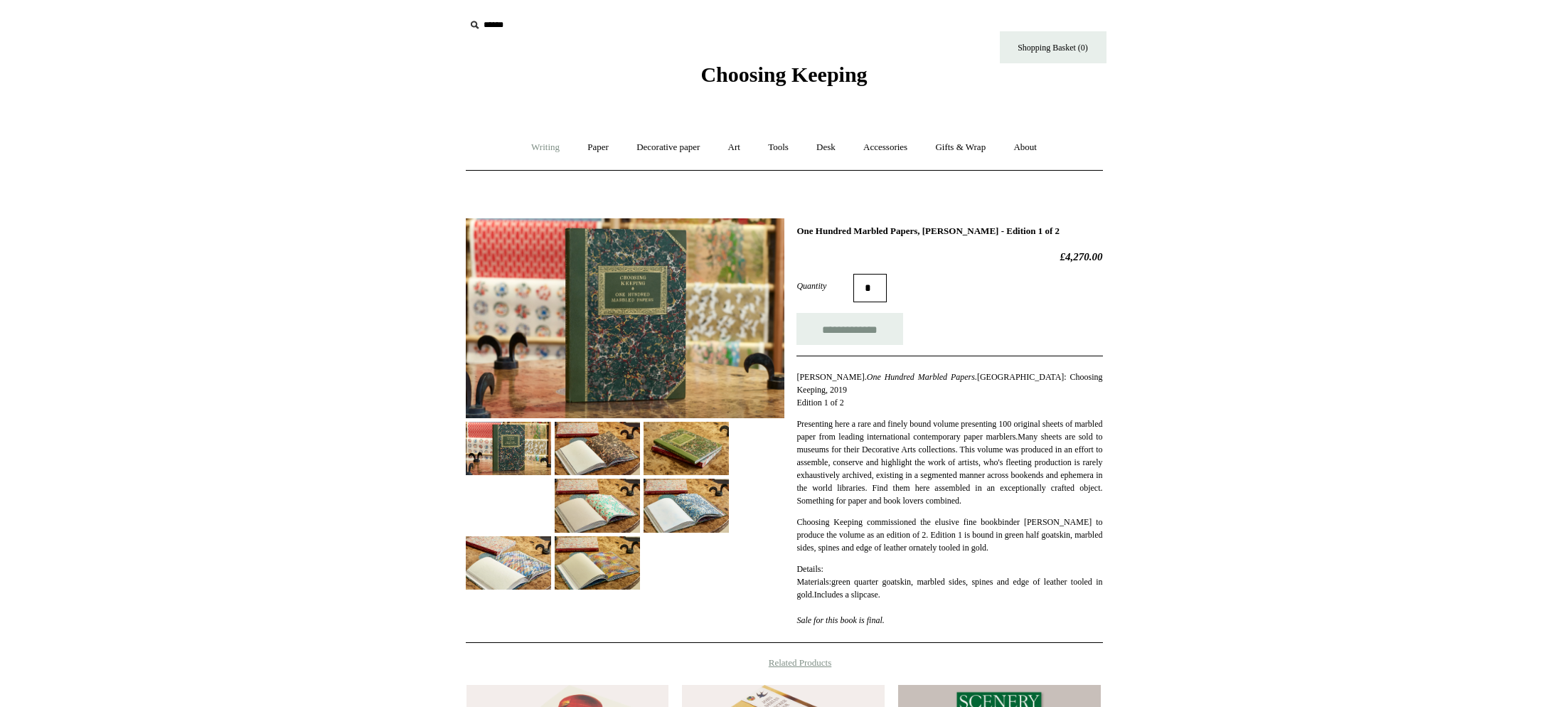
click at [533, 153] on link "Writing +" at bounding box center [545, 148] width 54 height 38
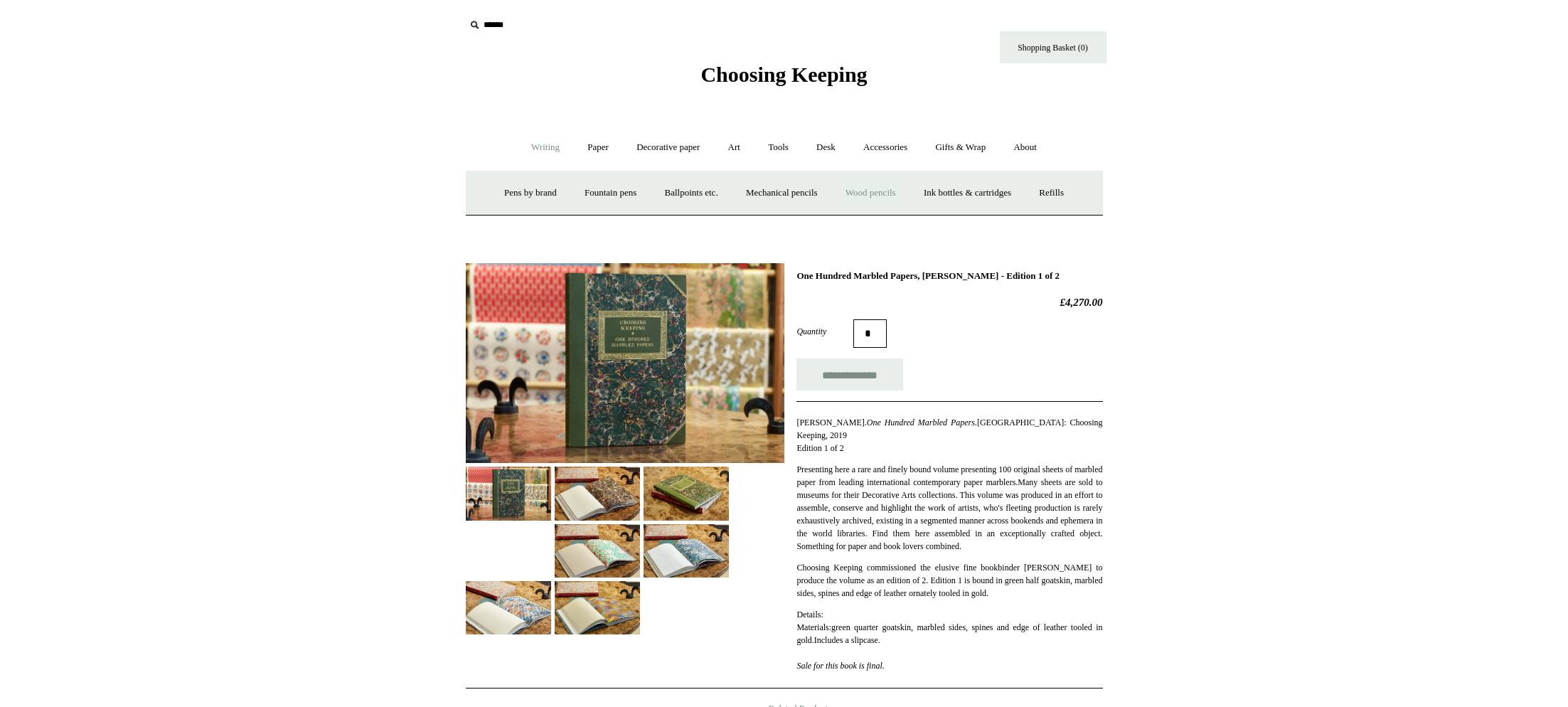
click at [891, 196] on link "Wood pencils +" at bounding box center [870, 193] width 76 height 38
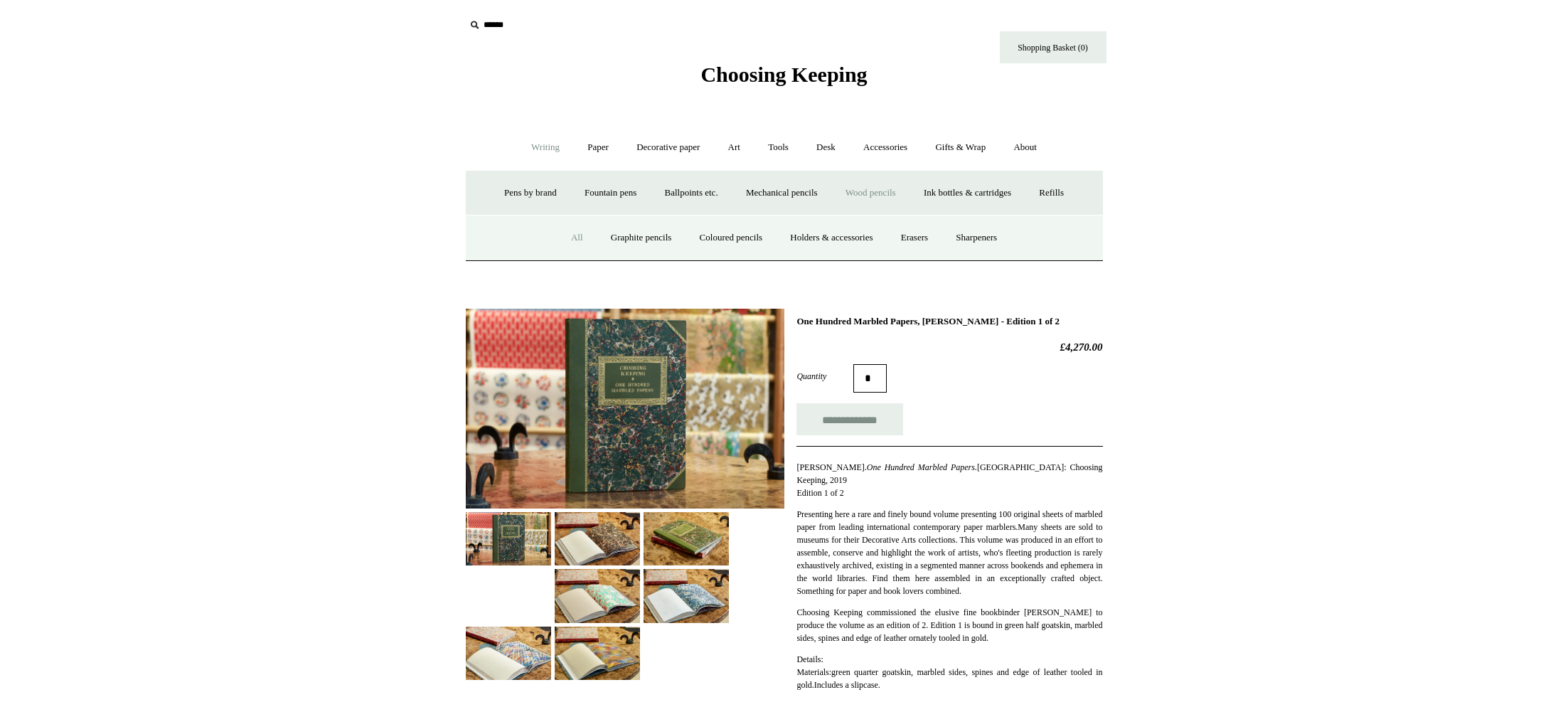
click at [561, 240] on link "All" at bounding box center [577, 238] width 38 height 38
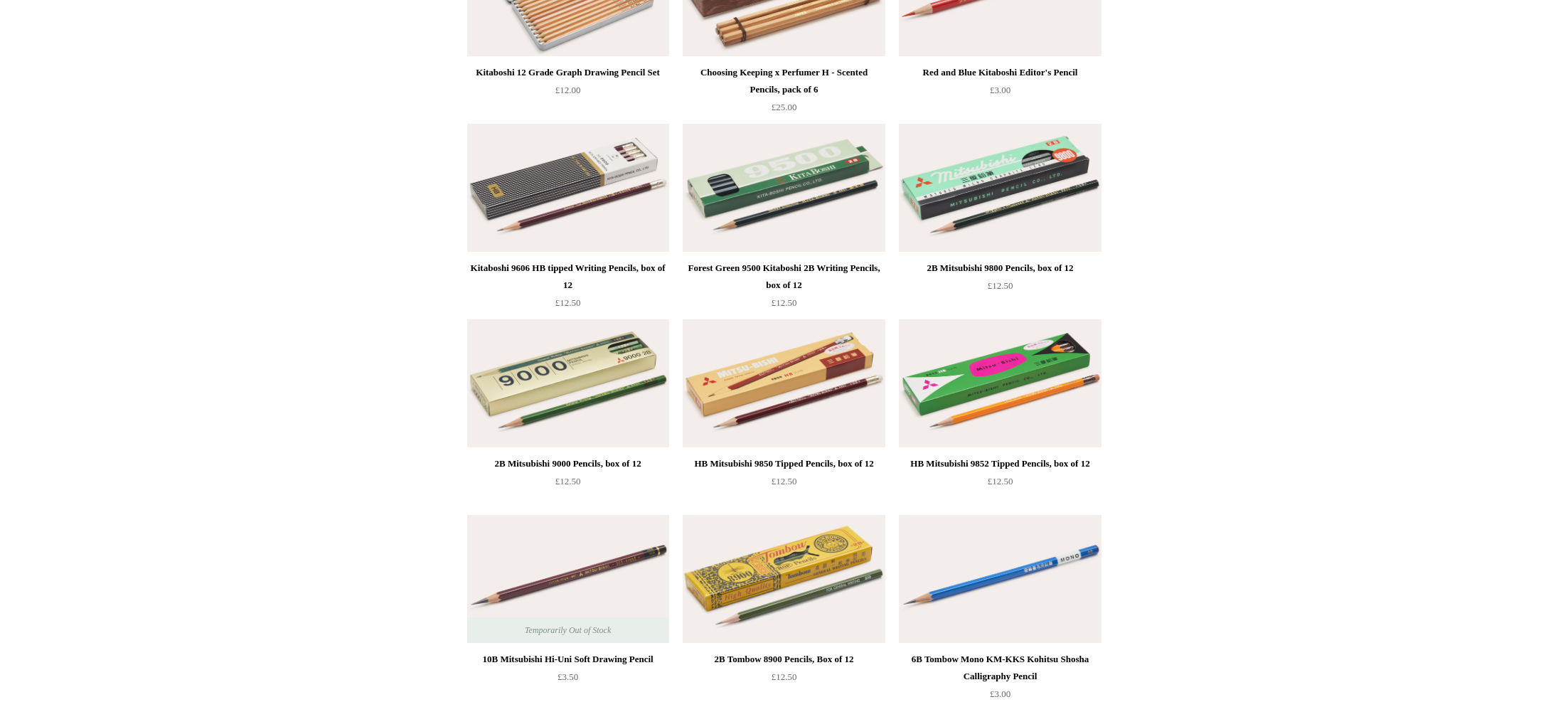
scroll to position [1235, 0]
click at [530, 209] on img at bounding box center [568, 187] width 202 height 128
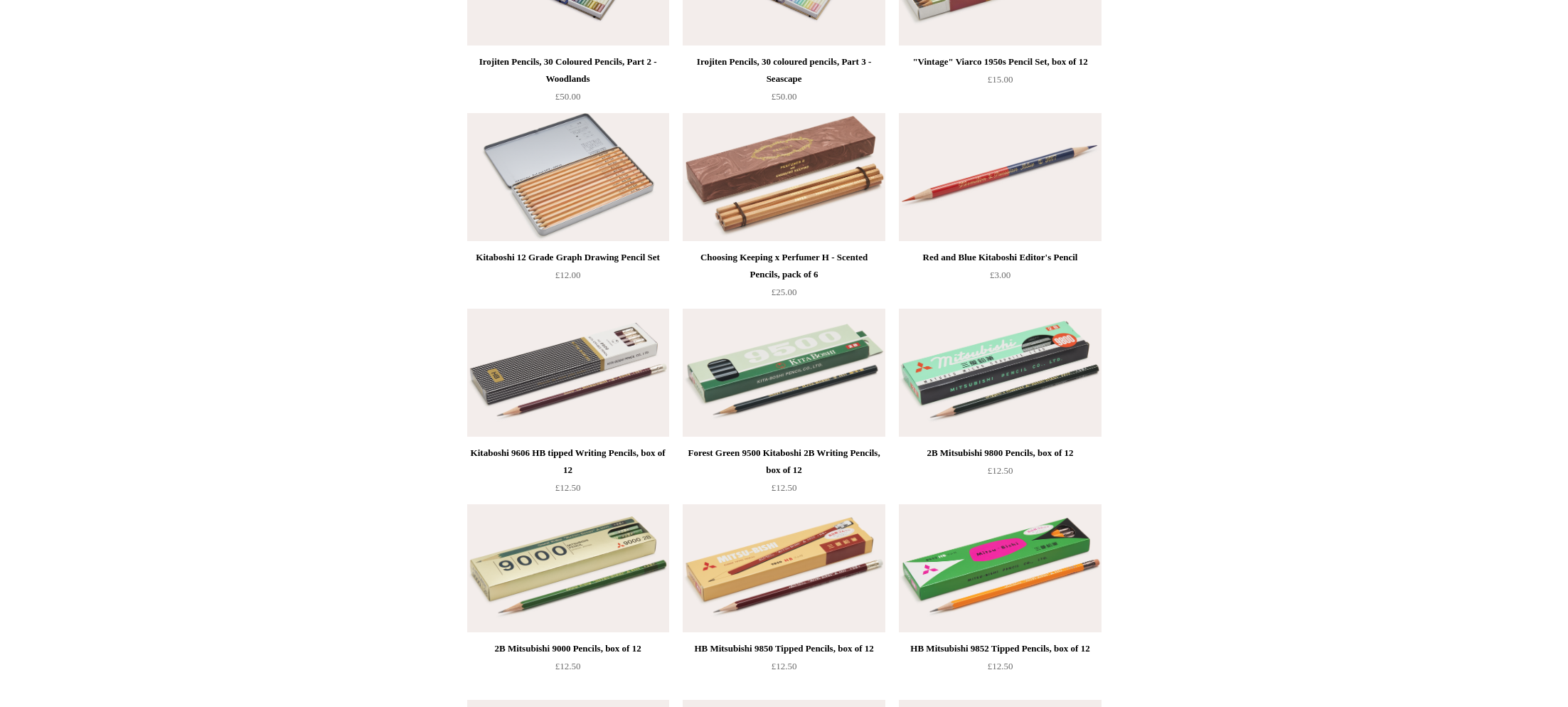
scroll to position [1049, 0]
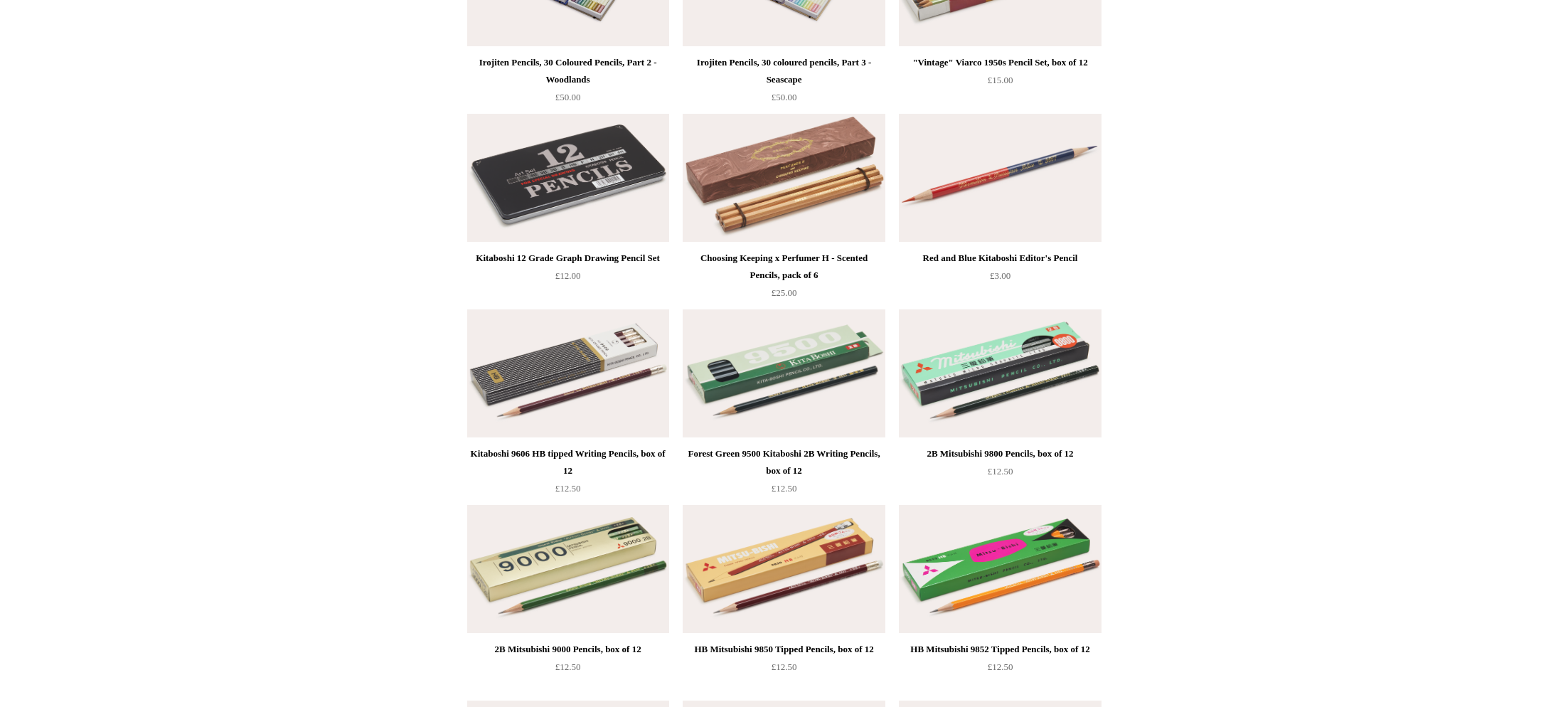
click at [554, 184] on img at bounding box center [568, 177] width 202 height 128
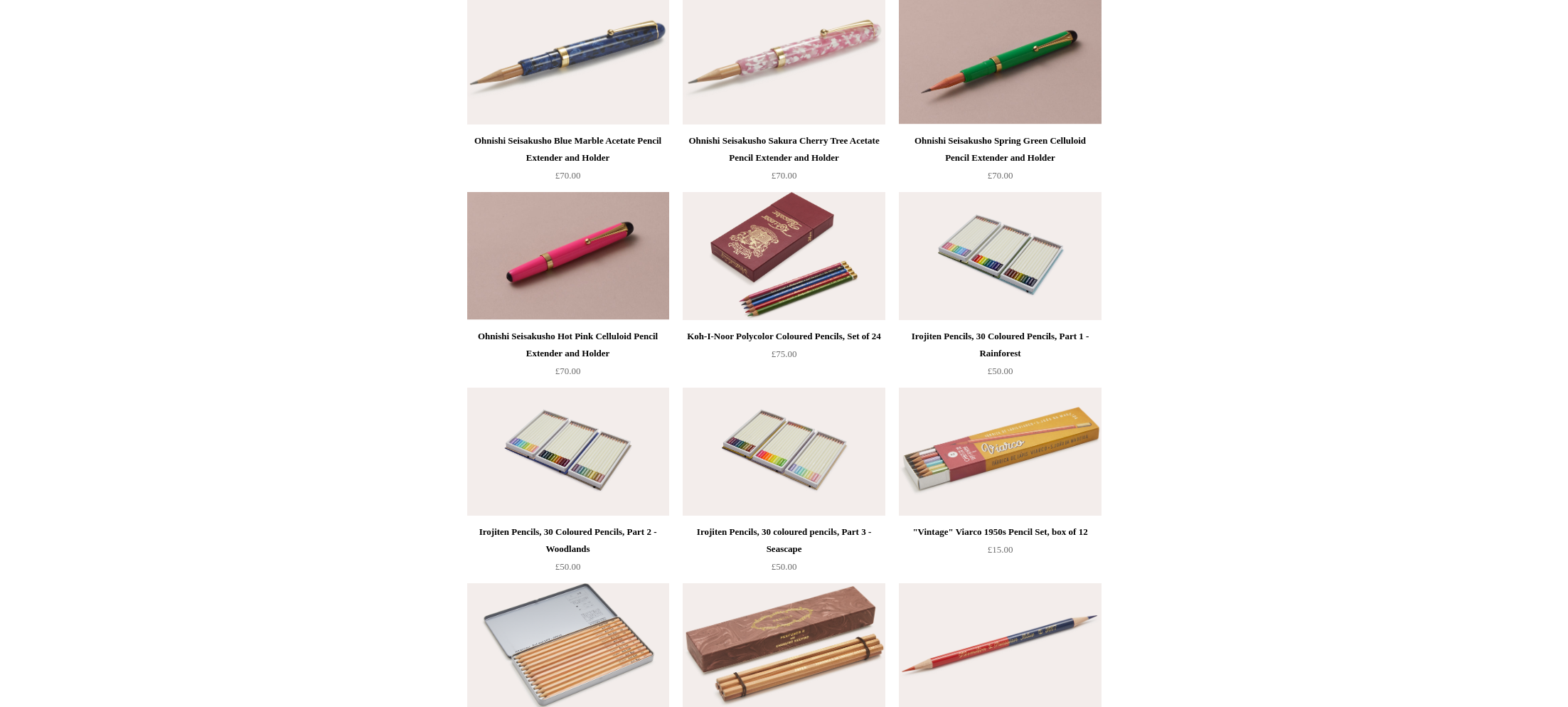
scroll to position [601, 0]
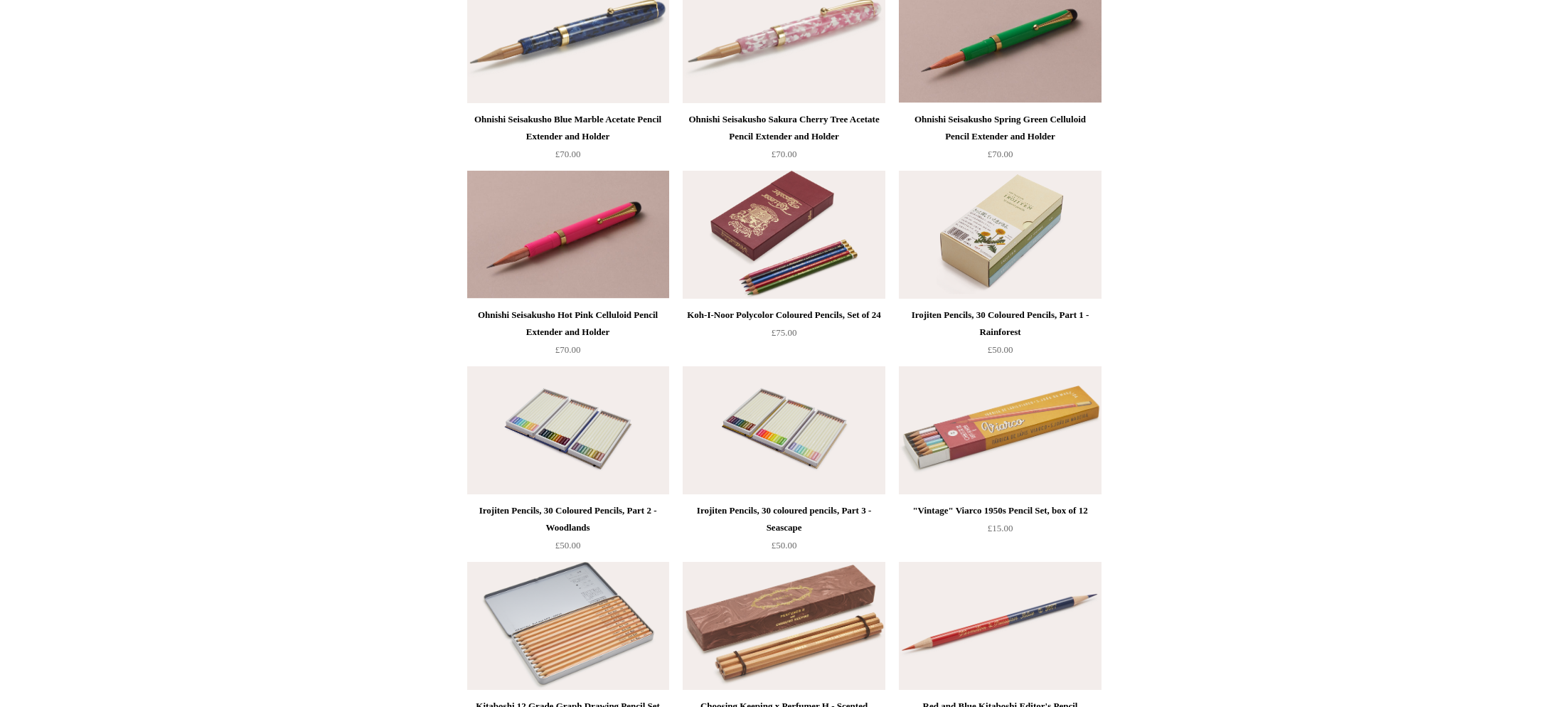
click at [979, 258] on img at bounding box center [999, 234] width 202 height 128
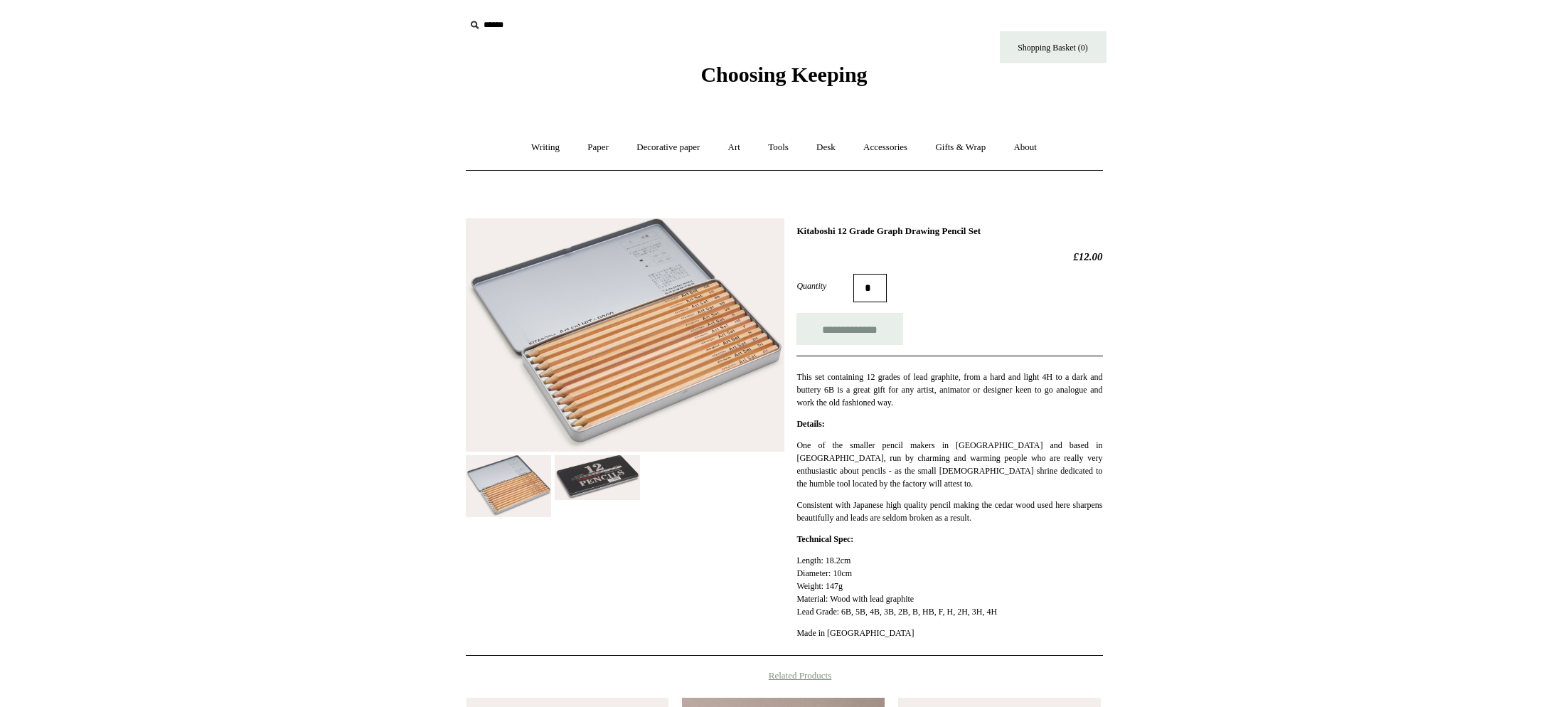
click at [646, 361] on img at bounding box center [625, 335] width 318 height 233
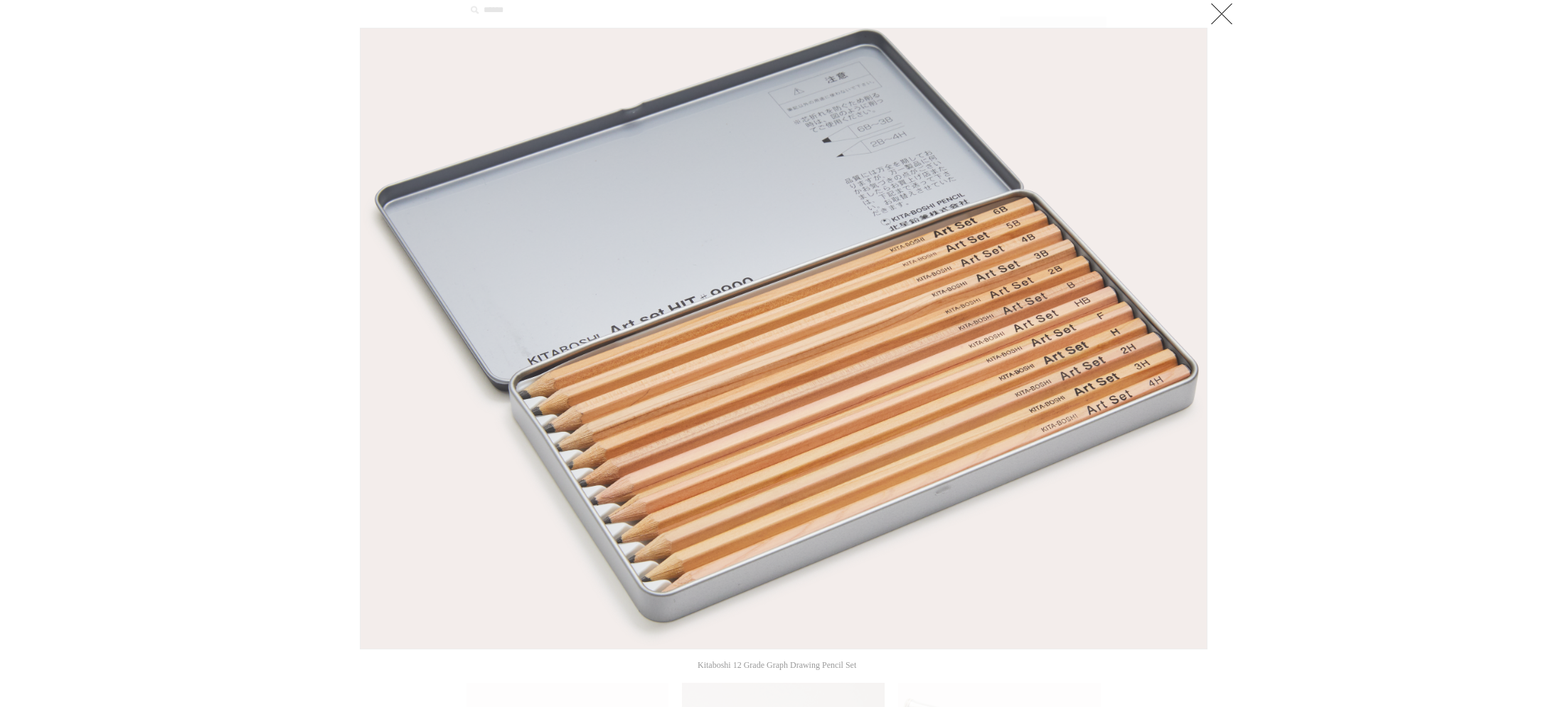
scroll to position [13, 0]
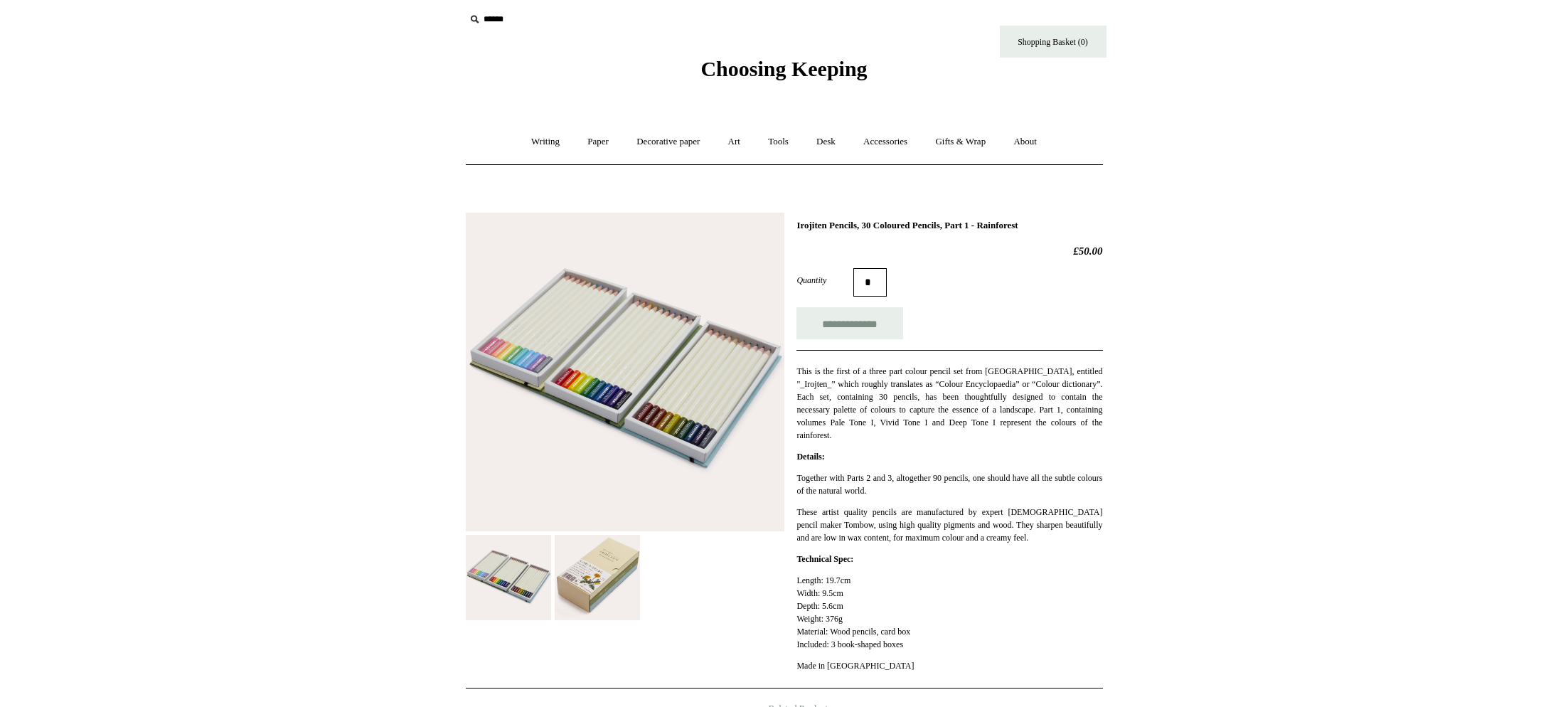
scroll to position [4, 0]
click at [603, 588] on img at bounding box center [597, 579] width 85 height 85
